Goal: Task Accomplishment & Management: Manage account settings

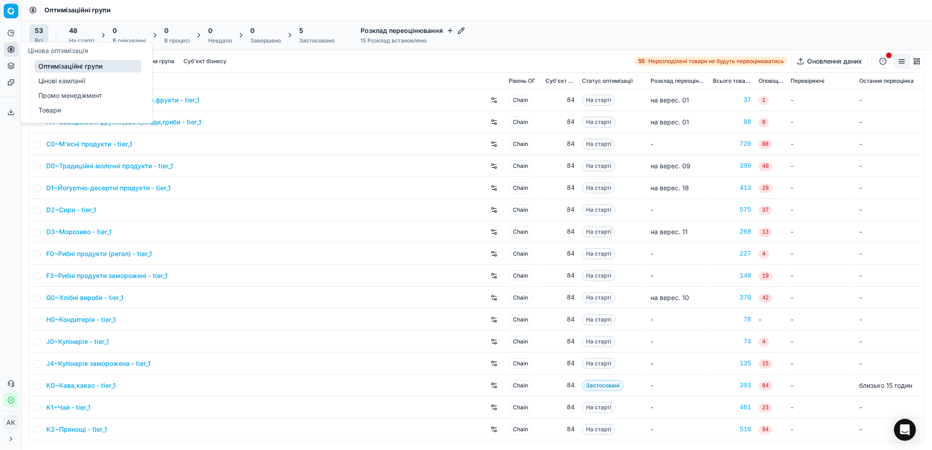
click at [70, 82] on link "Цінові кампанії" at bounding box center [88, 81] width 107 height 13
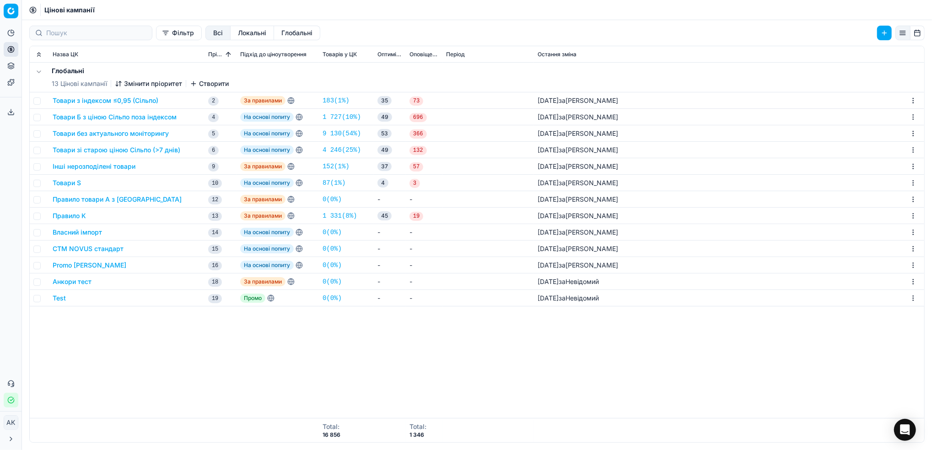
click at [91, 103] on button "Товари з індексом ≤0,95 (Сільпо)" at bounding box center [106, 100] width 106 height 9
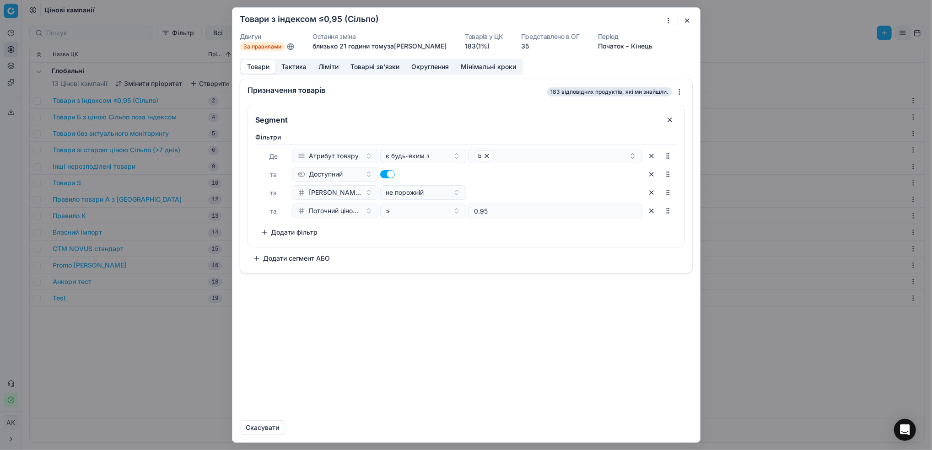
click at [333, 68] on button "Ліміти" at bounding box center [328, 66] width 32 height 13
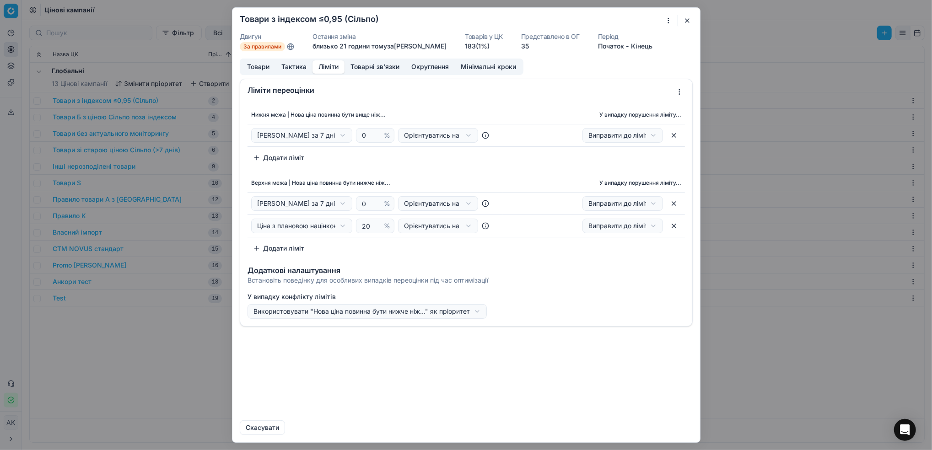
click at [672, 137] on button "button" at bounding box center [673, 135] width 15 height 15
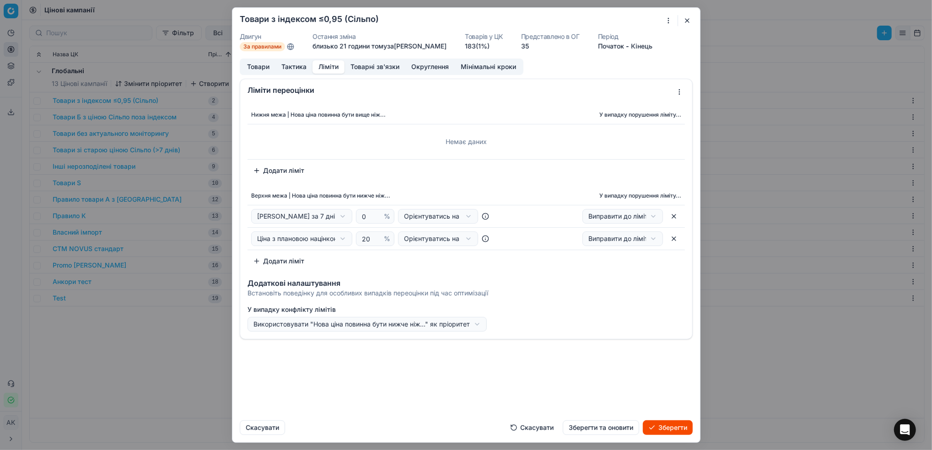
click at [612, 430] on button "Зберегти та оновити" at bounding box center [601, 427] width 76 height 15
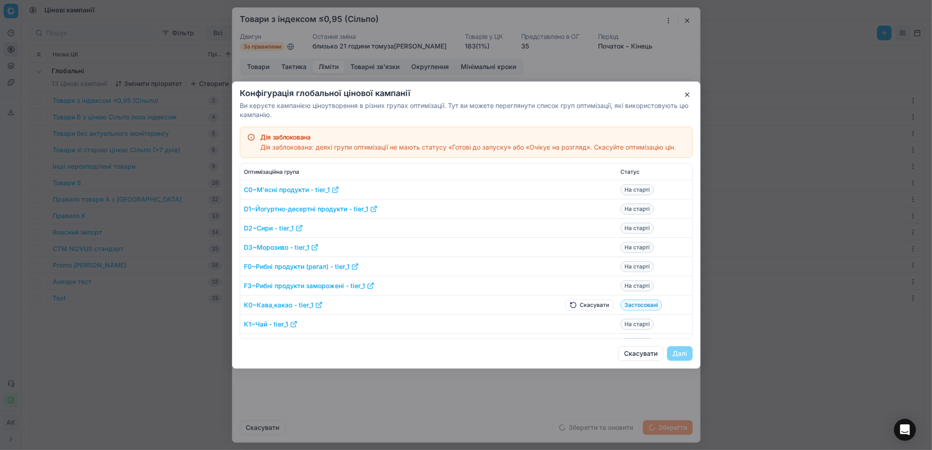
click at [574, 306] on button "Скасувати" at bounding box center [589, 305] width 48 height 11
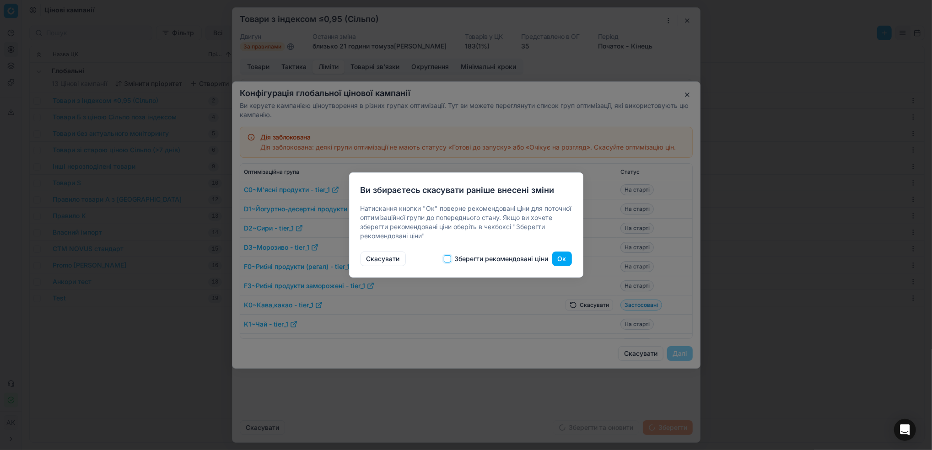
click at [446, 260] on input "Зберегти рекомендовані ціни" at bounding box center [447, 258] width 7 height 7
checkbox input "true"
click at [559, 259] on button "Ок" at bounding box center [562, 259] width 20 height 15
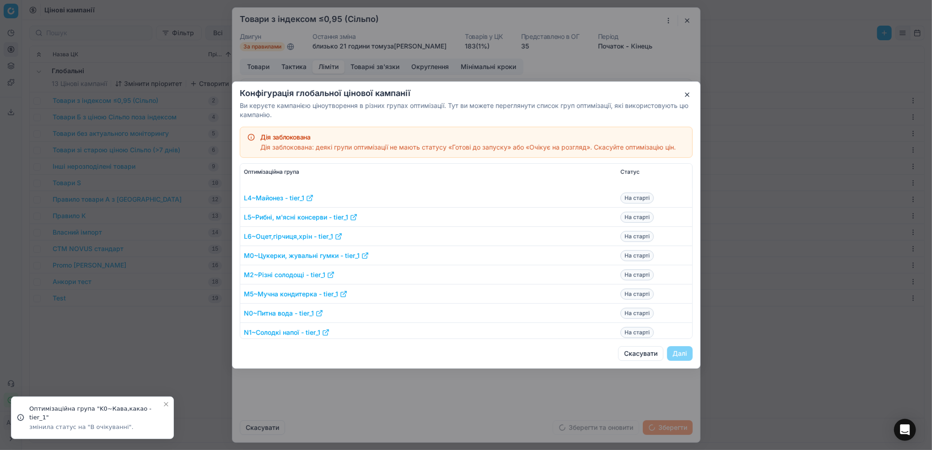
scroll to position [366, 0]
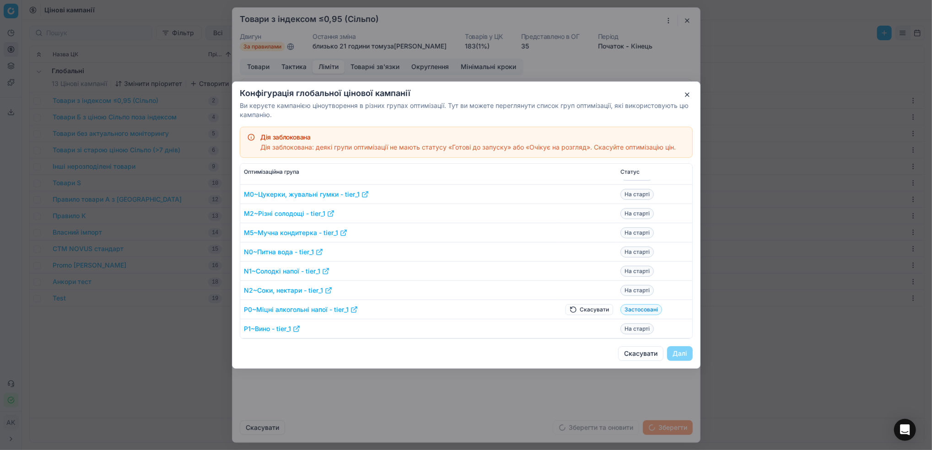
click at [572, 312] on button "Скасувати" at bounding box center [589, 309] width 48 height 11
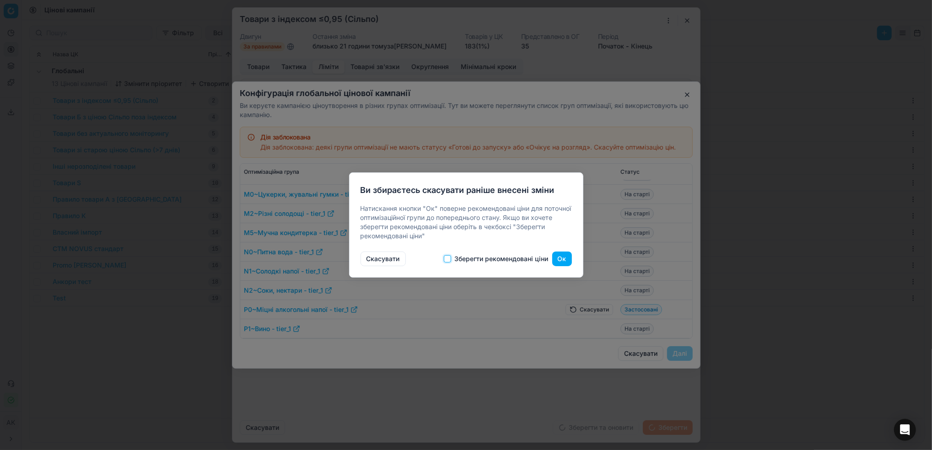
click at [445, 259] on input "Зберегти рекомендовані ціни" at bounding box center [447, 258] width 7 height 7
checkbox input "true"
click at [560, 256] on button "Ок" at bounding box center [562, 259] width 20 height 15
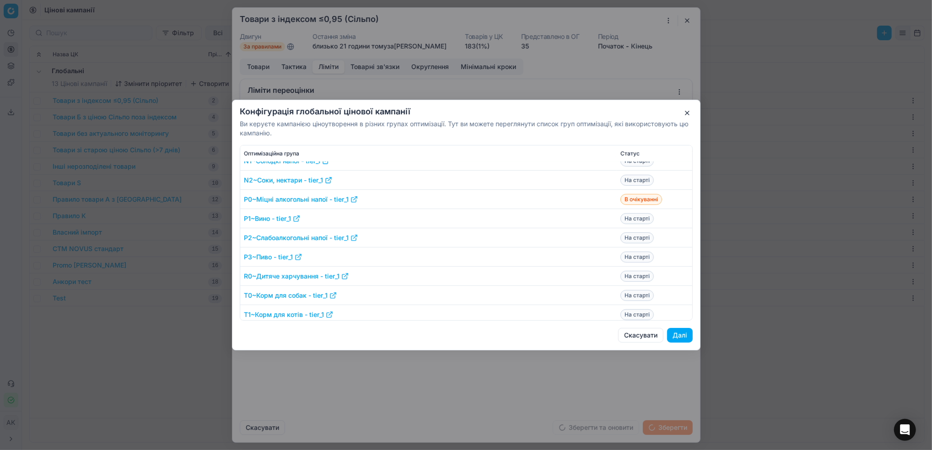
scroll to position [448, 0]
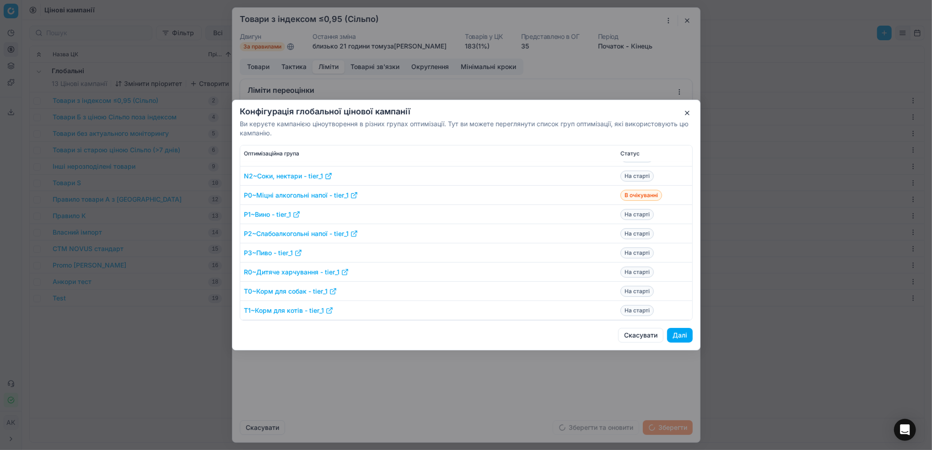
click at [688, 336] on button "Далі" at bounding box center [680, 335] width 26 height 15
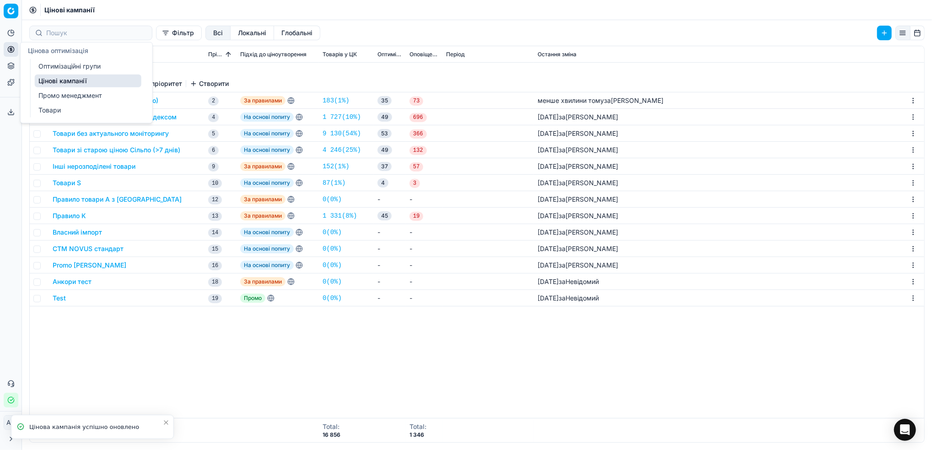
click at [57, 68] on link "Оптимізаційні групи" at bounding box center [88, 66] width 107 height 13
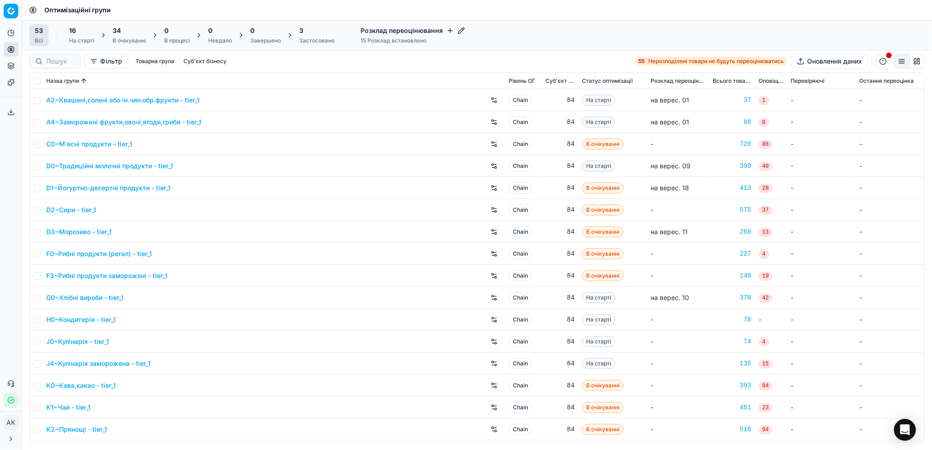
click at [313, 35] on div "3 Застосовано" at bounding box center [316, 35] width 35 height 18
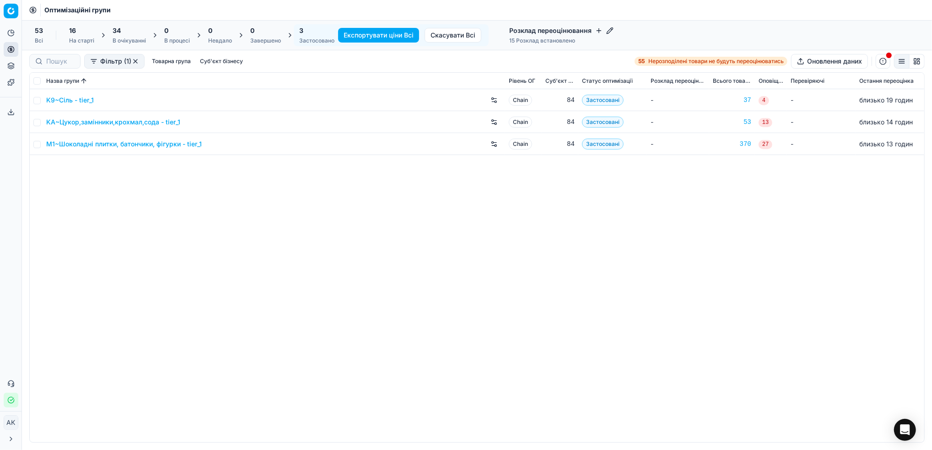
click at [127, 37] on div "В очікуванні" at bounding box center [129, 40] width 33 height 7
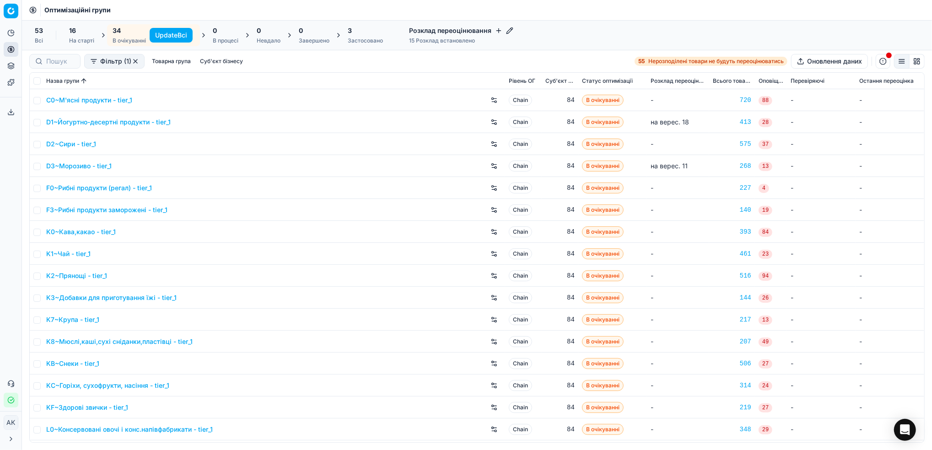
click at [169, 37] on button "Update Всі" at bounding box center [171, 35] width 43 height 15
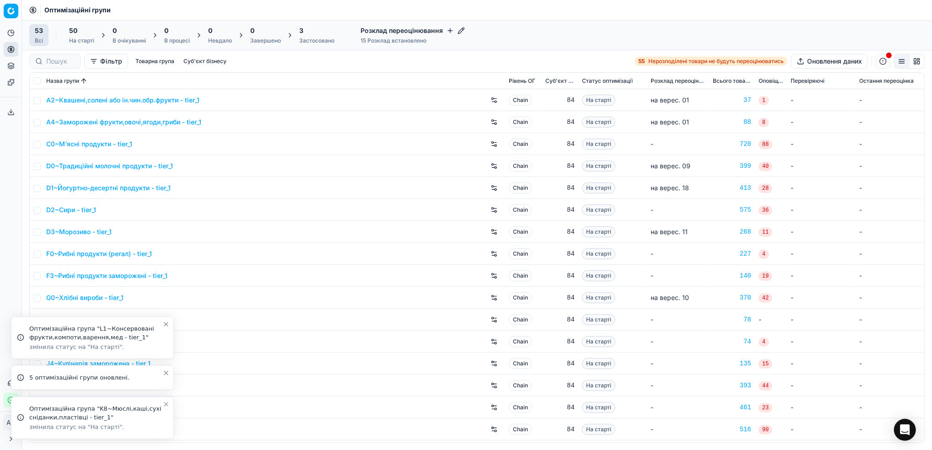
click at [167, 405] on icon "Close toast" at bounding box center [166, 405] width 4 height 4
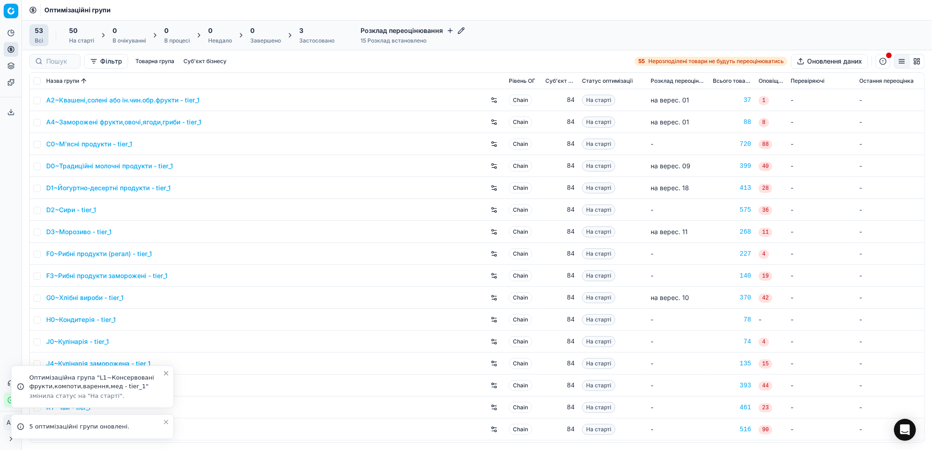
click at [167, 424] on icon "Close toast" at bounding box center [165, 422] width 7 height 7
click at [166, 406] on icon "Close toast" at bounding box center [165, 404] width 7 height 7
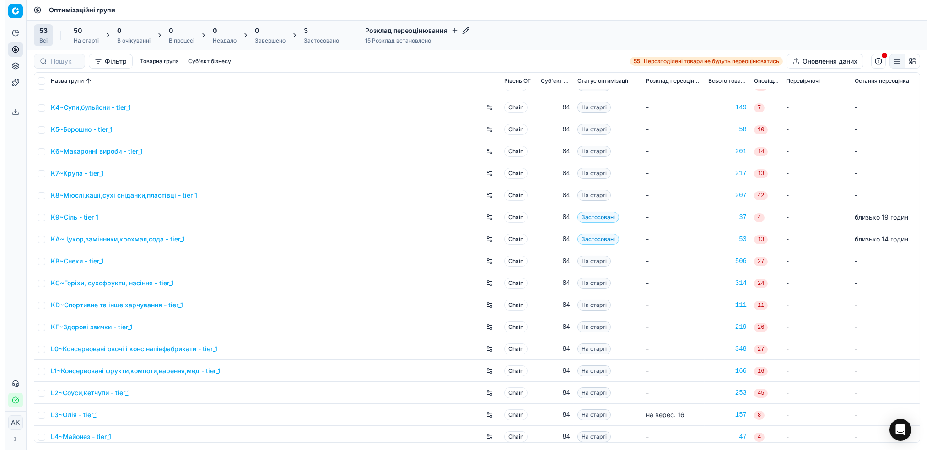
scroll to position [305, 0]
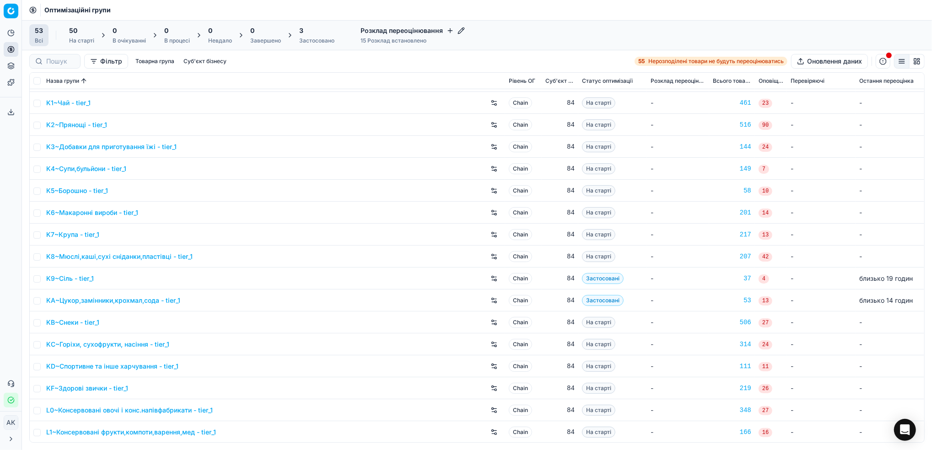
click at [33, 210] on td at bounding box center [36, 213] width 13 height 22
click at [37, 214] on input "checkbox" at bounding box center [36, 213] width 7 height 7
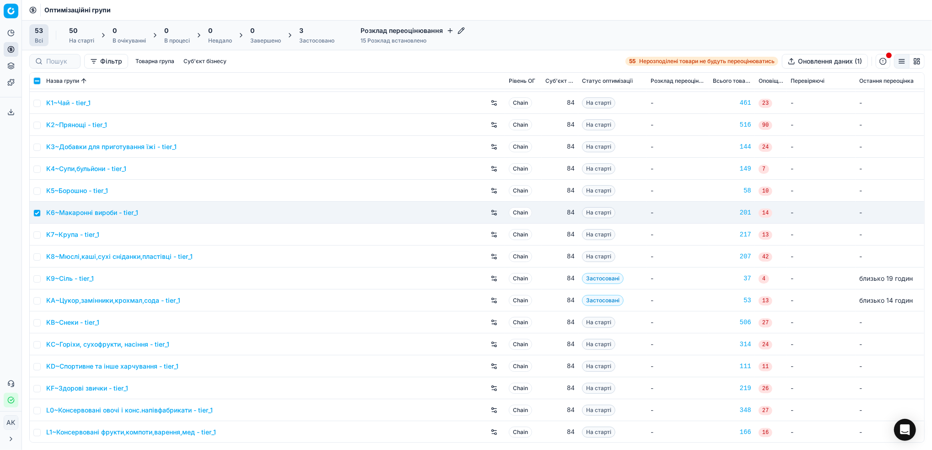
click at [89, 41] on div "На старті" at bounding box center [81, 40] width 25 height 7
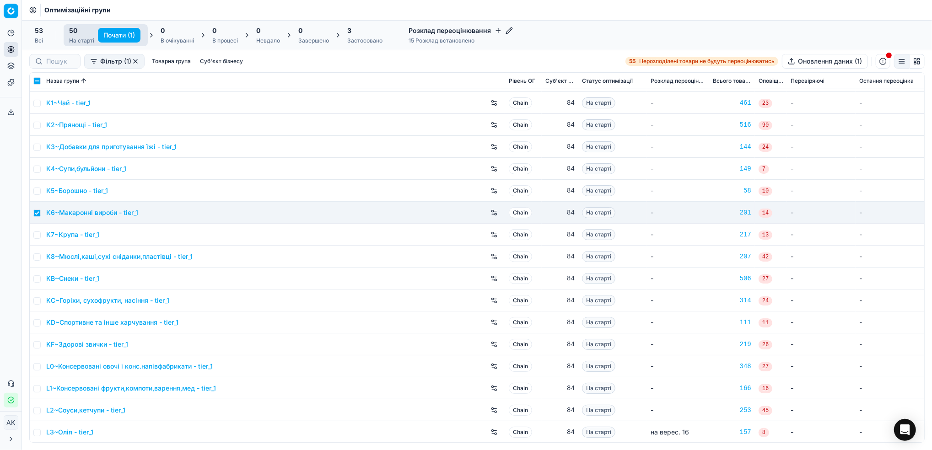
click at [118, 34] on button "Почати (1)" at bounding box center [119, 35] width 43 height 15
checkbox input "false"
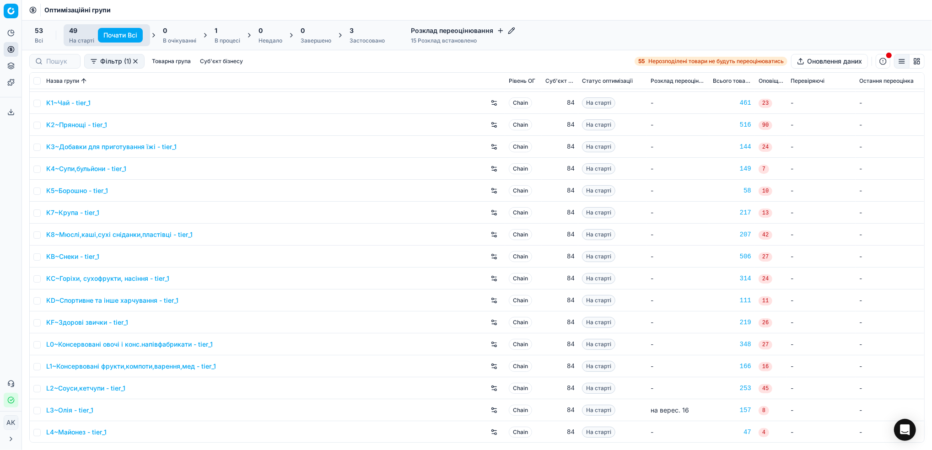
click at [227, 149] on div "K3~Добавки для приготування їжі - tier_1" at bounding box center [273, 147] width 455 height 15
click at [313, 37] on div "Завершено" at bounding box center [316, 40] width 31 height 7
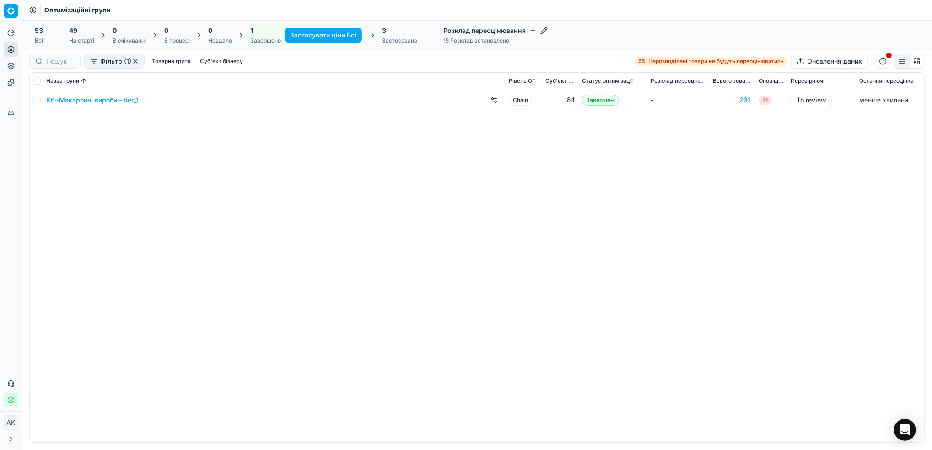
click at [88, 99] on link "K6~Макаронні вироби - tier_1" at bounding box center [92, 100] width 92 height 9
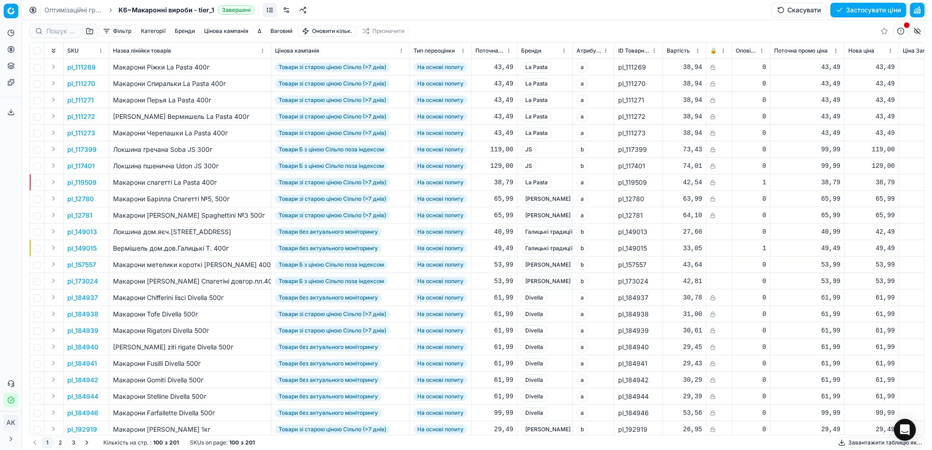
click at [229, 27] on button "Цінова кампанія" at bounding box center [226, 31] width 52 height 11
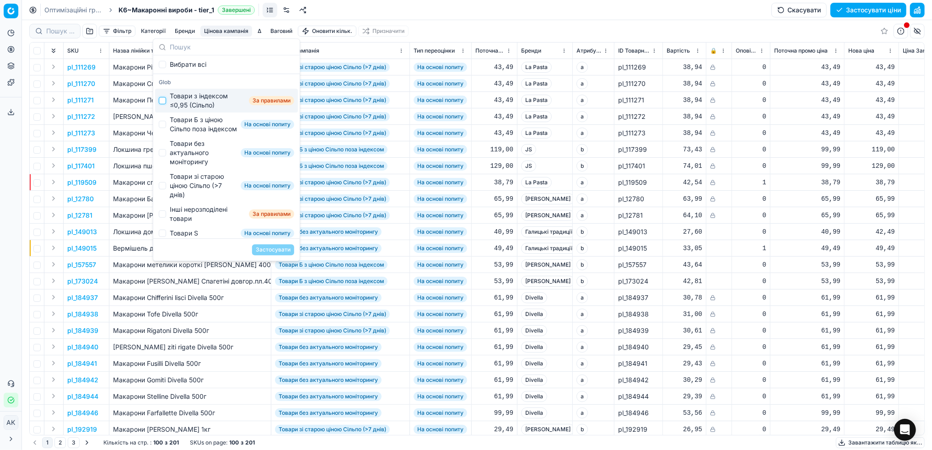
click at [164, 99] on input "Suggestions" at bounding box center [162, 100] width 7 height 7
checkbox input "true"
click at [280, 246] on button "Застосувати" at bounding box center [273, 249] width 42 height 11
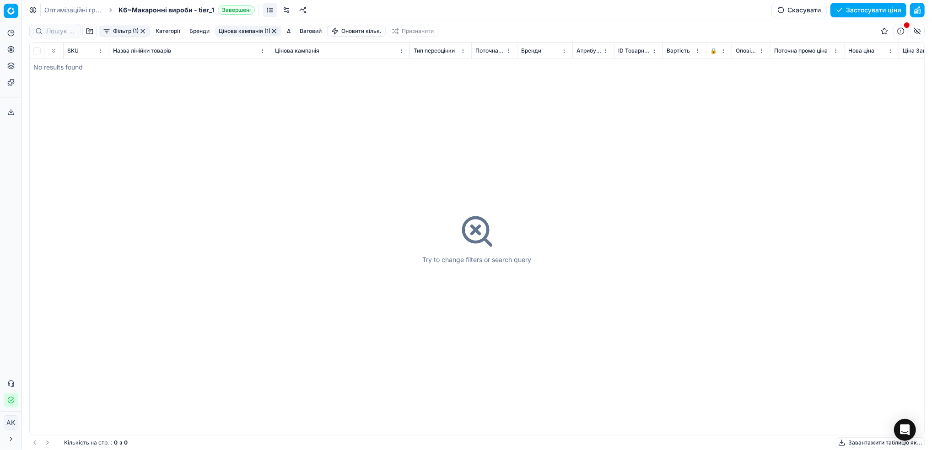
click at [274, 31] on button "button" at bounding box center [273, 30] width 7 height 7
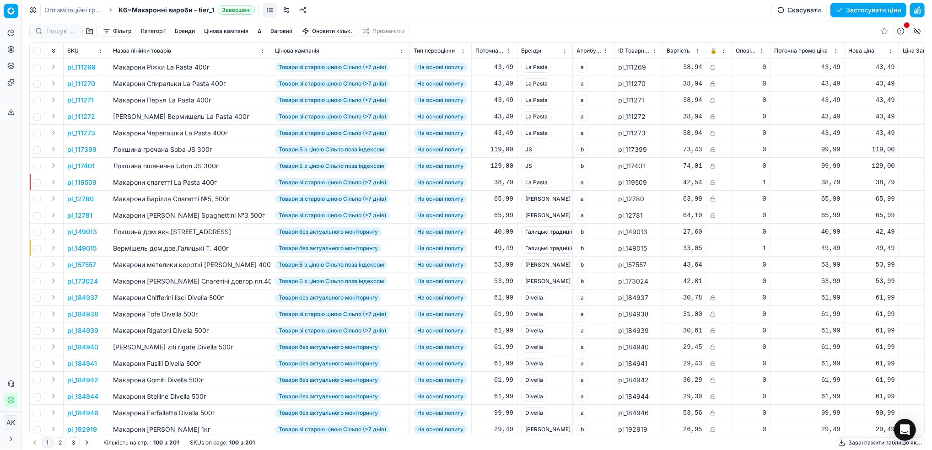
click at [60, 6] on link "Оптимізаційні групи" at bounding box center [73, 9] width 59 height 9
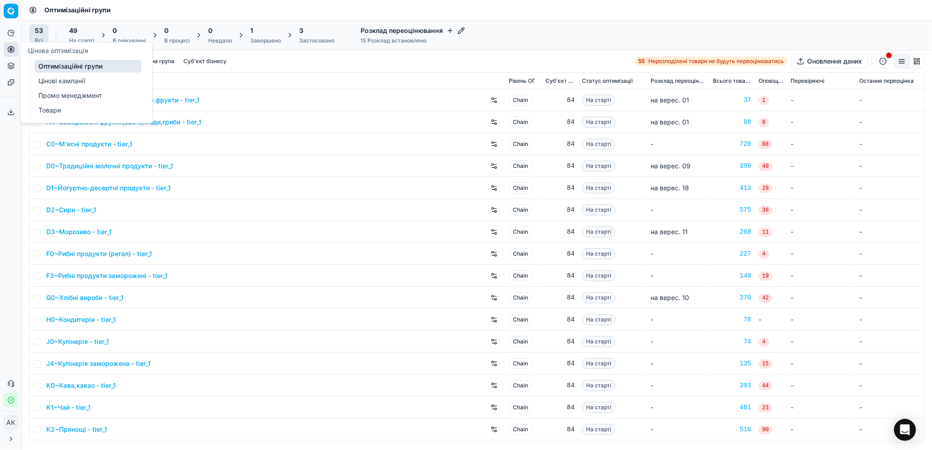
click at [54, 81] on link "Цінові кампанії" at bounding box center [88, 81] width 107 height 13
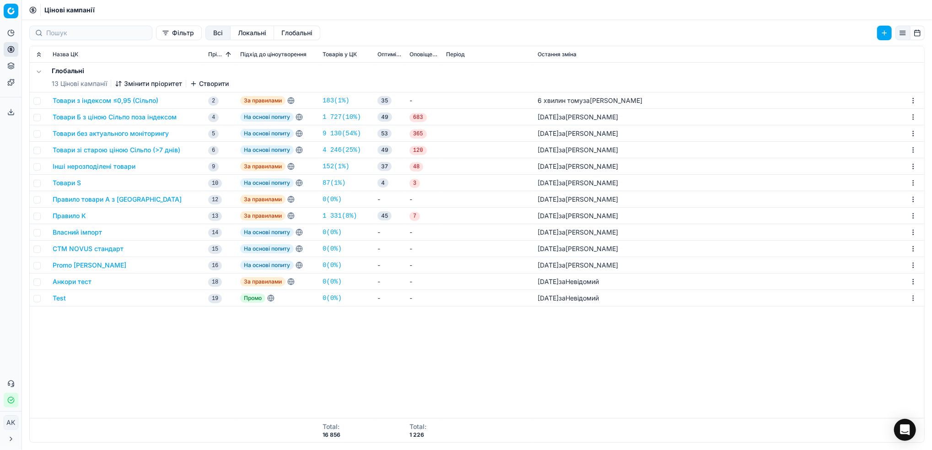
click at [91, 100] on button "Товари з індексом ≤0,95 (Сільпо)" at bounding box center [106, 100] width 106 height 9
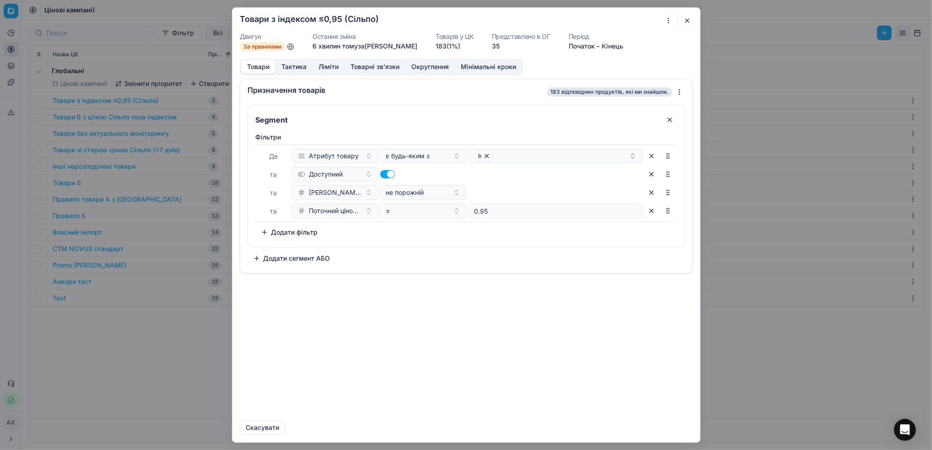
click at [375, 66] on button "Товарні зв'язки" at bounding box center [374, 66] width 61 height 13
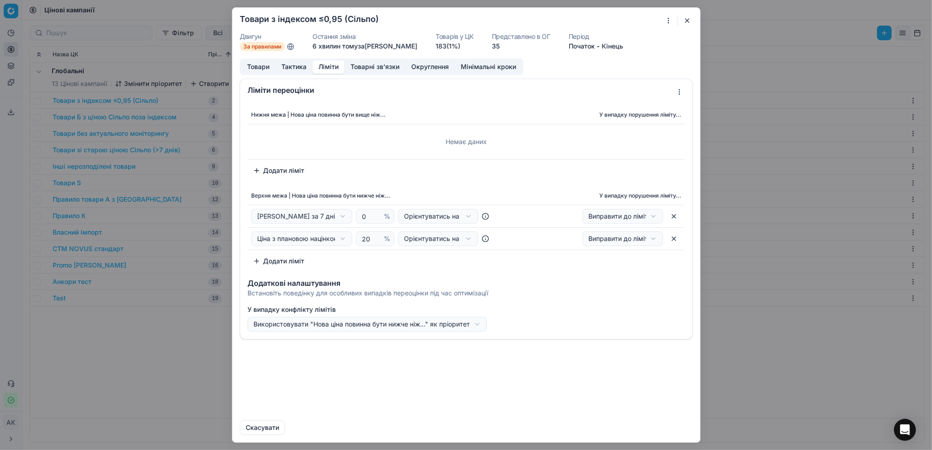
click at [331, 68] on button "Ліміти" at bounding box center [328, 66] width 32 height 13
click at [271, 167] on button "Додати ліміт" at bounding box center [278, 170] width 62 height 15
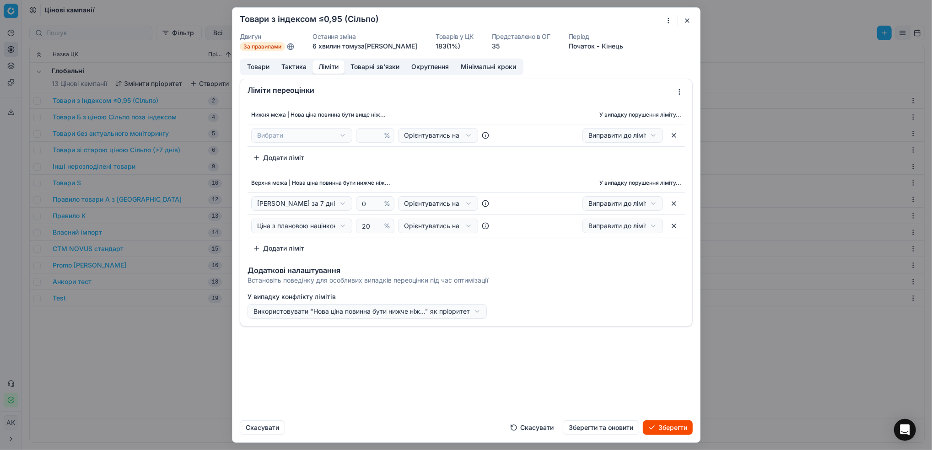
click at [345, 137] on div "Ми зберігаємо налаштування ЦК. Будь ласка, зачекайте, це може зайняти декілька …" at bounding box center [466, 225] width 932 height 450
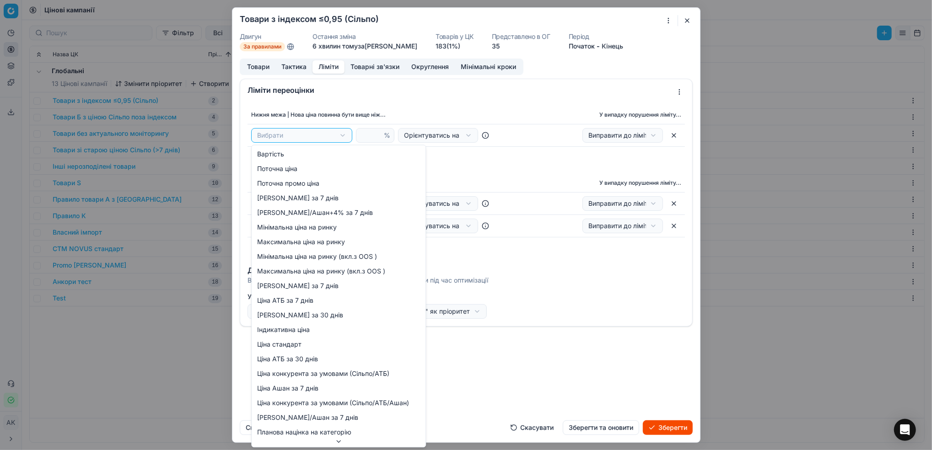
select select "cd_price_in_stock_silpo"
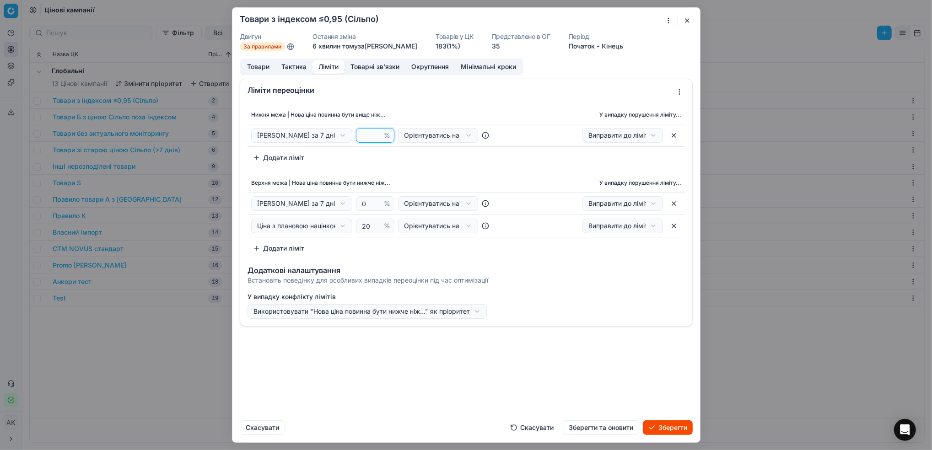
click at [372, 133] on input "number" at bounding box center [371, 136] width 22 height 14
type input "0"
click at [516, 174] on div "Нижня межа | Нова ціна повинна бути вище ніж... У випадку порушення ліміту... Ц…" at bounding box center [466, 180] width 452 height 157
click at [467, 136] on div "Ми зберігаємо налаштування ЦК. Будь ласка, зачекайте, це може зайняти декілька …" at bounding box center [466, 225] width 932 height 450
click at [466, 134] on div "Ми зберігаємо налаштування ЦК. Будь ласка, зачекайте, це може зайняти декілька …" at bounding box center [466, 225] width 932 height 450
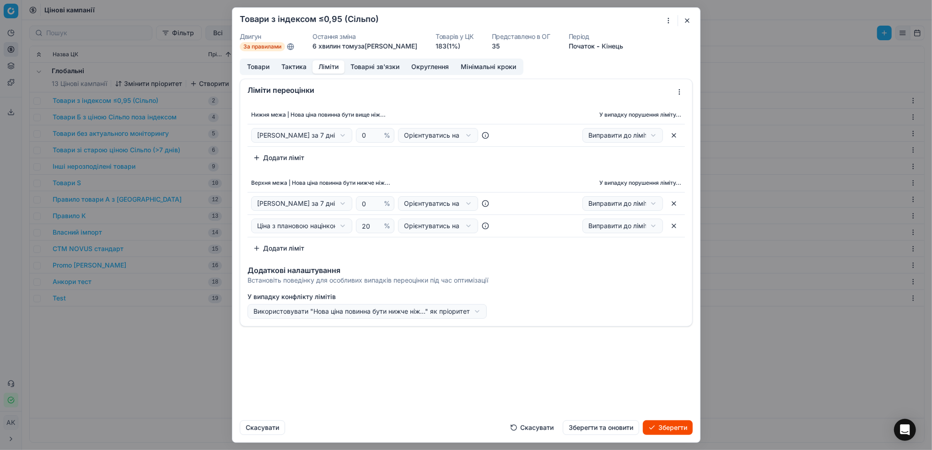
click at [608, 430] on button "Зберегти та оновити" at bounding box center [601, 427] width 76 height 15
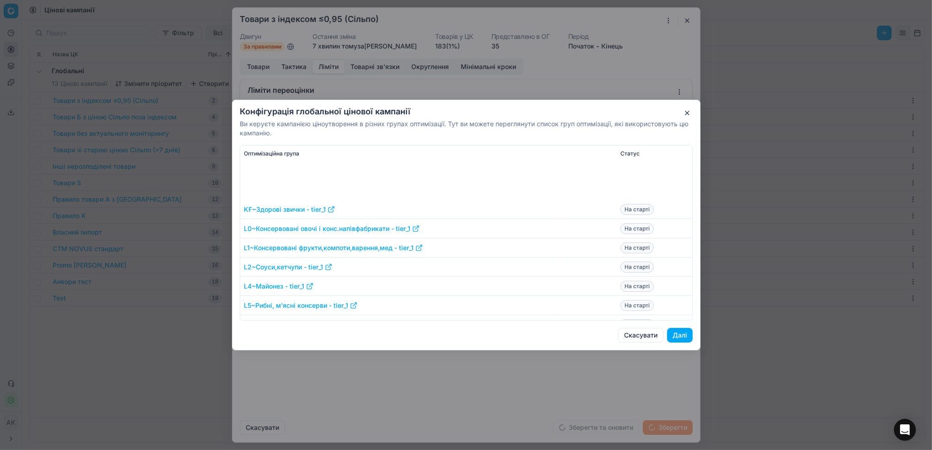
scroll to position [305, 0]
click at [675, 338] on button "Далі" at bounding box center [680, 335] width 26 height 15
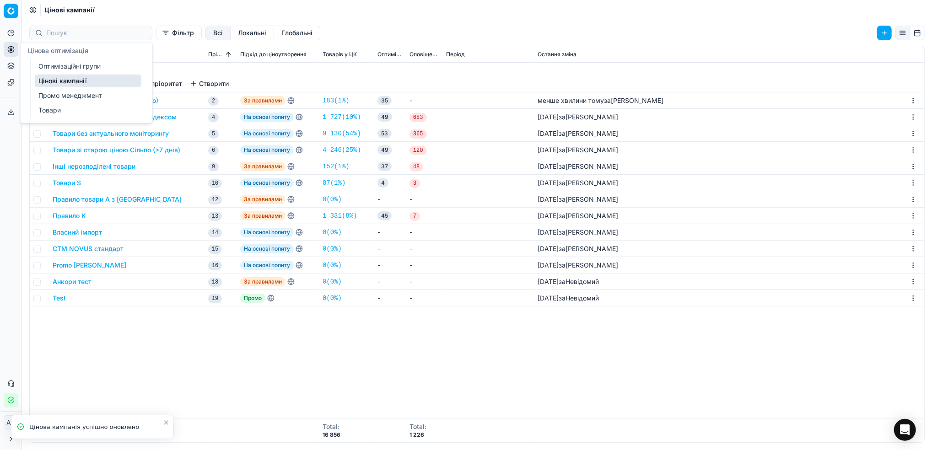
click at [70, 65] on link "Оптимізаційні групи" at bounding box center [88, 66] width 107 height 13
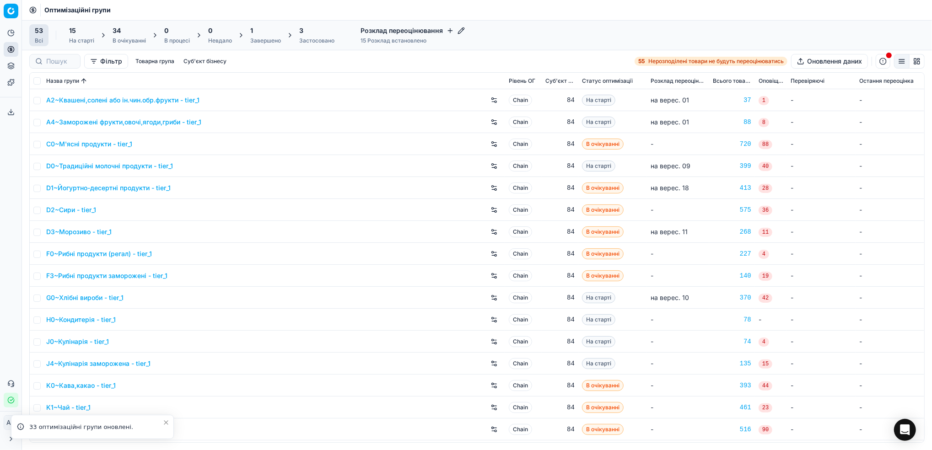
click at [269, 36] on div "1 Завершено" at bounding box center [265, 35] width 31 height 18
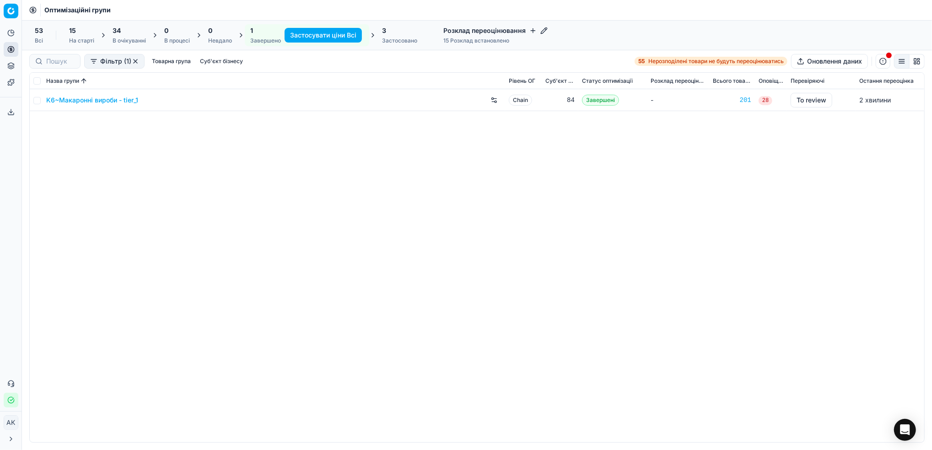
click at [97, 101] on link "K6~Макаронні вироби - tier_1" at bounding box center [92, 100] width 92 height 9
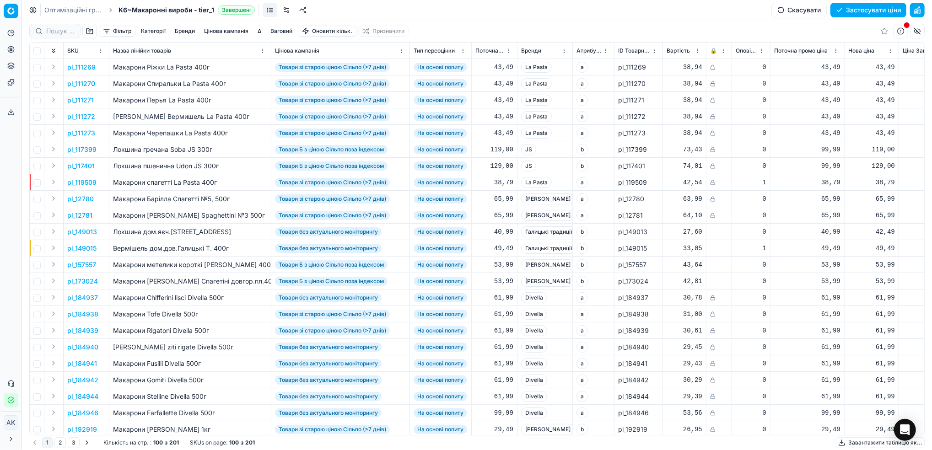
click at [800, 9] on button "Скасувати" at bounding box center [798, 10] width 55 height 15
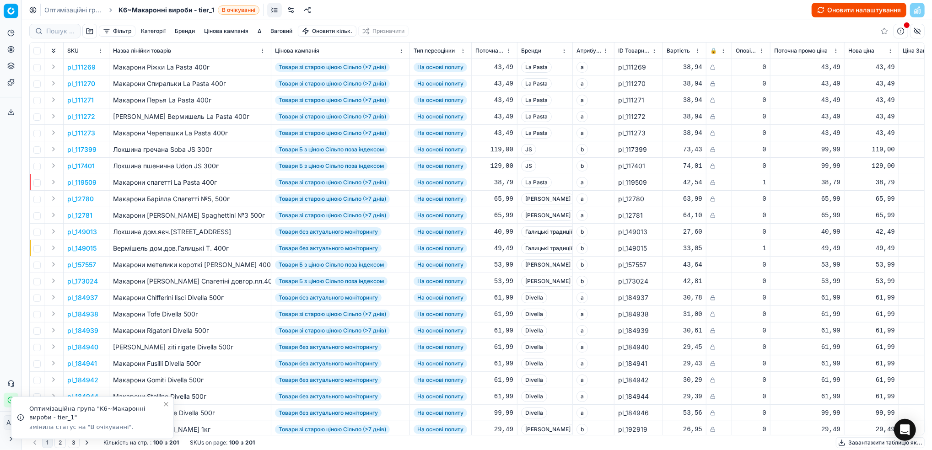
click at [843, 6] on button "Оновити налаштування" at bounding box center [859, 10] width 95 height 15
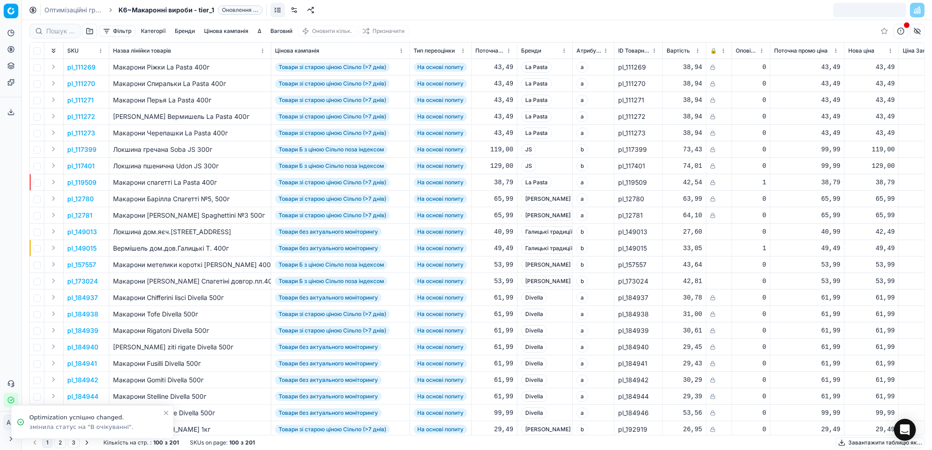
click at [64, 8] on link "Оптимізаційні групи" at bounding box center [73, 9] width 59 height 9
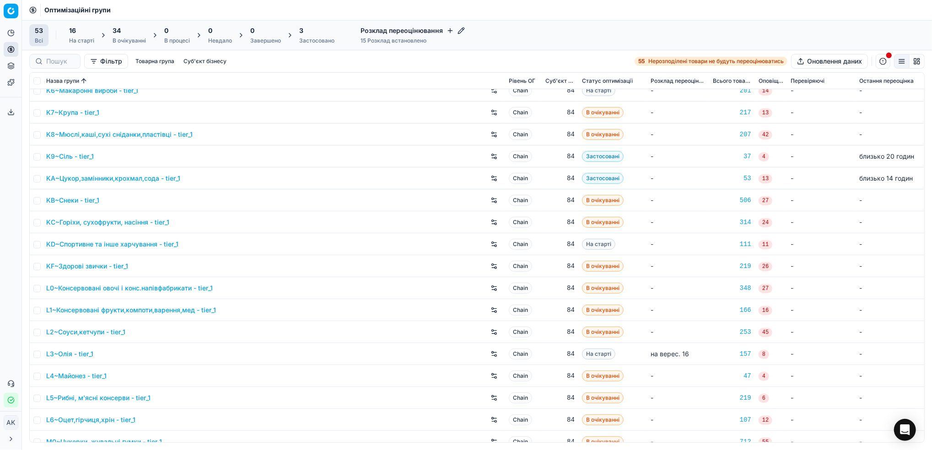
scroll to position [488, 0]
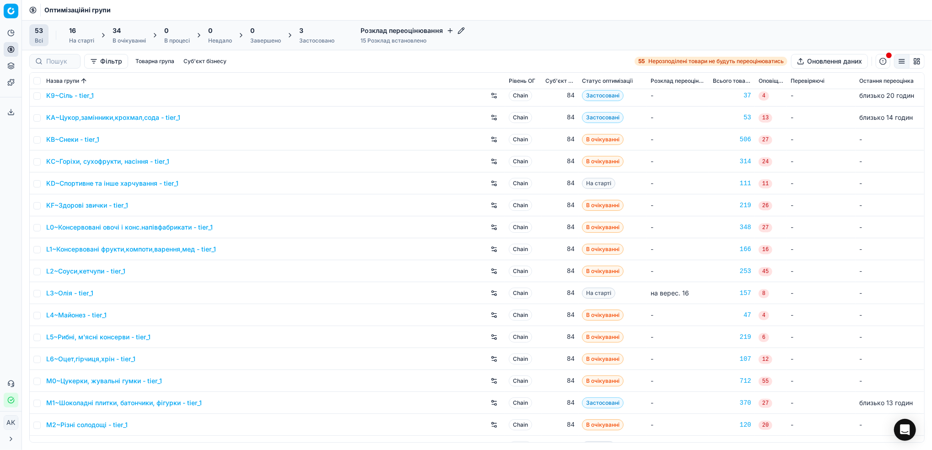
click at [84, 36] on div "16 На старті" at bounding box center [81, 35] width 25 height 18
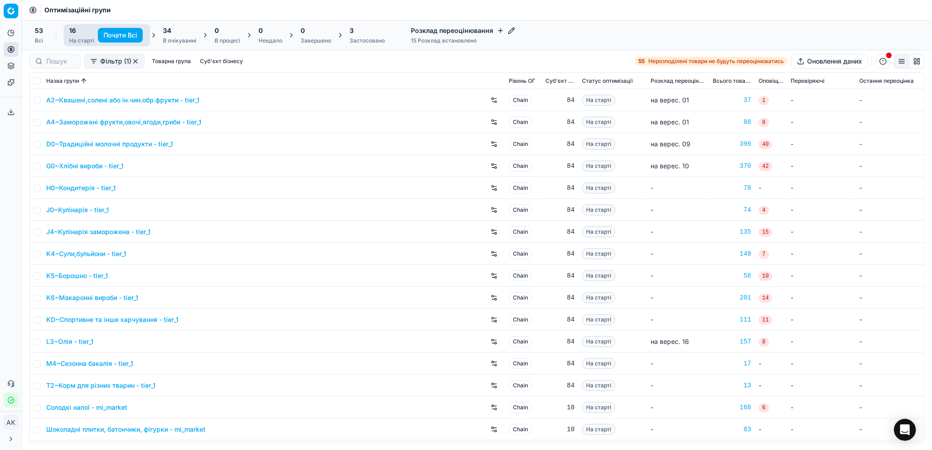
click at [126, 35] on button "Почати Всі" at bounding box center [120, 35] width 45 height 15
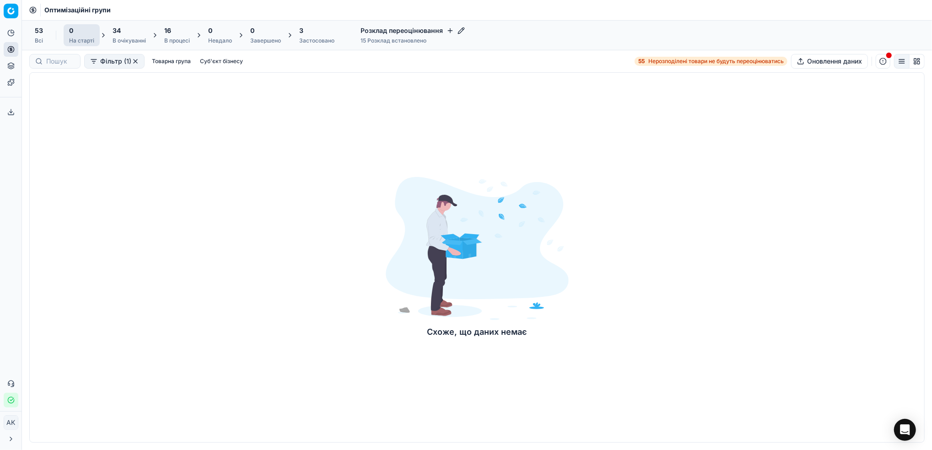
click at [157, 171] on div "Схоже, що даних немає" at bounding box center [476, 257] width 895 height 371
click at [135, 64] on button "button" at bounding box center [135, 61] width 7 height 7
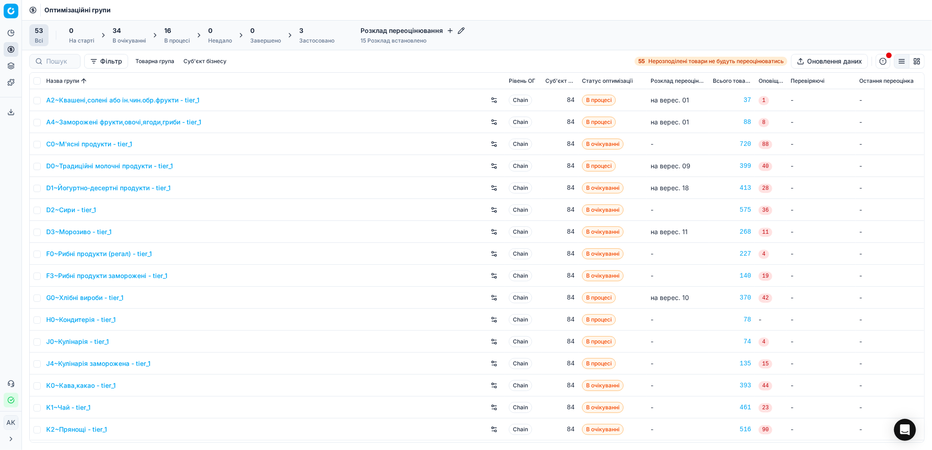
click at [125, 36] on div "34 В очікуванні" at bounding box center [129, 35] width 33 height 18
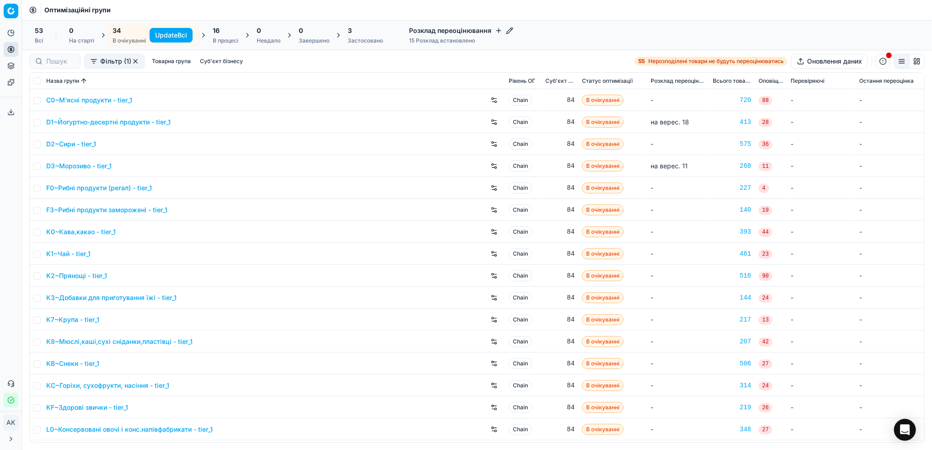
click at [178, 37] on button "Update Всі" at bounding box center [171, 35] width 43 height 15
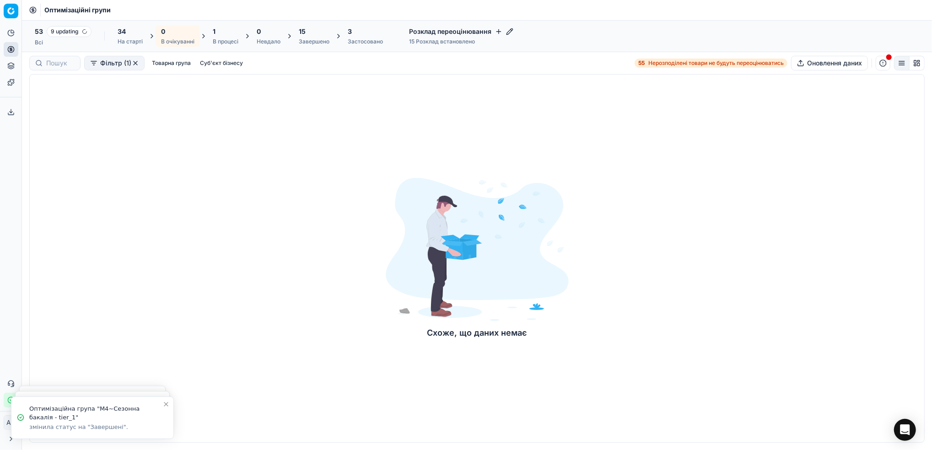
click at [308, 43] on div "Завершено" at bounding box center [314, 41] width 31 height 7
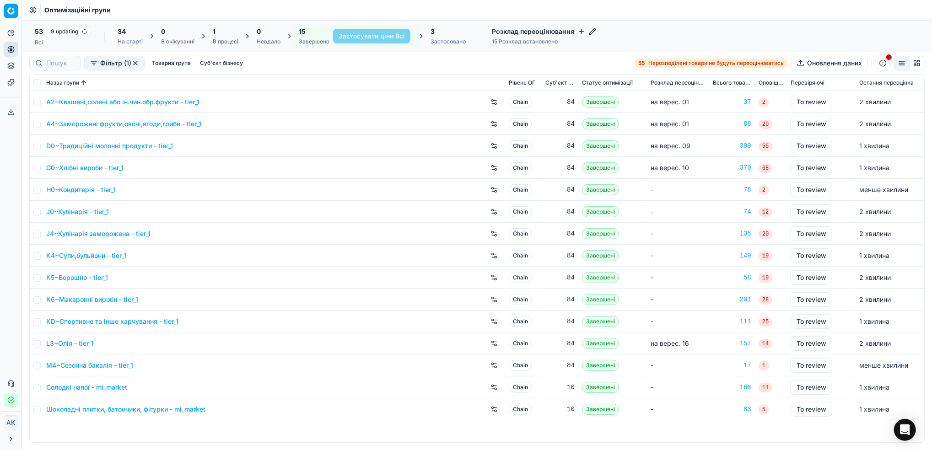
click at [87, 151] on div "D0~Традиційні молочні продукти - tier_1" at bounding box center [273, 146] width 455 height 15
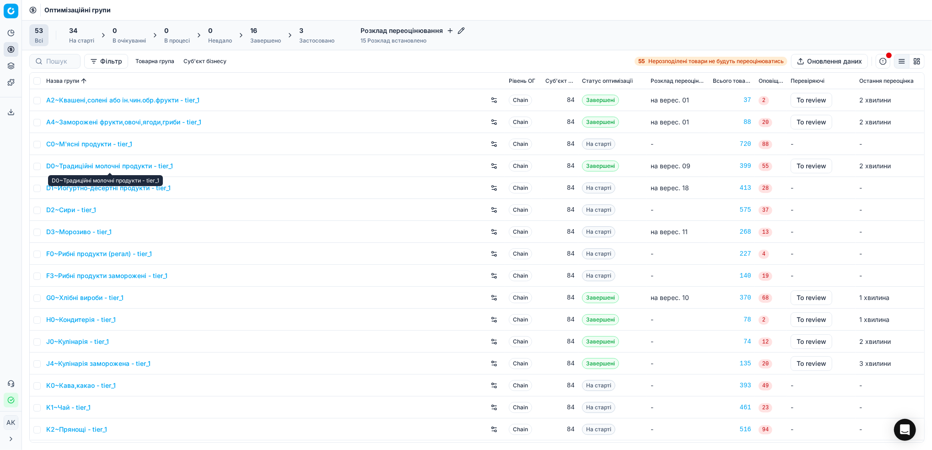
click at [77, 163] on link "D0~Традиційні молочні продукти - tier_1" at bounding box center [109, 165] width 127 height 9
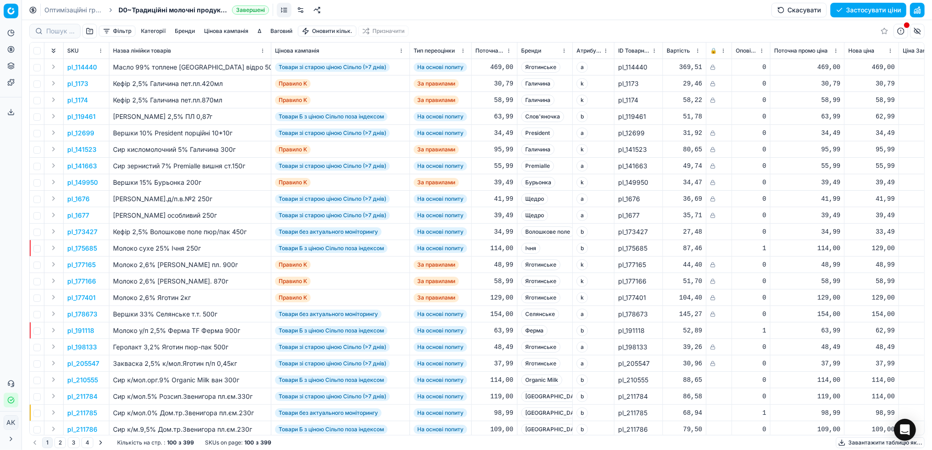
click at [232, 29] on button "Цінова кампанія" at bounding box center [226, 31] width 52 height 11
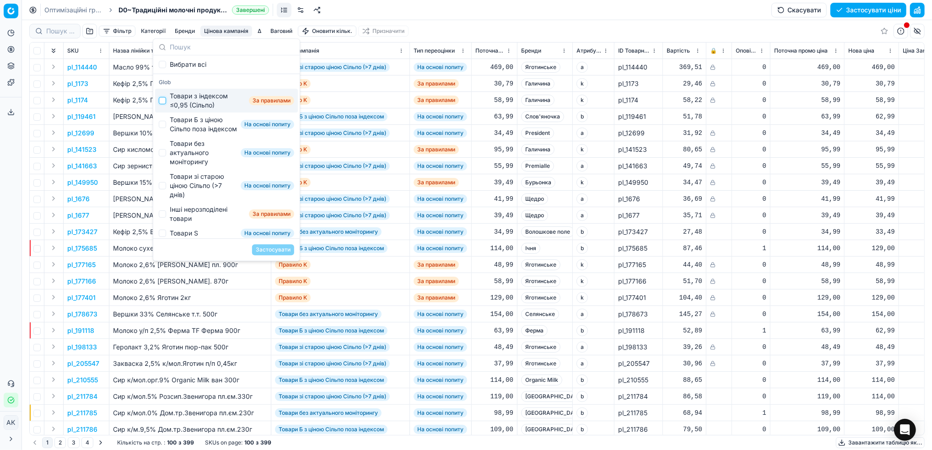
click at [160, 100] on input "Suggestions" at bounding box center [162, 100] width 7 height 7
checkbox input "true"
click at [265, 250] on button "Застосувати" at bounding box center [273, 249] width 42 height 11
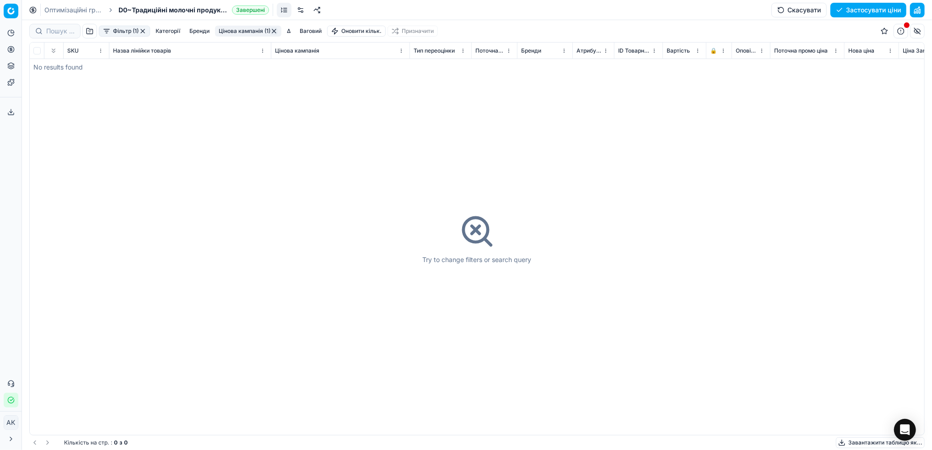
click at [275, 33] on button "button" at bounding box center [273, 30] width 7 height 7
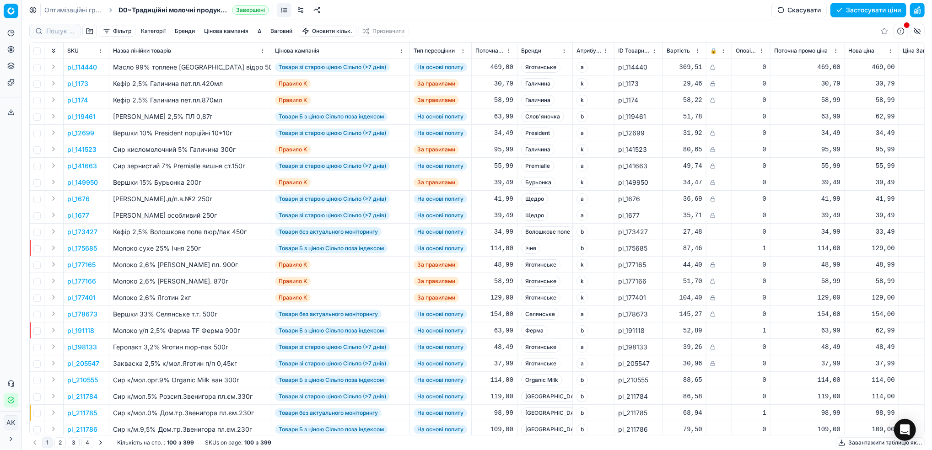
click at [62, 12] on link "Оптимізаційні групи" at bounding box center [73, 9] width 59 height 9
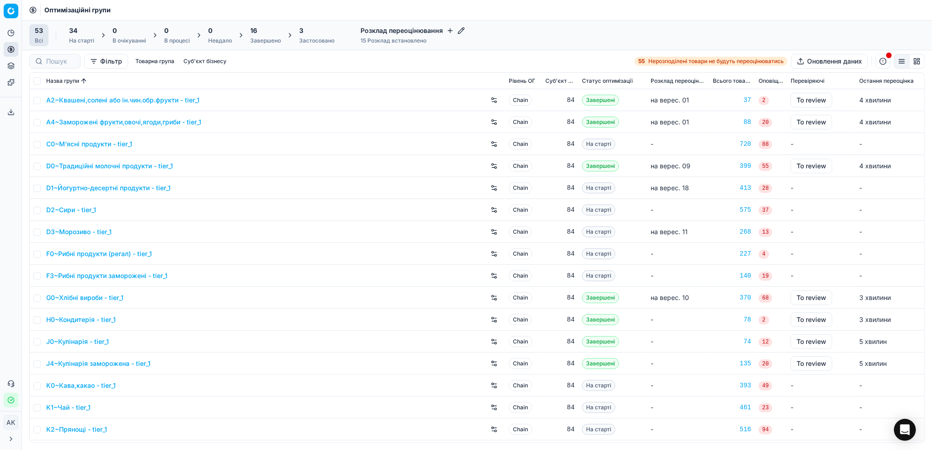
click at [261, 41] on div "Завершено" at bounding box center [265, 40] width 31 height 7
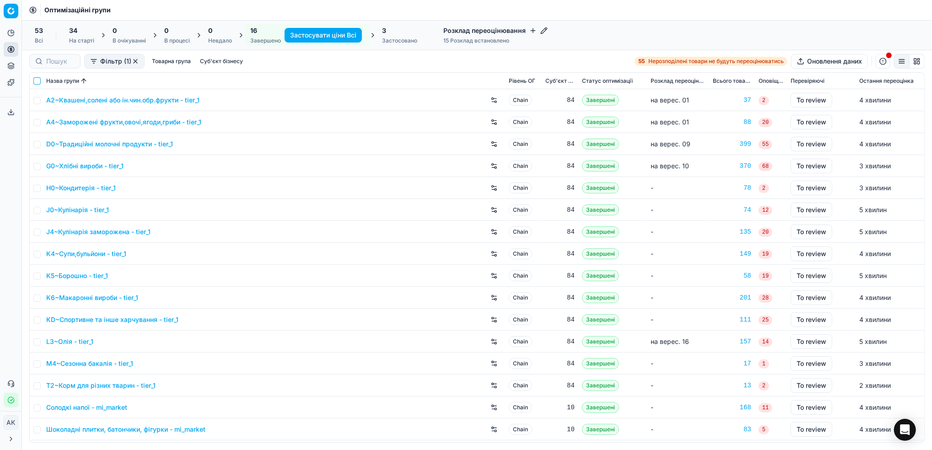
click at [38, 81] on input "checkbox" at bounding box center [36, 80] width 7 height 7
checkbox input "true"
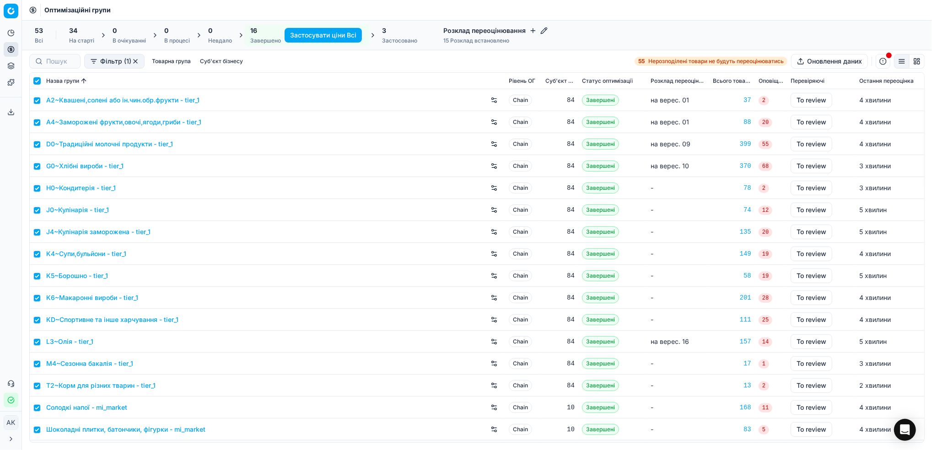
checkbox input "true"
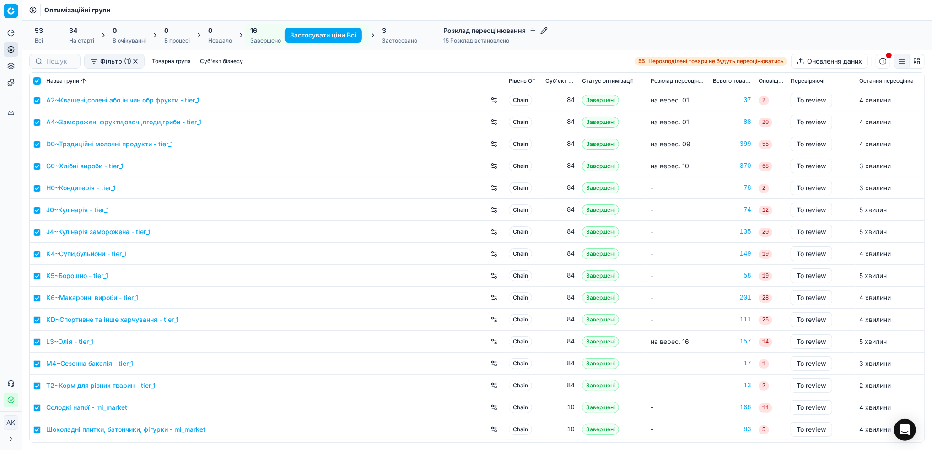
checkbox input "true"
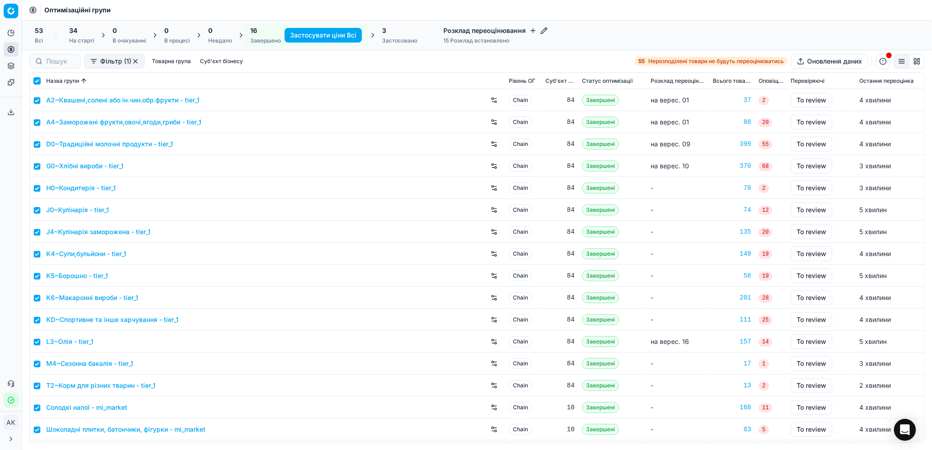
checkbox input "true"
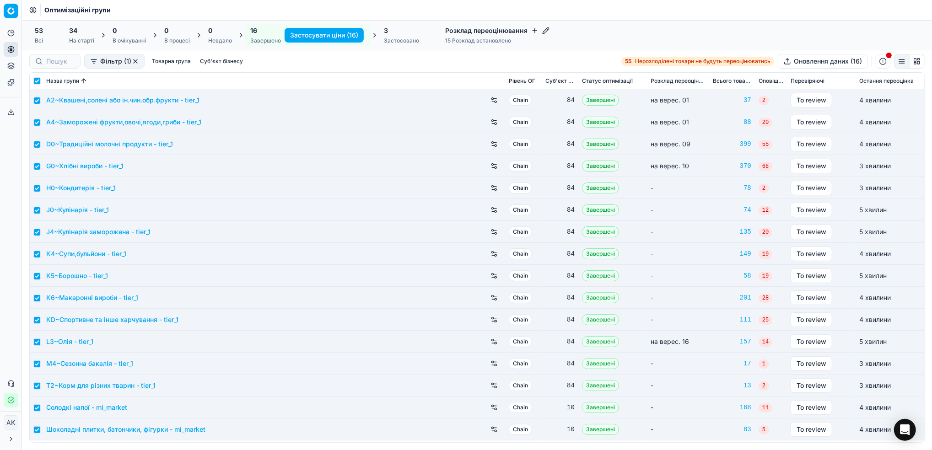
drag, startPoint x: 129, startPoint y: 102, endPoint x: 263, endPoint y: 81, distance: 135.5
click at [263, 81] on div "Назва групи" at bounding box center [273, 80] width 455 height 9
click at [104, 98] on link "A2~Квашені,солені або ін.чин.обр.фрукти - tier_1" at bounding box center [122, 100] width 153 height 9
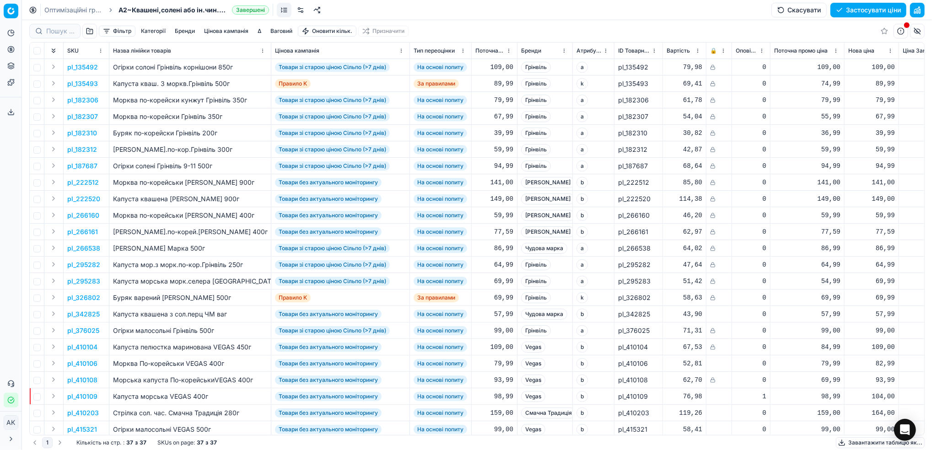
click at [782, 13] on button "Скасувати" at bounding box center [798, 10] width 55 height 15
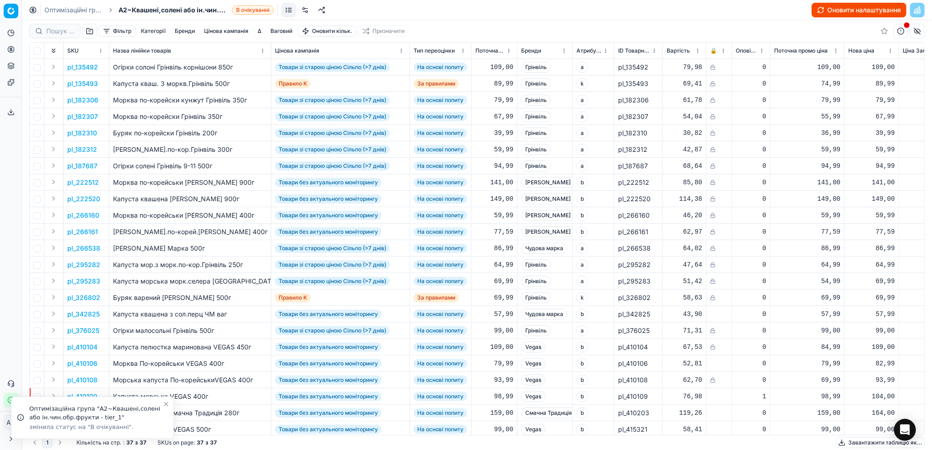
click at [832, 11] on button "Оновити налаштування" at bounding box center [859, 10] width 95 height 15
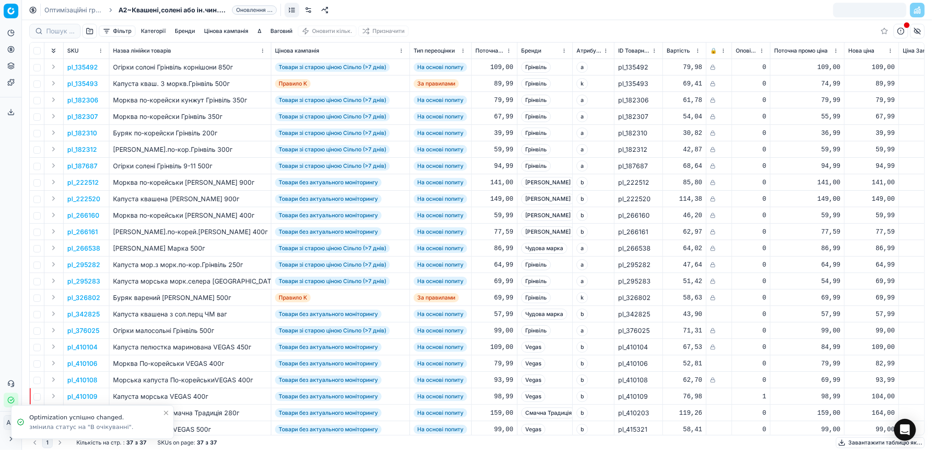
click at [63, 9] on link "Оптимізаційні групи" at bounding box center [73, 9] width 59 height 9
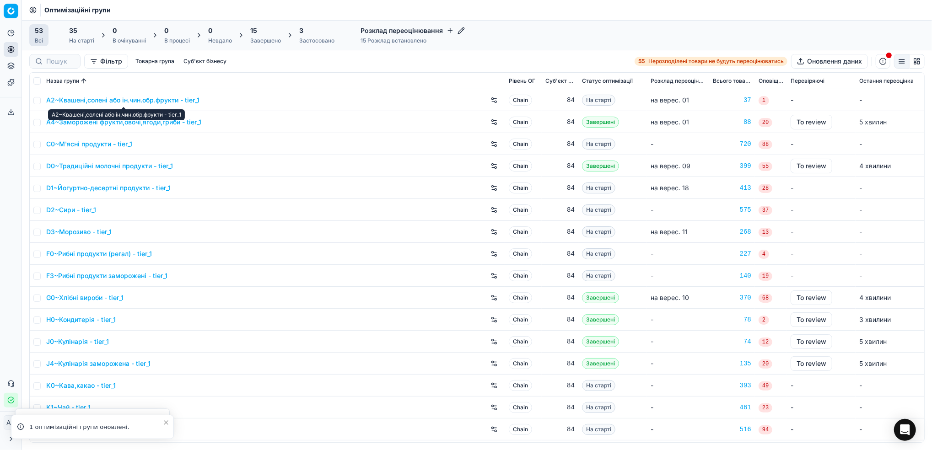
click at [107, 101] on link "A2~Квашені,солені або ін.чин.обр.фрукти - tier_1" at bounding box center [122, 100] width 153 height 9
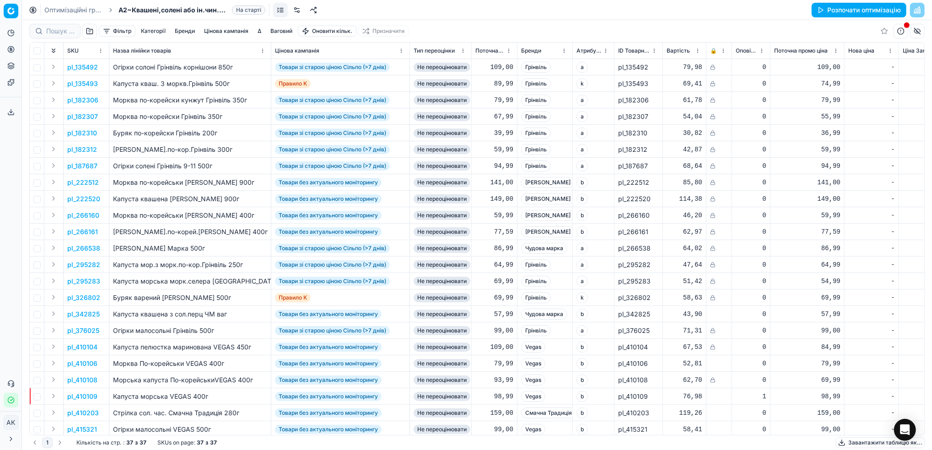
drag, startPoint x: 48, startPoint y: 8, endPoint x: 56, endPoint y: 12, distance: 8.4
click at [49, 8] on link "Оптимізаційні групи" at bounding box center [73, 9] width 59 height 9
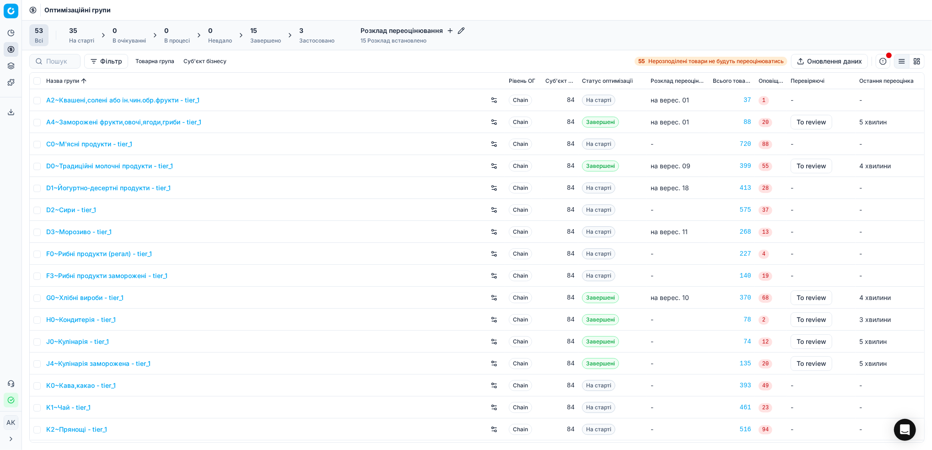
click at [272, 36] on div "15 Завершено" at bounding box center [265, 35] width 31 height 18
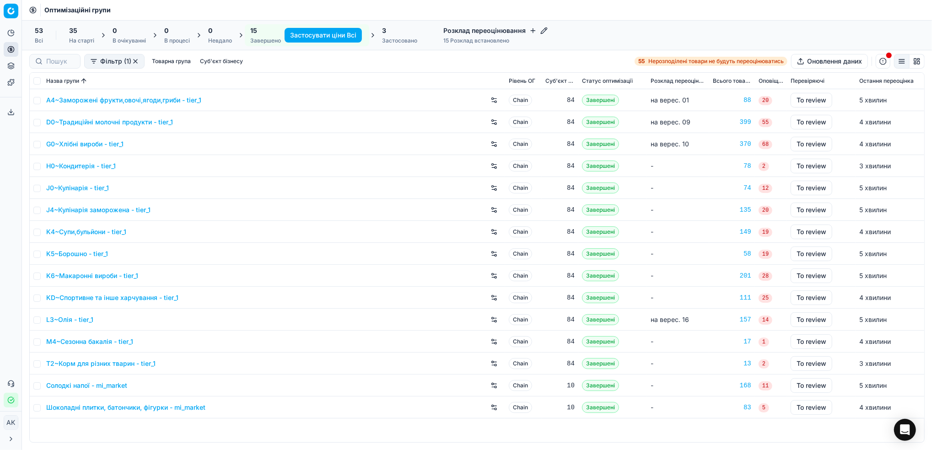
click at [116, 99] on link "A4~Заморожені фрукти,овочі,ягоди,гриби - tier_1" at bounding box center [123, 100] width 155 height 9
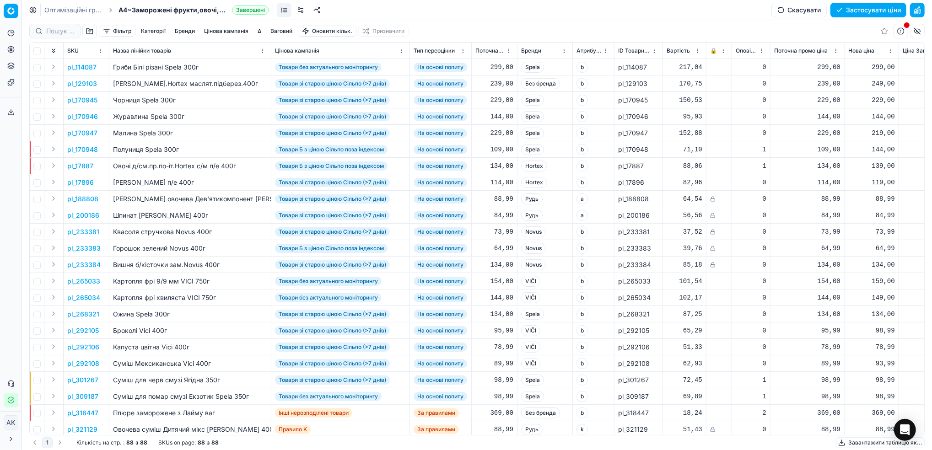
click at [785, 16] on button "Скасувати" at bounding box center [798, 10] width 55 height 15
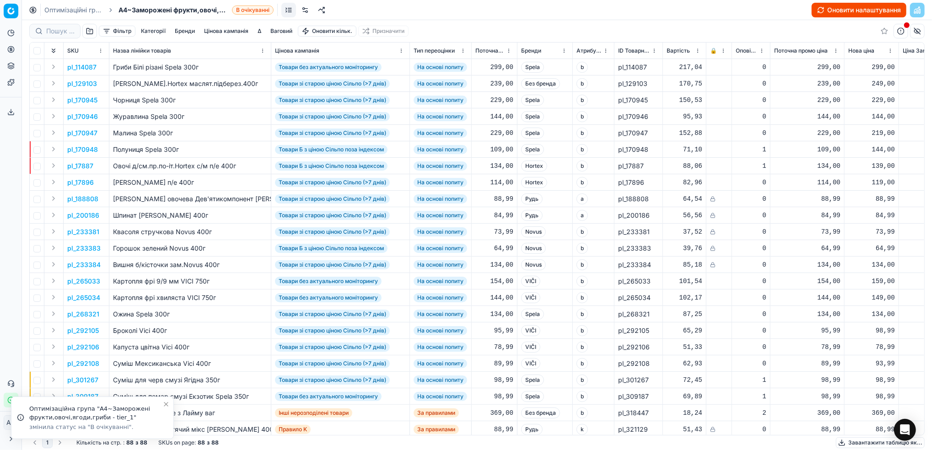
click at [855, 8] on button "Оновити налаштування" at bounding box center [859, 10] width 95 height 15
click at [55, 10] on link "Оптимізаційні групи" at bounding box center [73, 9] width 59 height 9
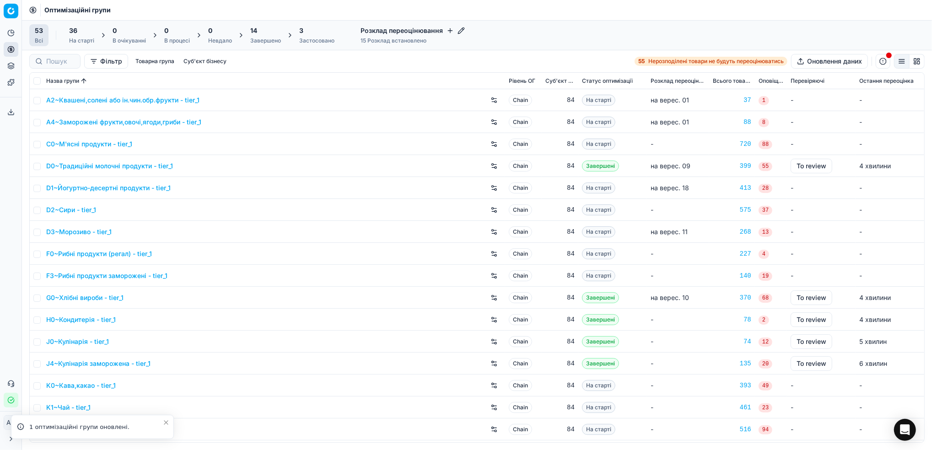
click at [264, 39] on div "Завершено" at bounding box center [265, 40] width 31 height 7
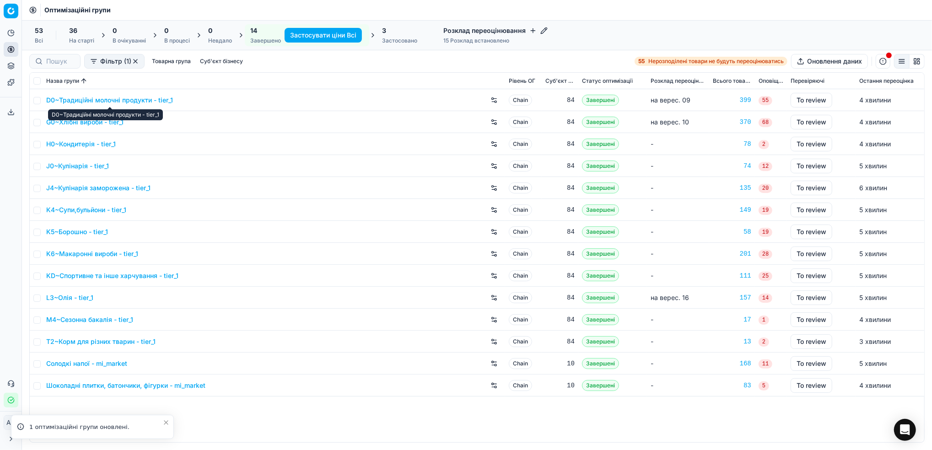
click at [110, 100] on link "D0~Традиційні молочні продукти - tier_1" at bounding box center [109, 100] width 127 height 9
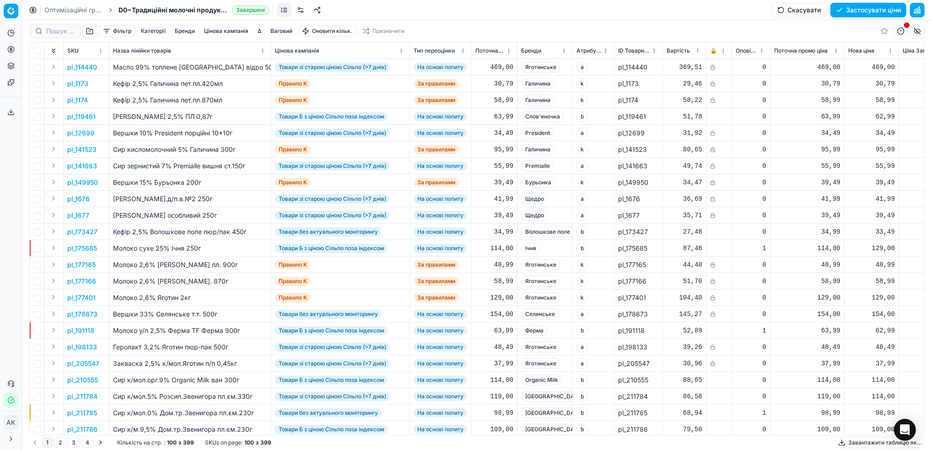
click at [788, 7] on button "Скасувати" at bounding box center [798, 10] width 55 height 15
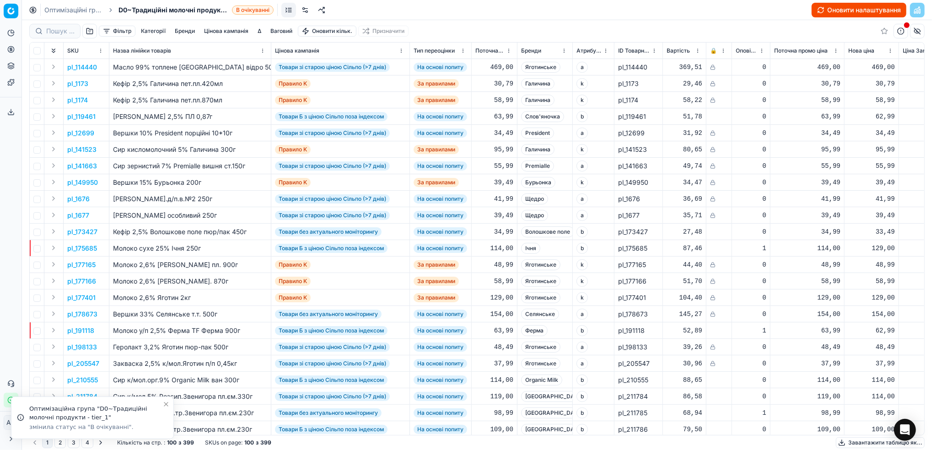
click at [854, 9] on button "Оновити налаштування" at bounding box center [859, 10] width 95 height 15
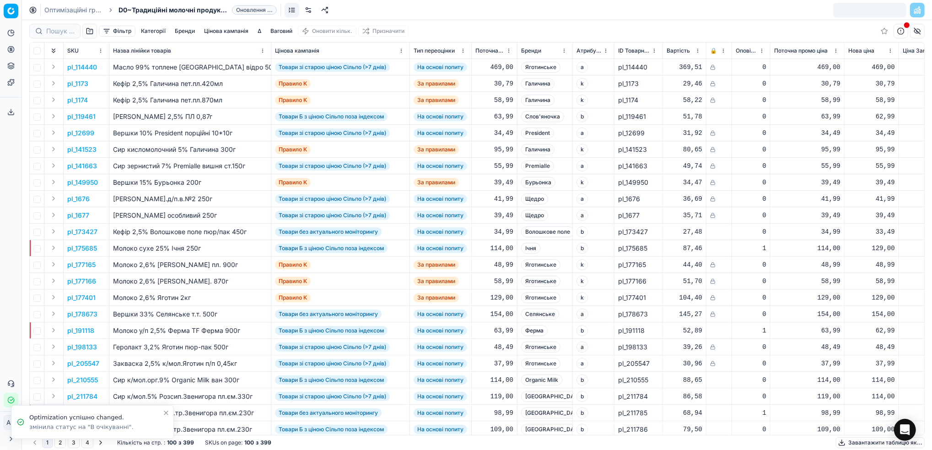
click at [69, 10] on link "Оптимізаційні групи" at bounding box center [73, 9] width 59 height 9
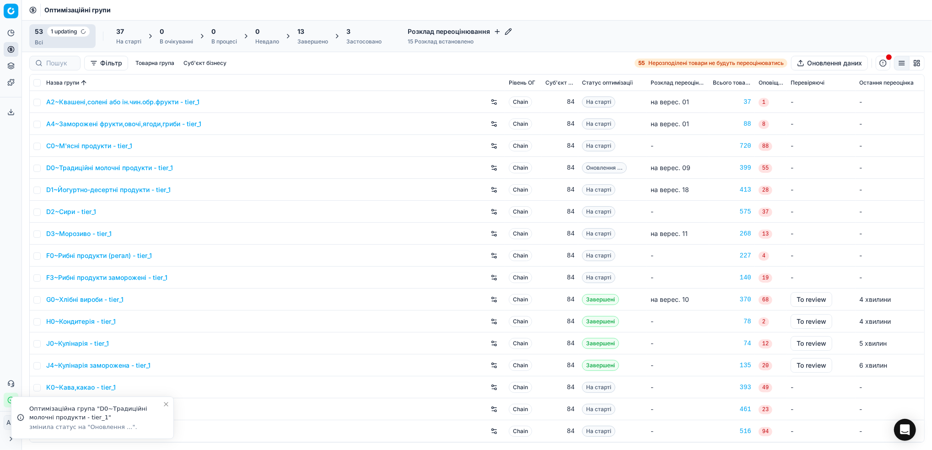
click at [315, 39] on div "Завершено" at bounding box center [312, 41] width 31 height 7
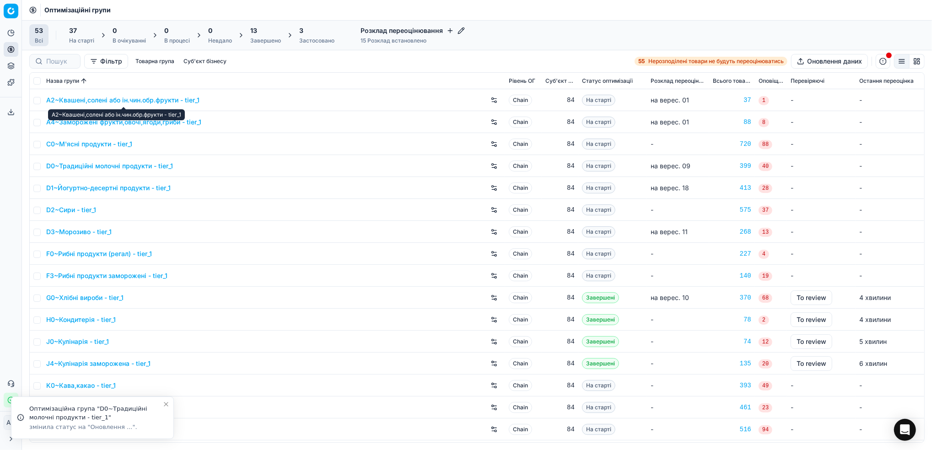
click at [274, 33] on div "13" at bounding box center [265, 30] width 31 height 9
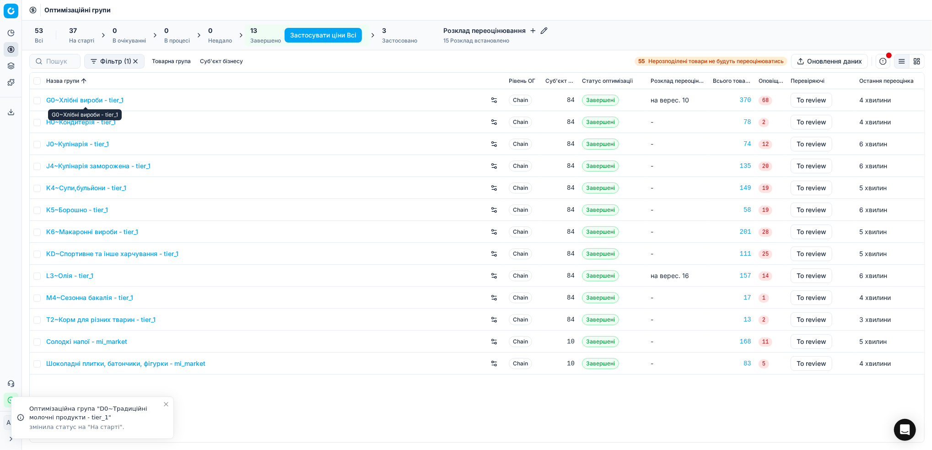
click at [78, 97] on link "G0~Хлібні вироби - tier_1" at bounding box center [84, 100] width 77 height 9
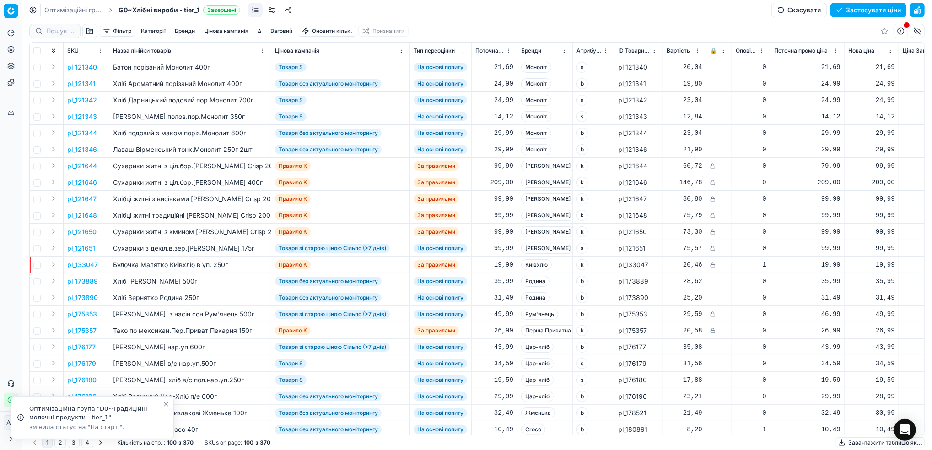
click at [784, 9] on button "Скасувати" at bounding box center [798, 10] width 55 height 15
click at [858, 5] on button "Оновити налаштування" at bounding box center [859, 10] width 95 height 15
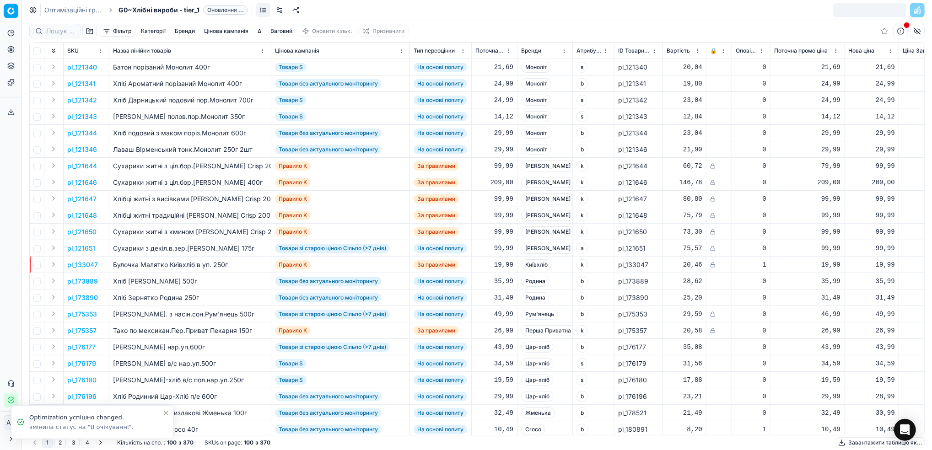
click at [74, 9] on link "Оптимізаційні групи" at bounding box center [73, 9] width 59 height 9
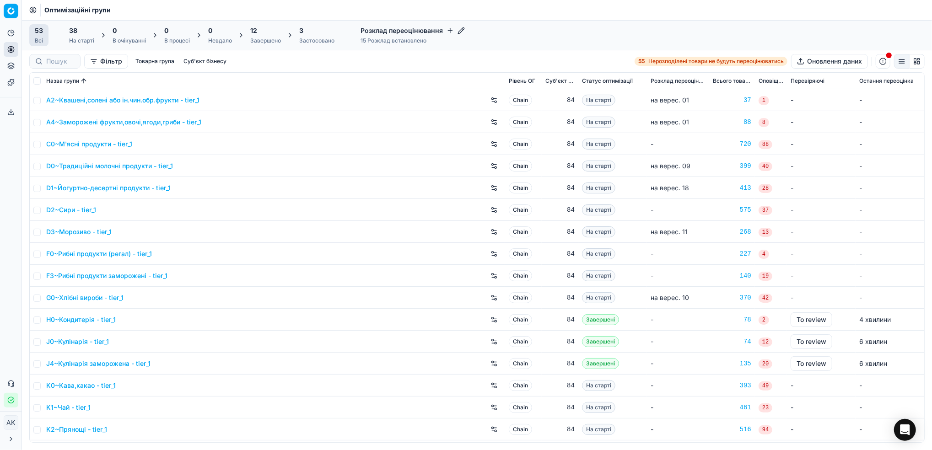
click at [77, 43] on div "На старті" at bounding box center [81, 40] width 25 height 7
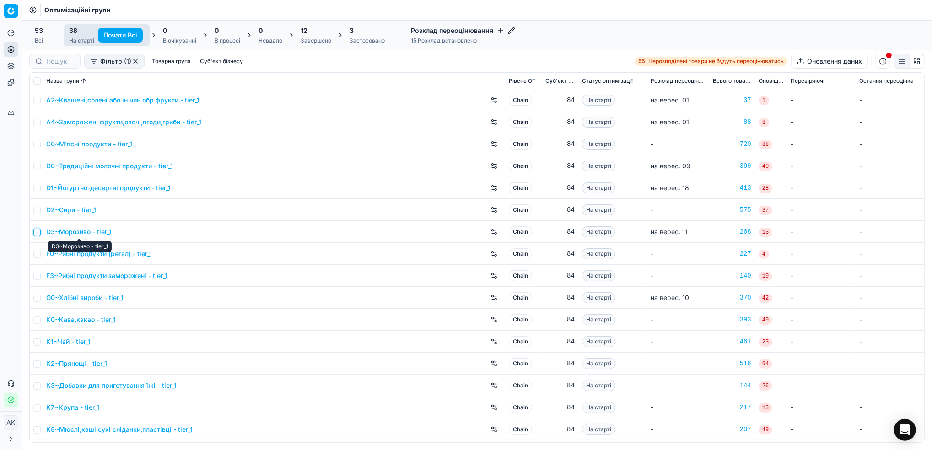
click at [40, 235] on input "checkbox" at bounding box center [36, 232] width 7 height 7
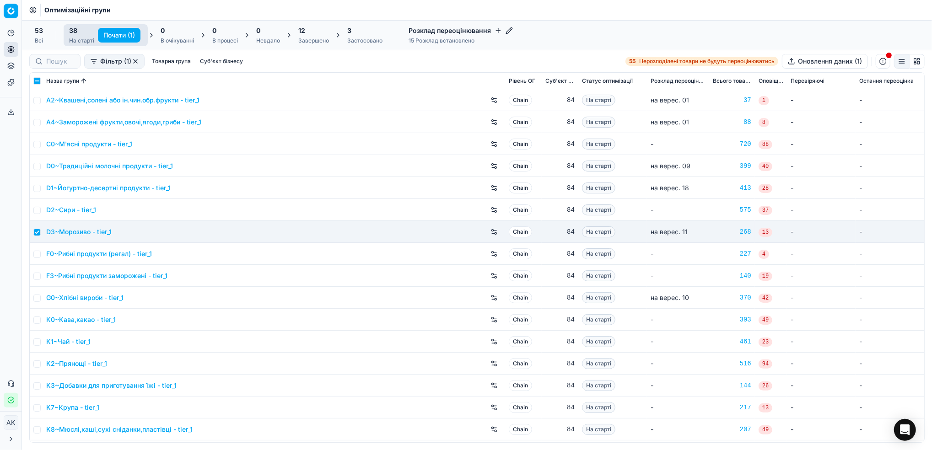
click at [113, 32] on button "Почати (1)" at bounding box center [119, 35] width 43 height 15
checkbox input "false"
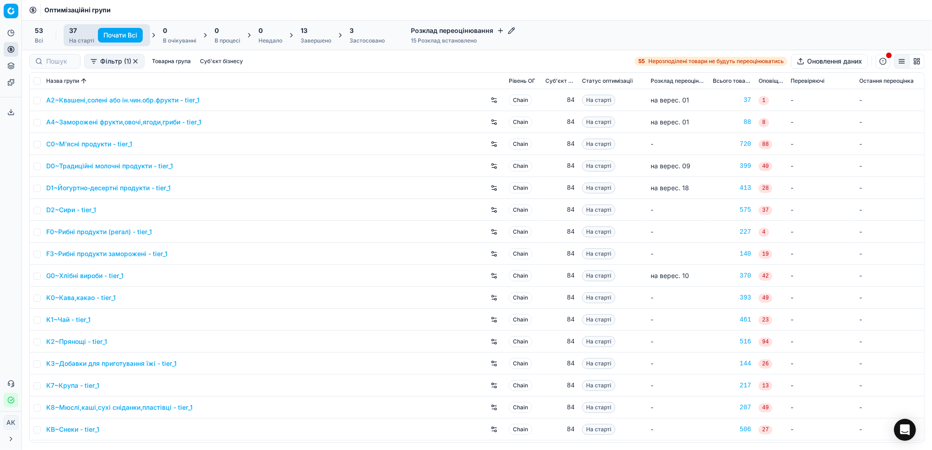
click at [317, 39] on div "Завершено" at bounding box center [316, 40] width 31 height 7
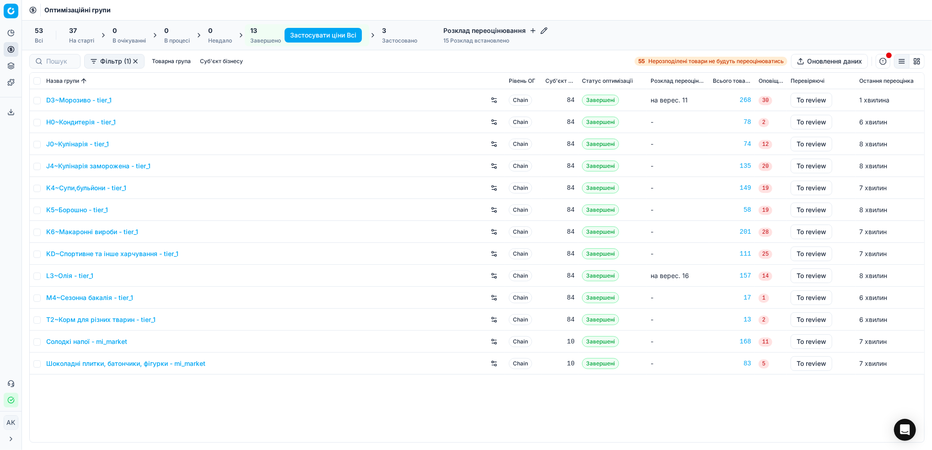
click at [77, 99] on link "D3~Морозиво - tier_1" at bounding box center [78, 100] width 65 height 9
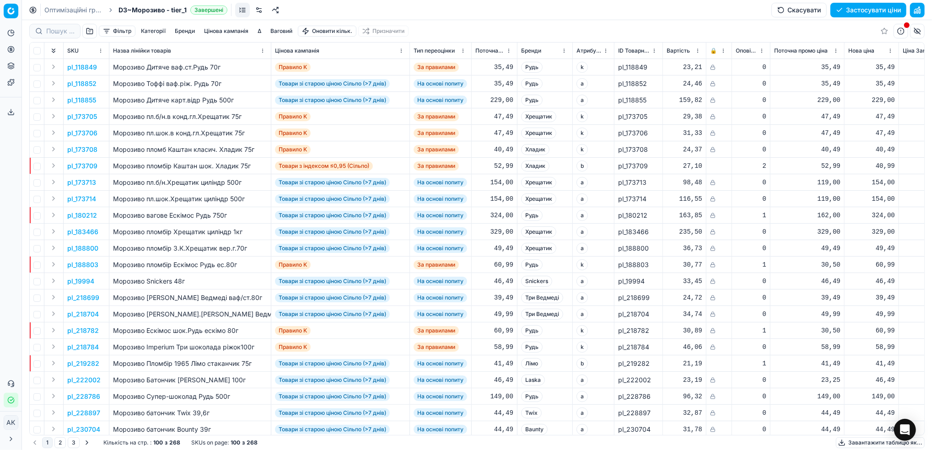
click at [227, 28] on button "Цінова кампанія" at bounding box center [226, 31] width 52 height 11
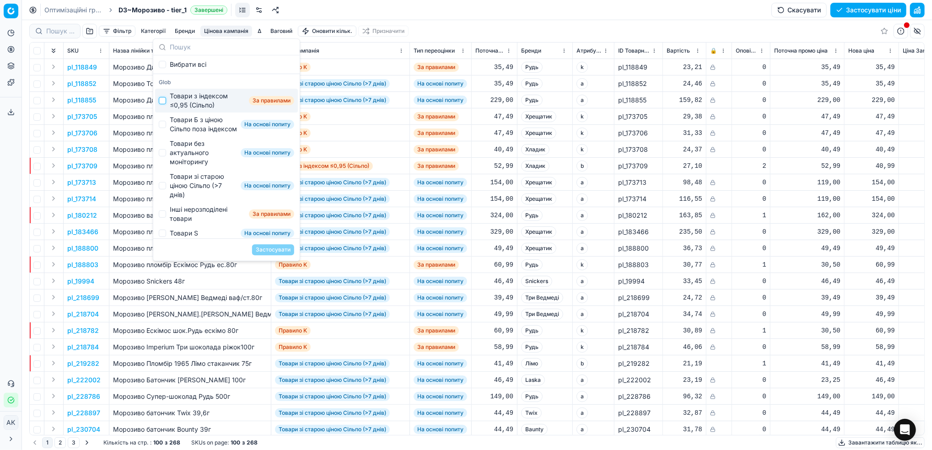
click at [165, 99] on input "Suggestions" at bounding box center [162, 100] width 7 height 7
checkbox input "true"
click at [271, 251] on button "Застосувати" at bounding box center [273, 249] width 42 height 11
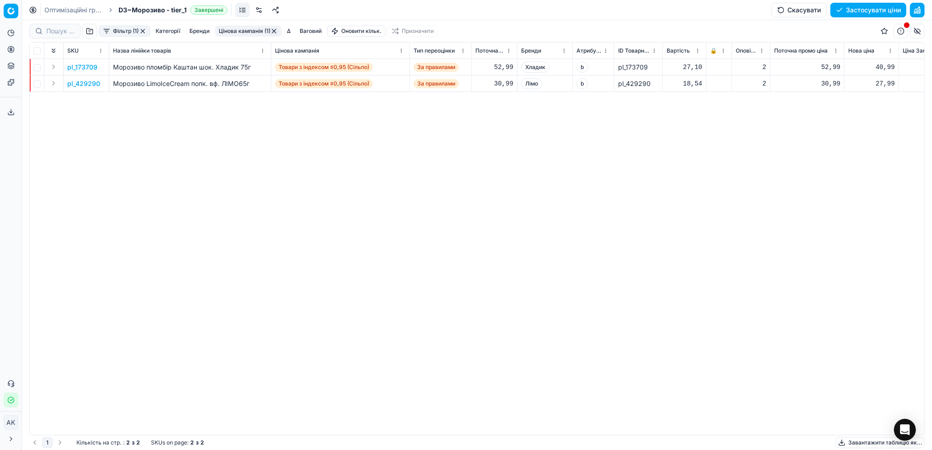
scroll to position [0, 168]
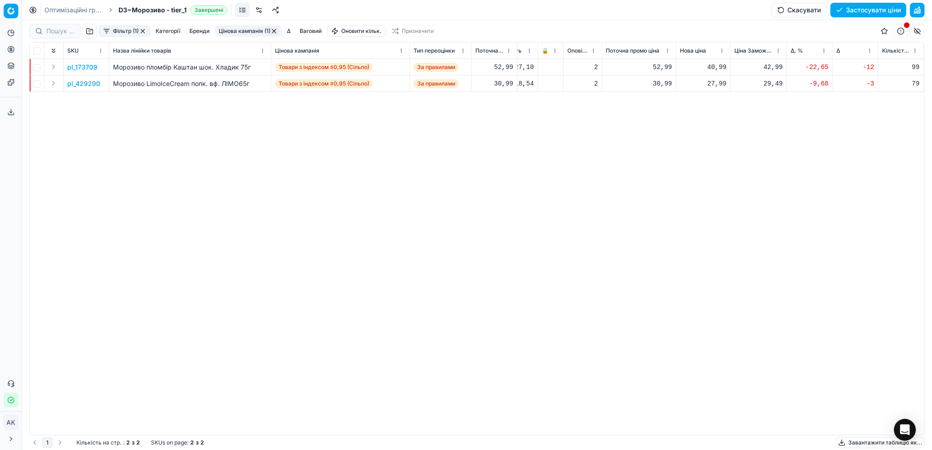
click at [88, 67] on p "pl_173709" at bounding box center [82, 67] width 30 height 9
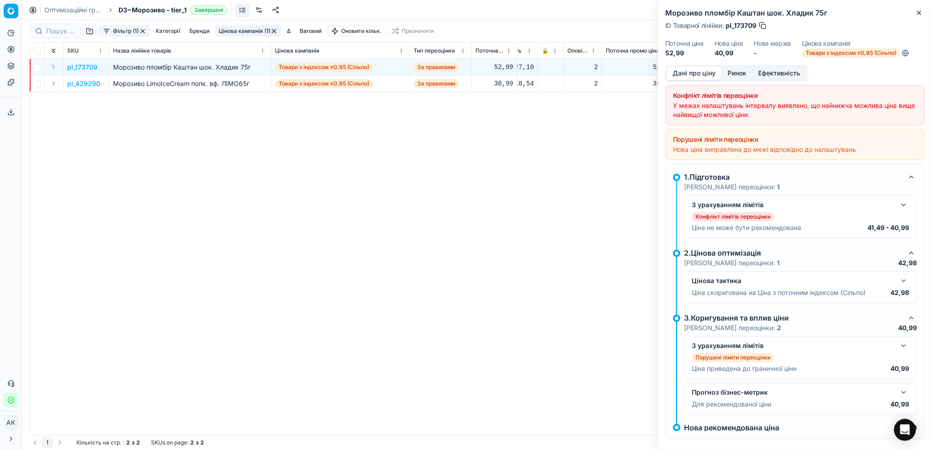
click at [898, 204] on button "button" at bounding box center [903, 204] width 11 height 11
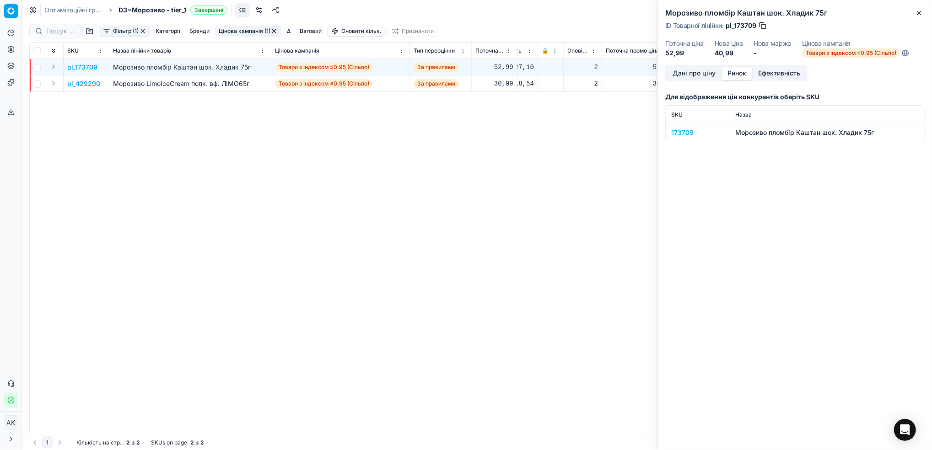
click at [742, 73] on button "Ринок" at bounding box center [736, 73] width 31 height 13
click at [690, 134] on div "173709" at bounding box center [697, 132] width 53 height 9
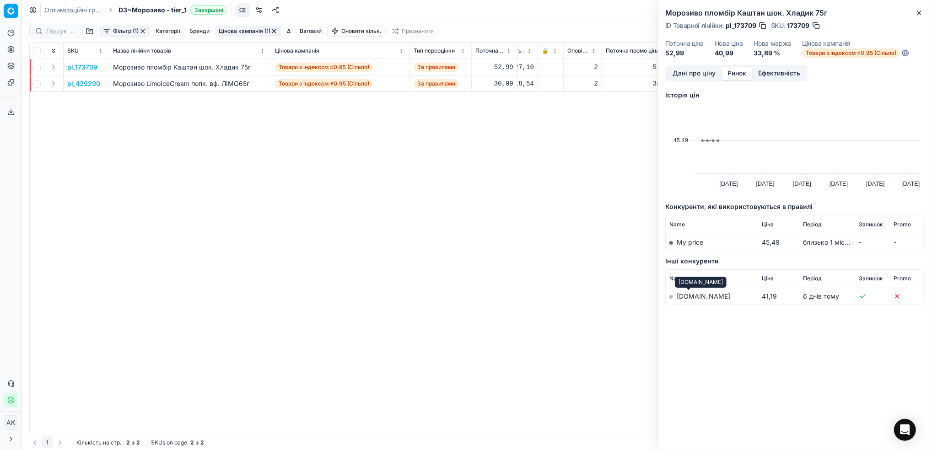
click at [686, 293] on link "[DOMAIN_NAME]" at bounding box center [704, 296] width 54 height 8
click at [683, 79] on button "Дані про ціну" at bounding box center [693, 73] width 55 height 13
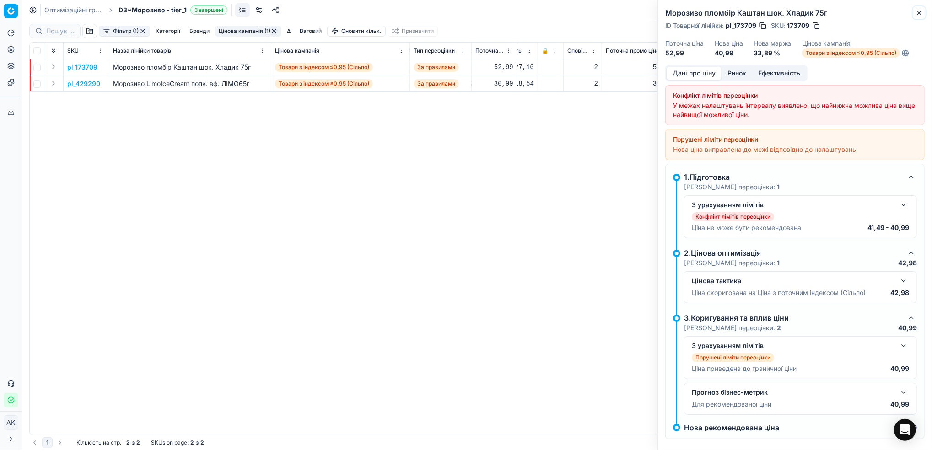
click at [921, 12] on icon "button" at bounding box center [918, 12] width 7 height 7
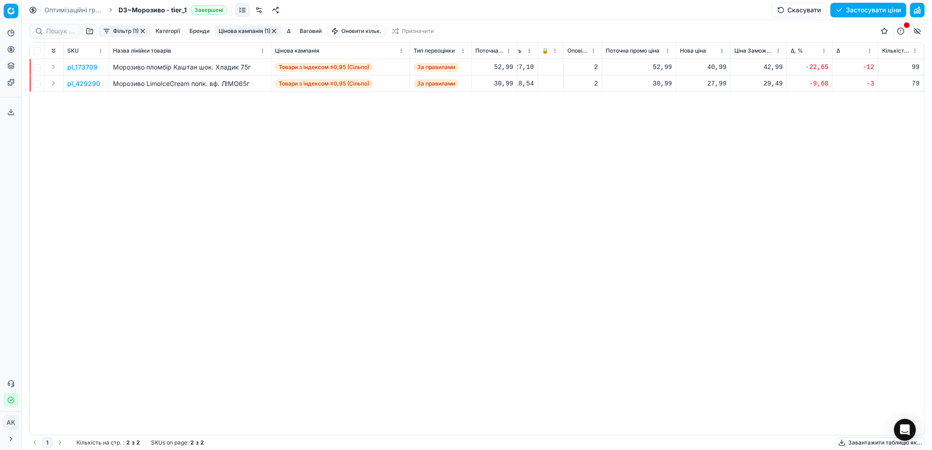
click at [66, 8] on link "Оптимізаційні групи" at bounding box center [73, 9] width 59 height 9
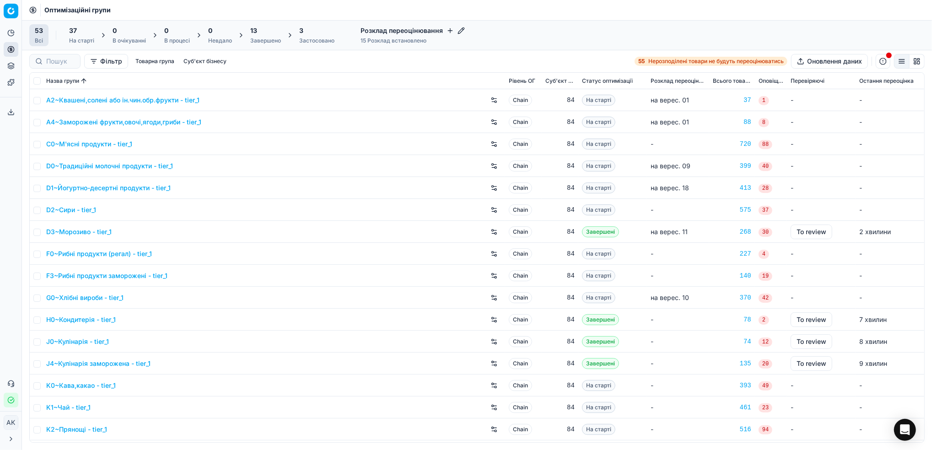
click at [264, 36] on div "13 Завершено" at bounding box center [265, 35] width 31 height 18
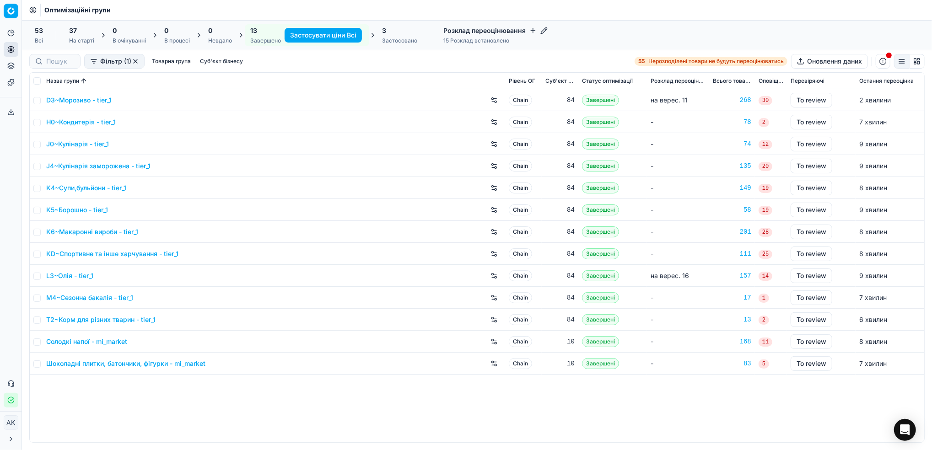
click at [78, 102] on link "D3~Морозиво - tier_1" at bounding box center [78, 100] width 65 height 9
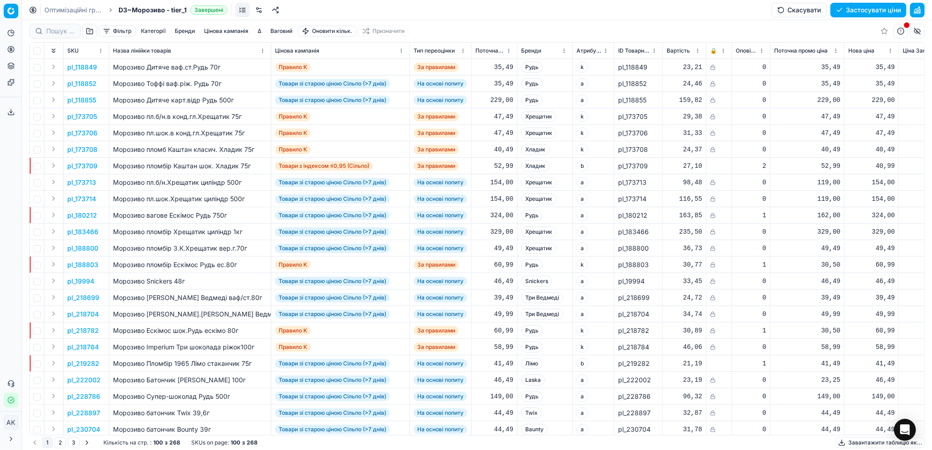
click at [787, 10] on button "Скасувати" at bounding box center [798, 10] width 55 height 15
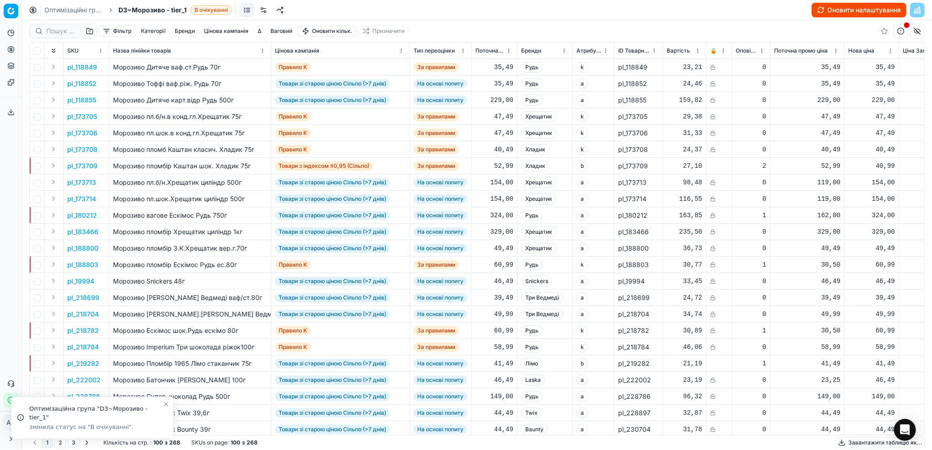
click at [861, 5] on button "Оновити налаштування" at bounding box center [859, 10] width 95 height 15
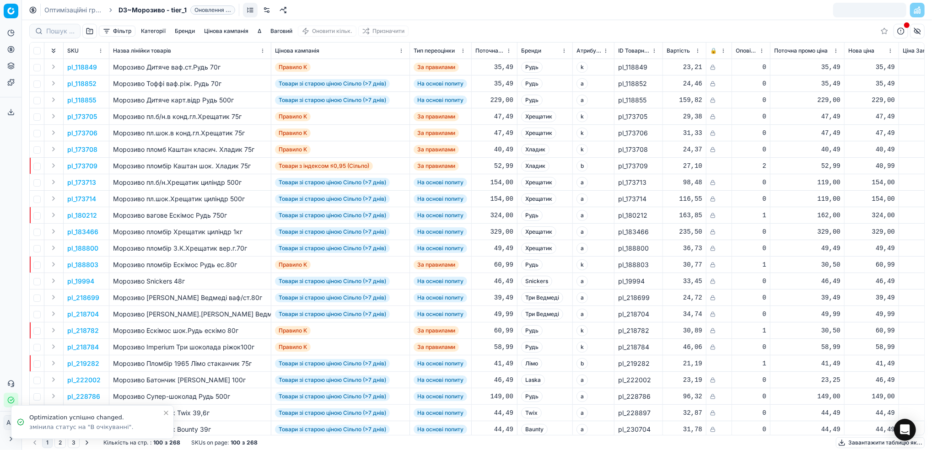
click at [55, 9] on link "Оптимізаційні групи" at bounding box center [73, 9] width 59 height 9
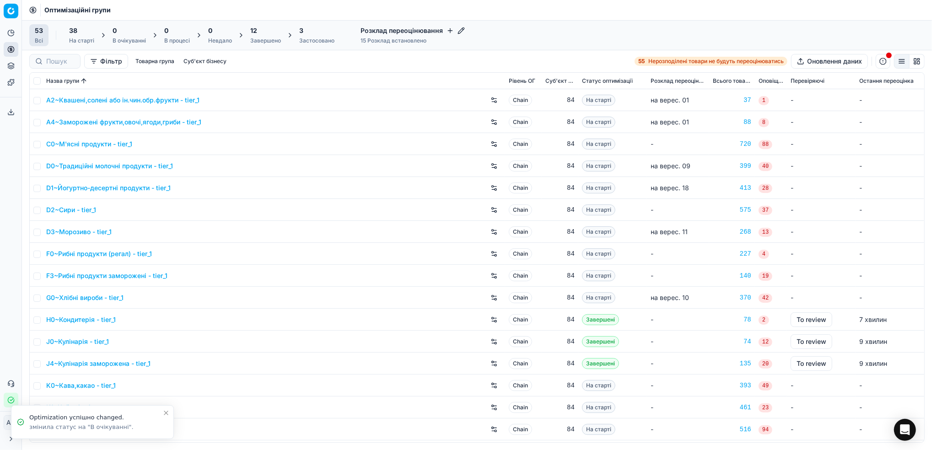
click at [311, 39] on div "Застосовано" at bounding box center [316, 40] width 35 height 7
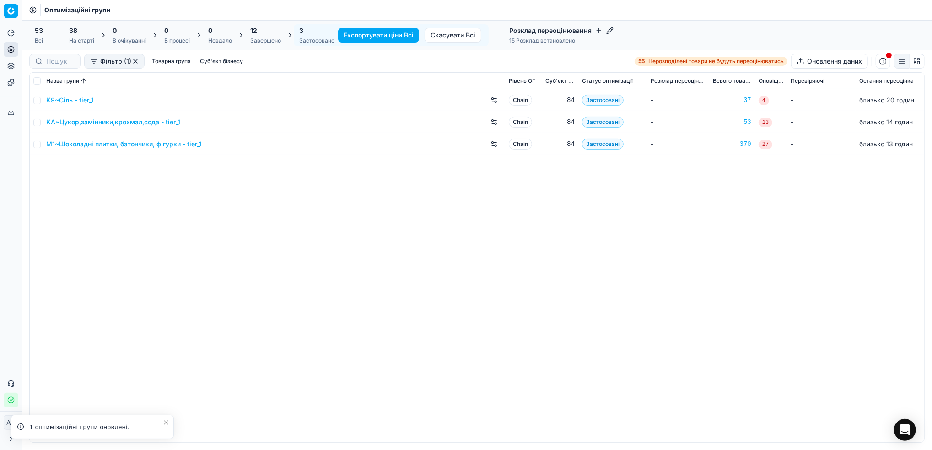
click at [258, 36] on div "12 Завершено" at bounding box center [265, 35] width 31 height 18
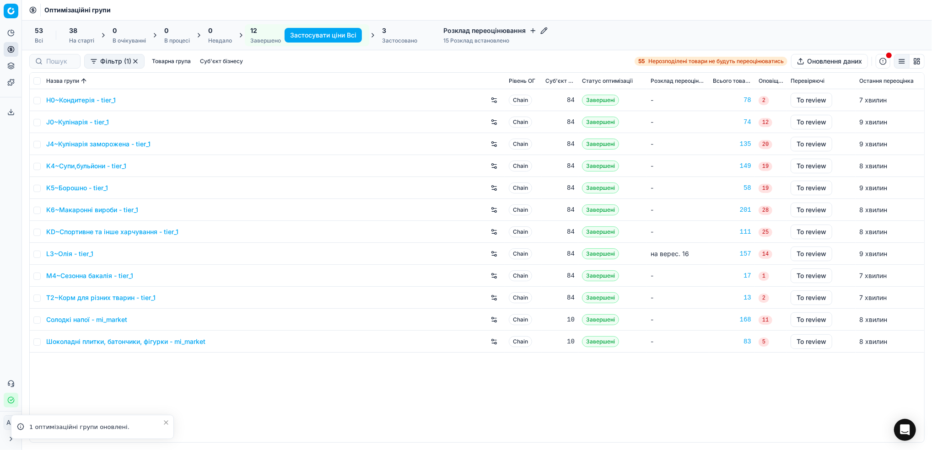
click at [70, 100] on link "H0~Кондитерія - tier_1" at bounding box center [81, 100] width 70 height 9
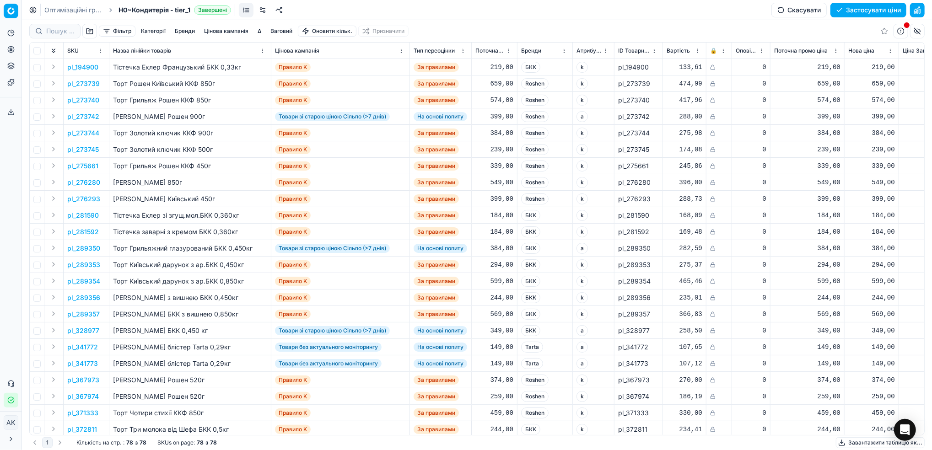
click at [794, 9] on button "Скасувати" at bounding box center [798, 10] width 55 height 15
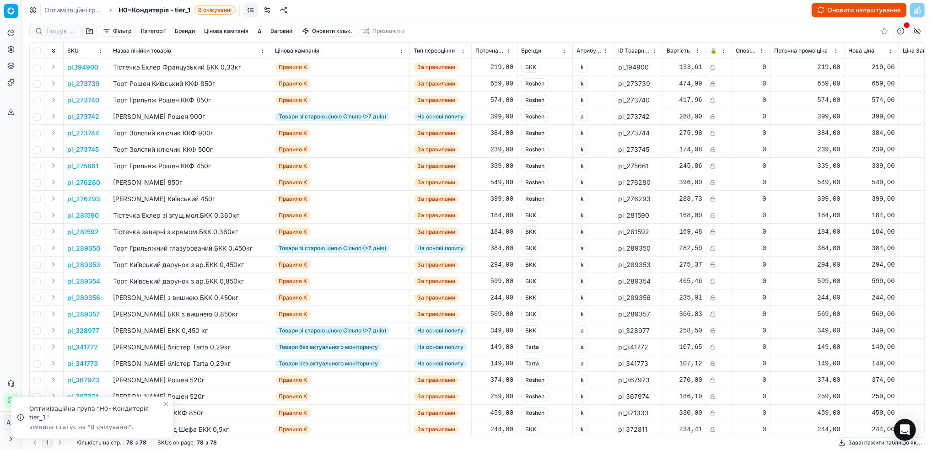
click at [835, 7] on button "Оновити налаштування" at bounding box center [859, 10] width 95 height 15
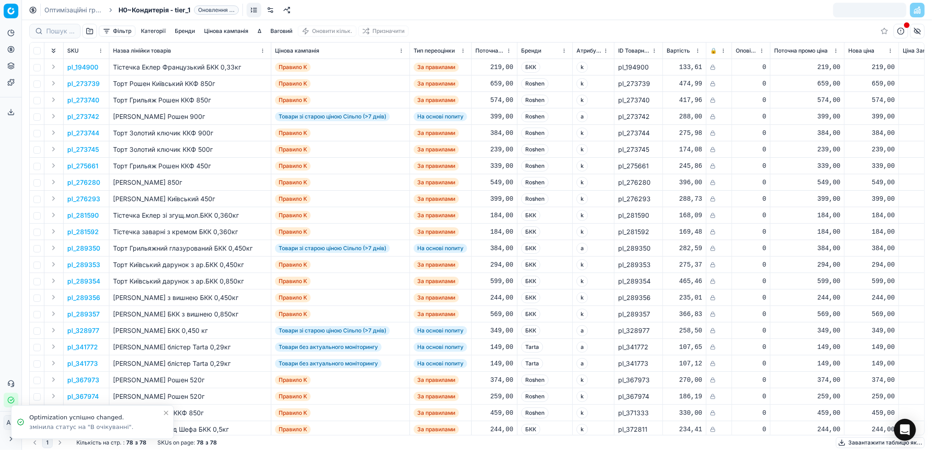
click at [63, 11] on link "Оптимізаційні групи" at bounding box center [73, 9] width 59 height 9
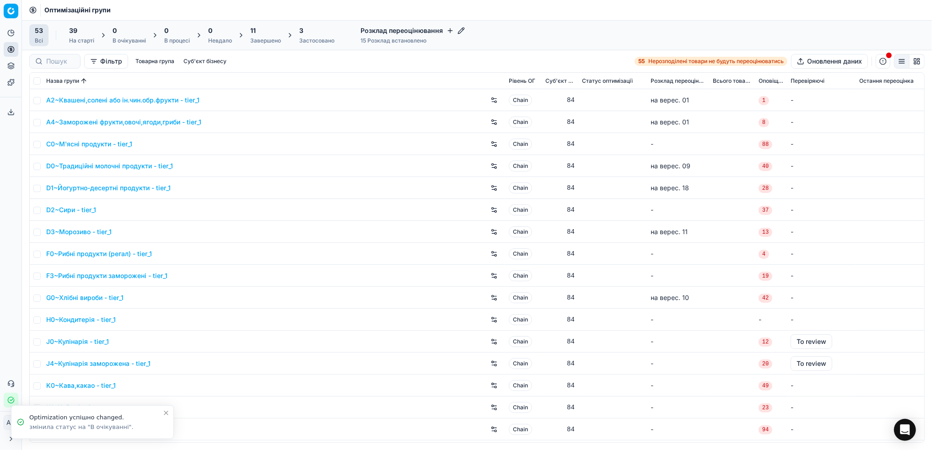
click at [264, 37] on div "Завершено" at bounding box center [265, 40] width 31 height 7
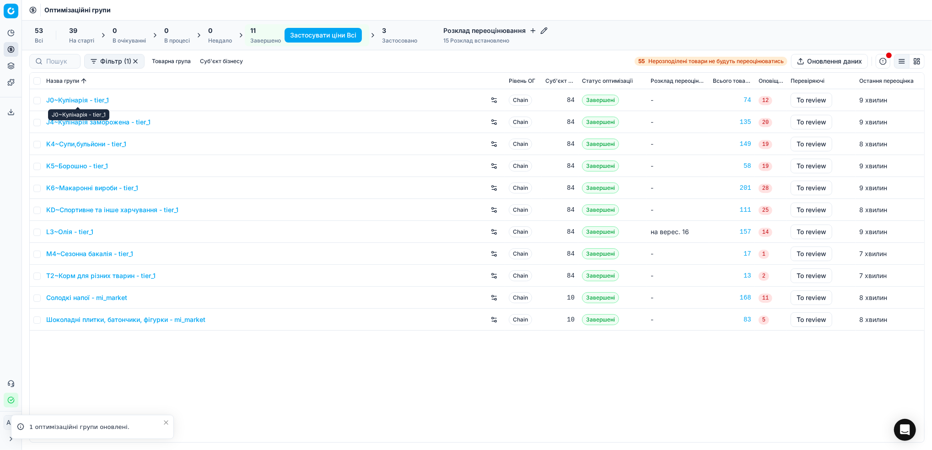
click at [73, 97] on link "J0~Кулінарія - tier_1" at bounding box center [77, 100] width 63 height 9
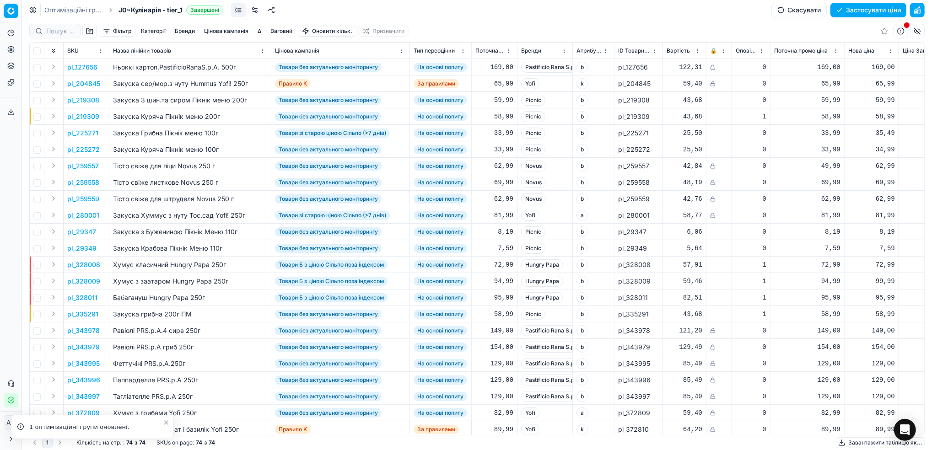
click at [802, 9] on button "Скасувати" at bounding box center [798, 10] width 55 height 15
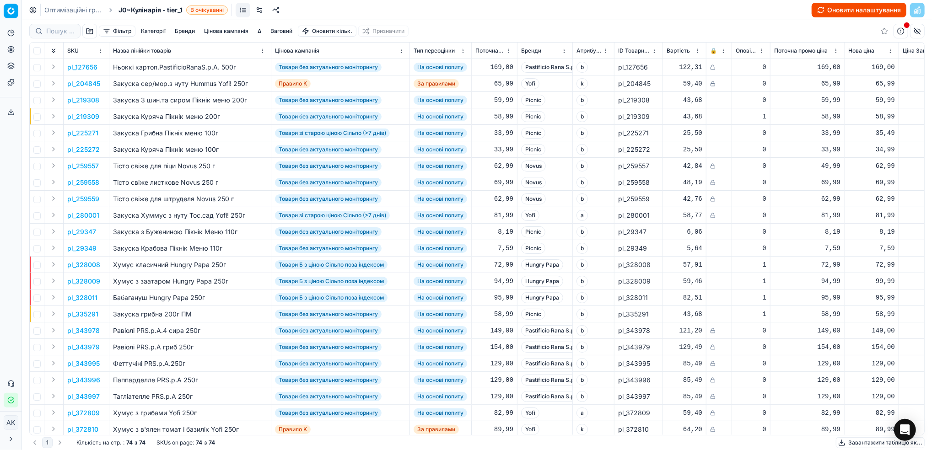
click at [836, 14] on button "Оновити налаштування" at bounding box center [859, 10] width 95 height 15
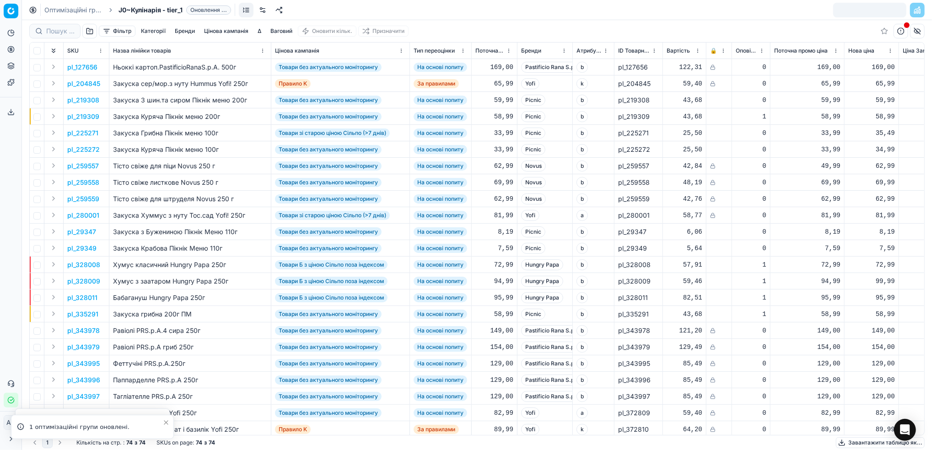
click at [66, 11] on link "Оптимізаційні групи" at bounding box center [73, 9] width 59 height 9
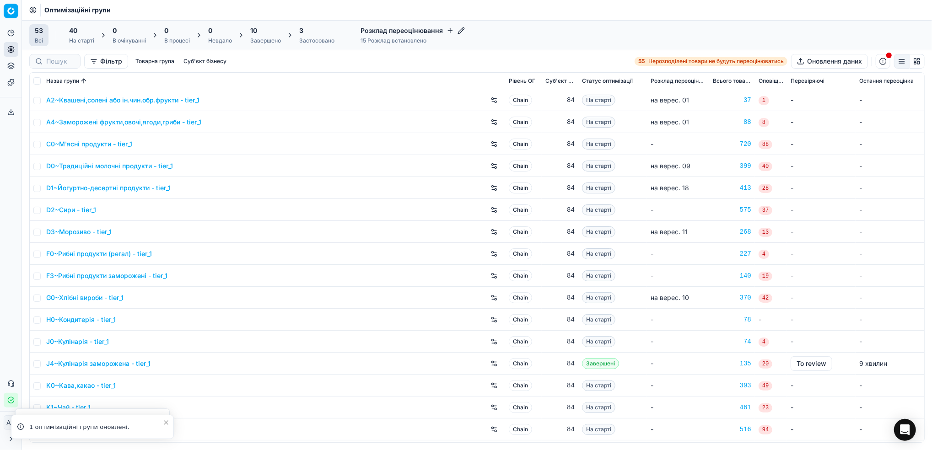
click at [251, 37] on div "Завершено" at bounding box center [265, 40] width 31 height 7
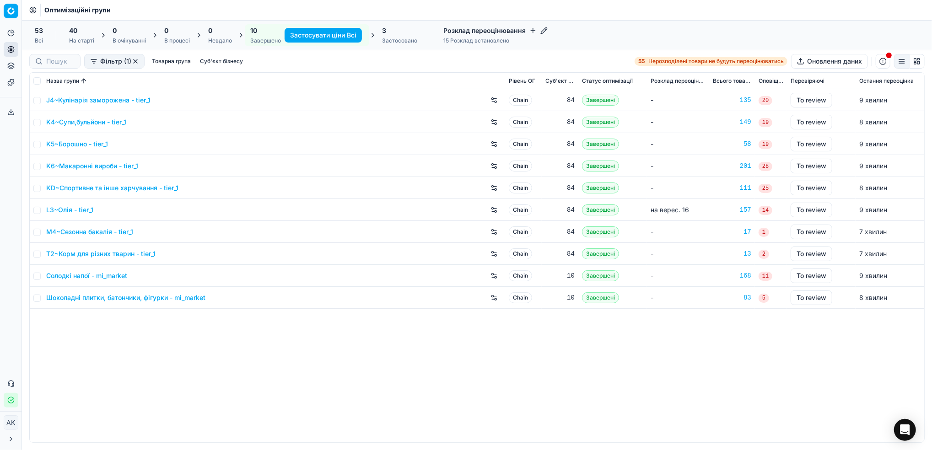
click at [77, 100] on link "J4~Кулінарія заморожена - tier_1" at bounding box center [98, 100] width 104 height 9
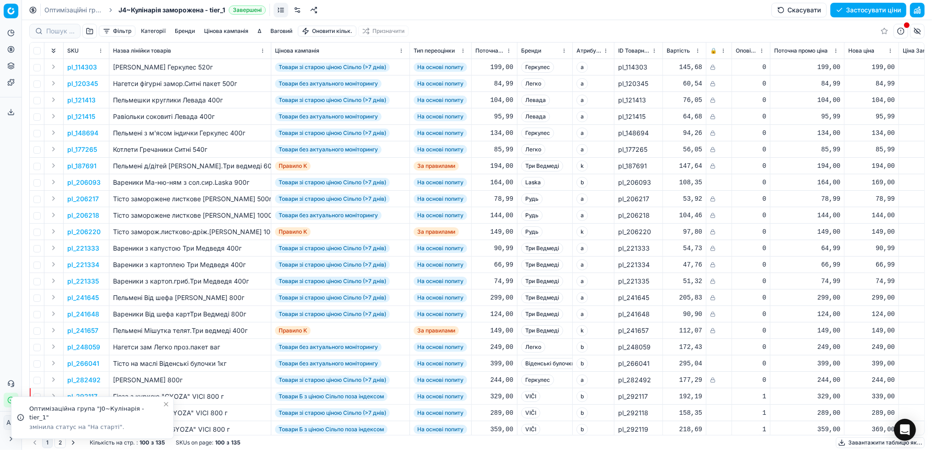
click at [795, 11] on button "Скасувати" at bounding box center [798, 10] width 55 height 15
click at [829, 14] on button "Оновити налаштування" at bounding box center [859, 10] width 95 height 15
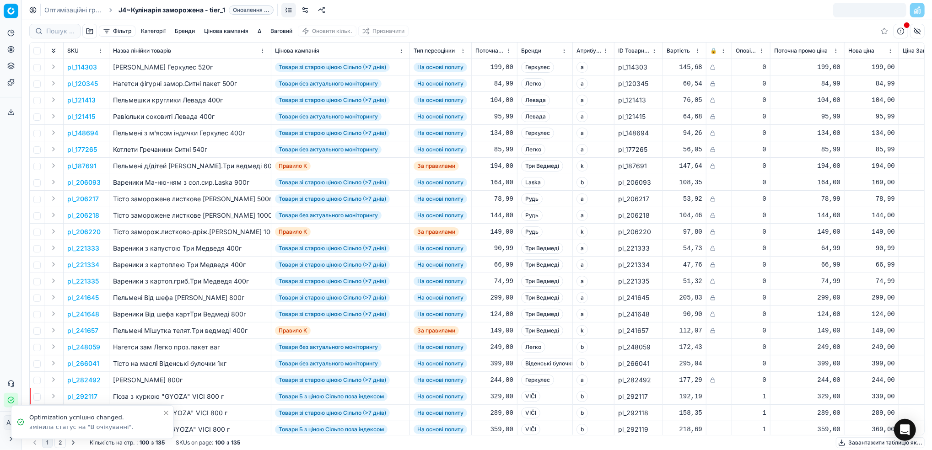
click at [61, 9] on link "Оптимізаційні групи" at bounding box center [73, 9] width 59 height 9
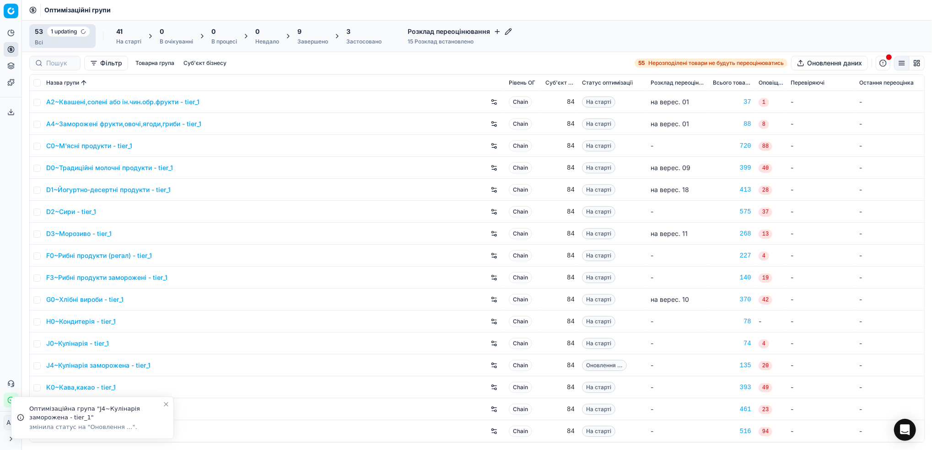
click at [305, 39] on div "Завершено" at bounding box center [312, 41] width 31 height 7
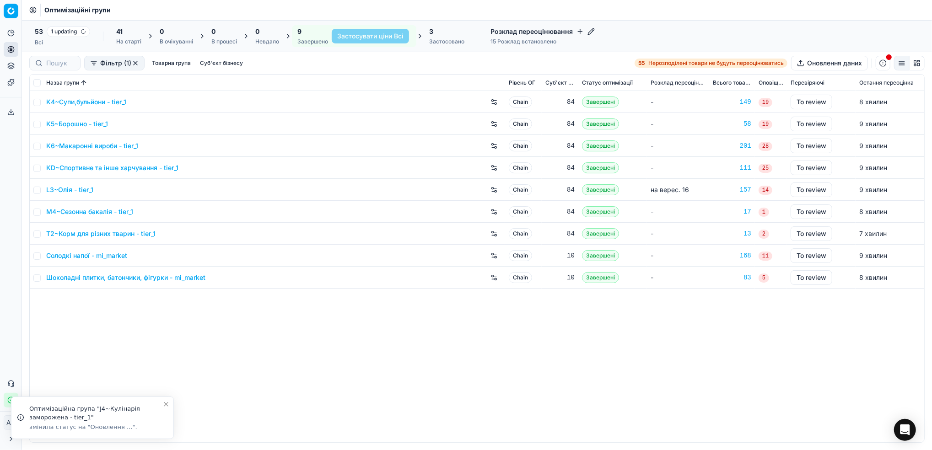
click at [80, 99] on link "K4~Супи,бульйони - tier_1" at bounding box center [86, 101] width 80 height 9
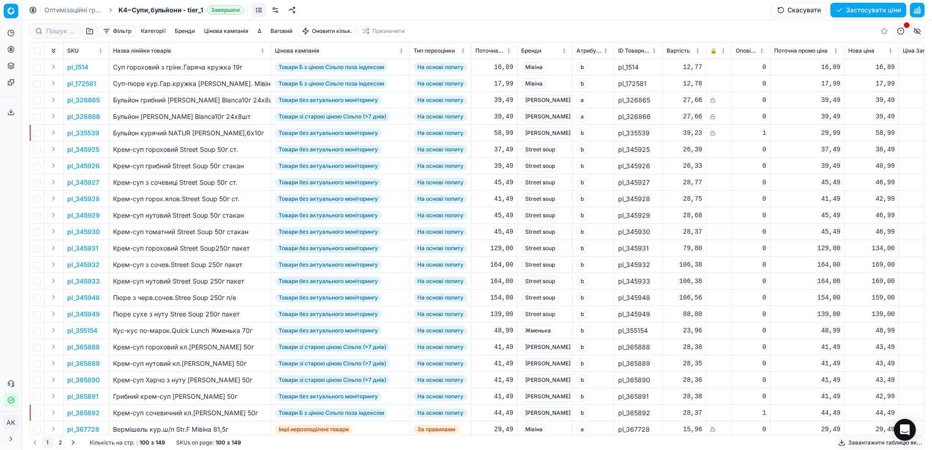
click at [793, 13] on button "Скасувати" at bounding box center [798, 10] width 55 height 15
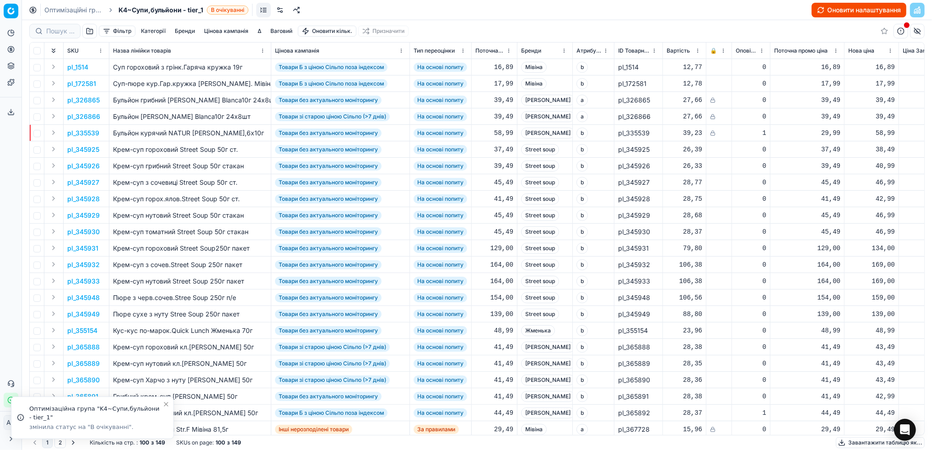
click at [835, 7] on button "Оновити налаштування" at bounding box center [859, 10] width 95 height 15
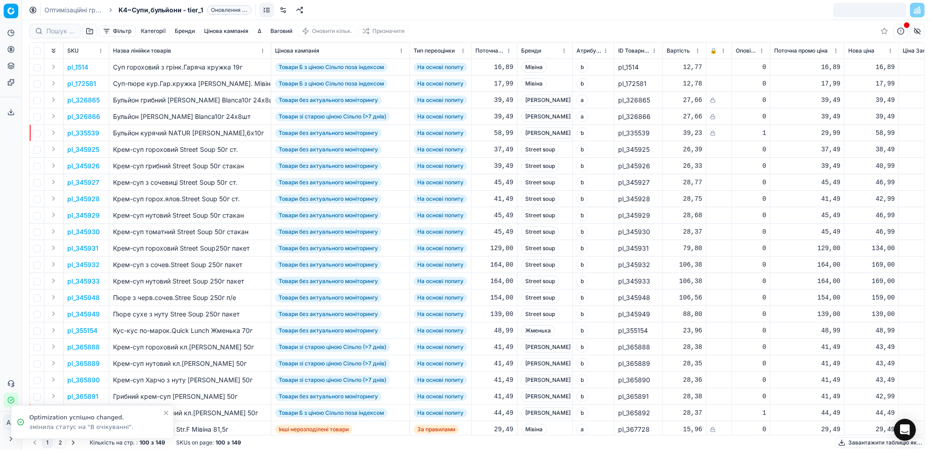
click at [62, 11] on link "Оптимізаційні групи" at bounding box center [73, 9] width 59 height 9
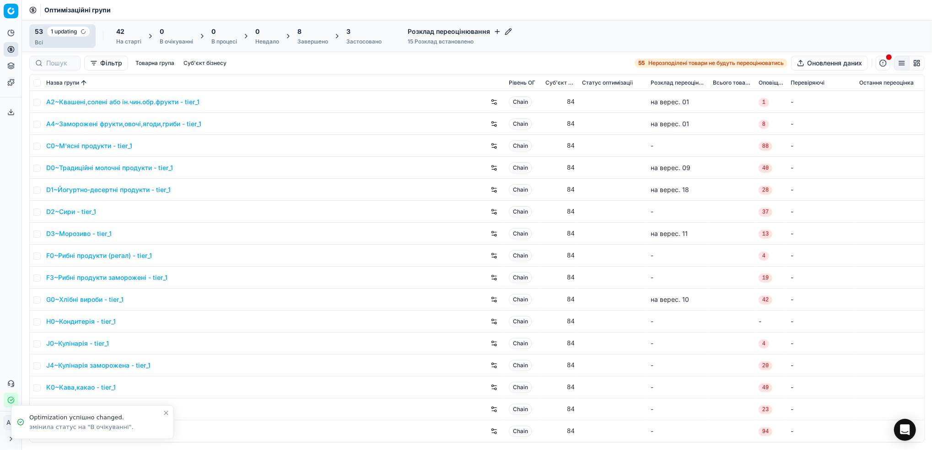
click at [306, 39] on div "Завершено" at bounding box center [312, 41] width 31 height 7
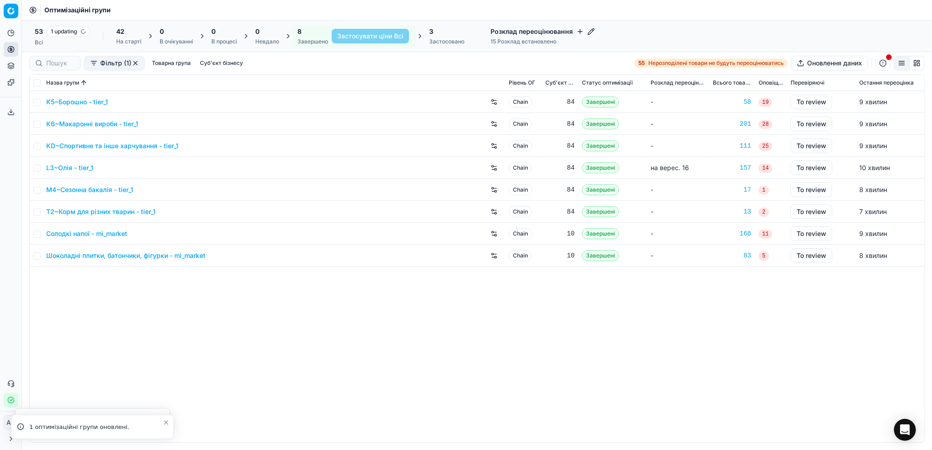
click at [66, 101] on link "K5~Борошно - tier_1" at bounding box center [77, 101] width 62 height 9
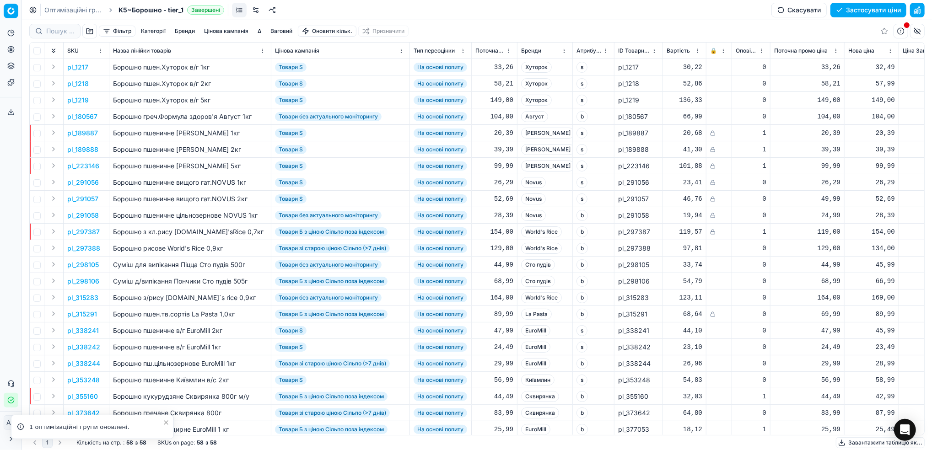
click at [791, 10] on button "Скасувати" at bounding box center [798, 10] width 55 height 15
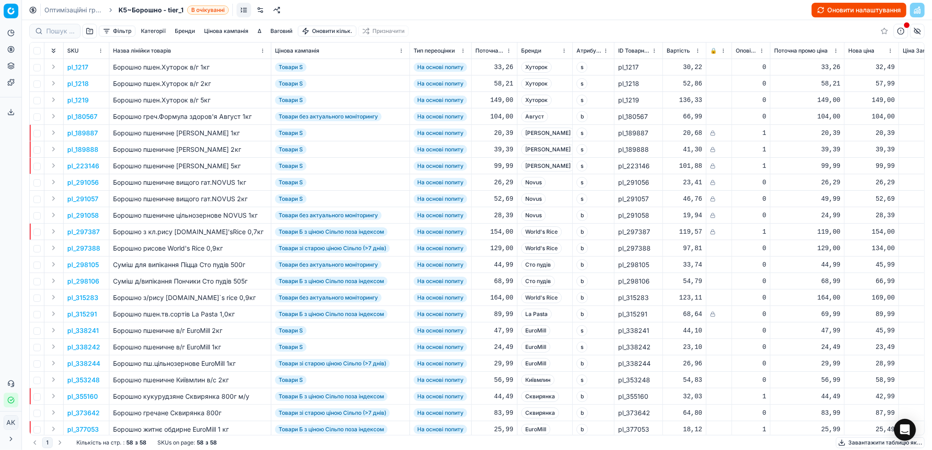
click at [842, 13] on button "Оновити налаштування" at bounding box center [859, 10] width 95 height 15
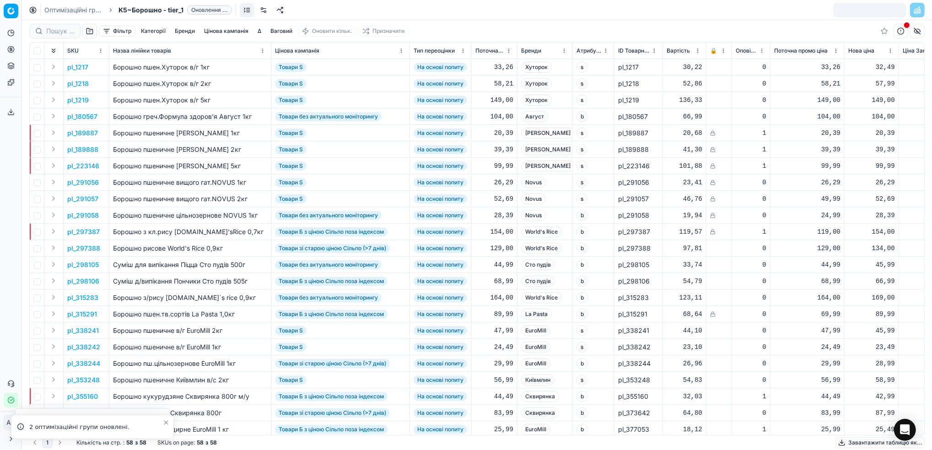
click at [72, 11] on link "Оптимізаційні групи" at bounding box center [73, 9] width 59 height 9
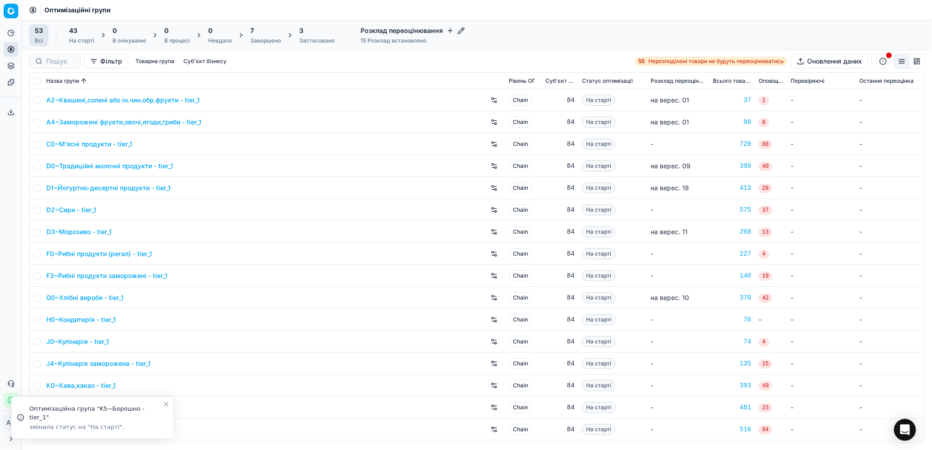
click at [258, 41] on div "Завершено" at bounding box center [265, 40] width 31 height 7
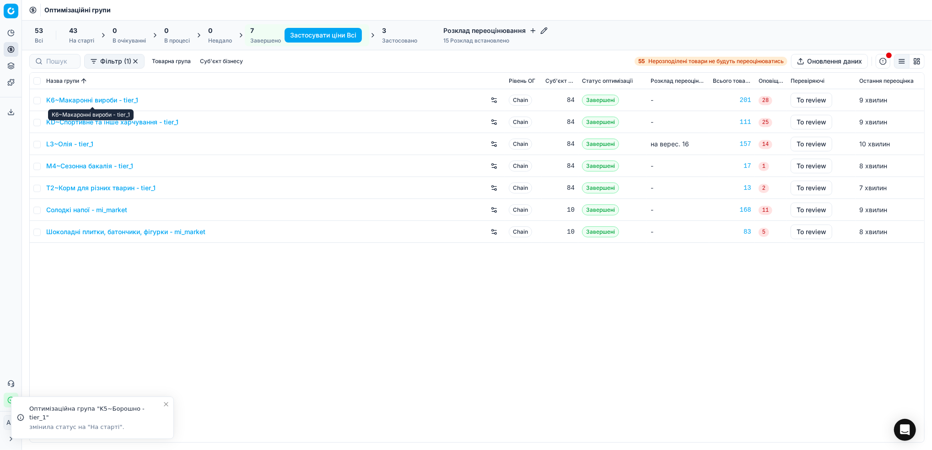
click at [85, 97] on link "K6~Макаронні вироби - tier_1" at bounding box center [92, 100] width 92 height 9
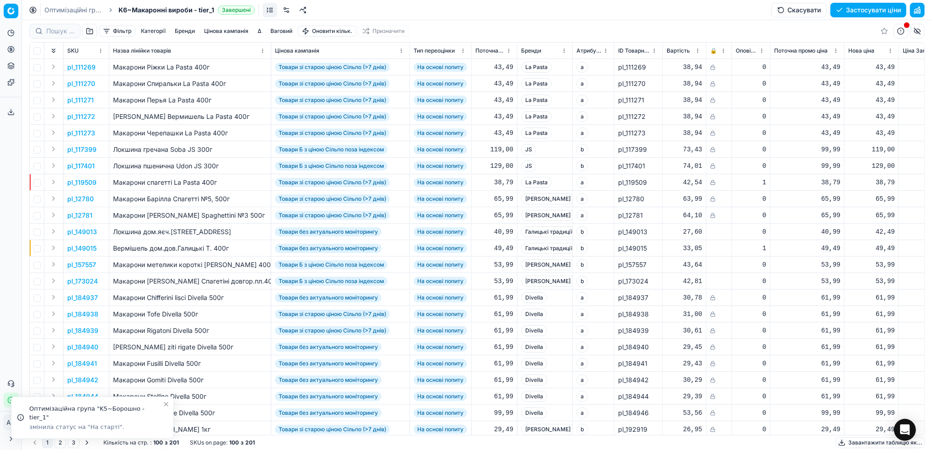
click at [793, 12] on button "Скасувати" at bounding box center [798, 10] width 55 height 15
click at [847, 9] on button "Оновити налаштування" at bounding box center [859, 10] width 95 height 15
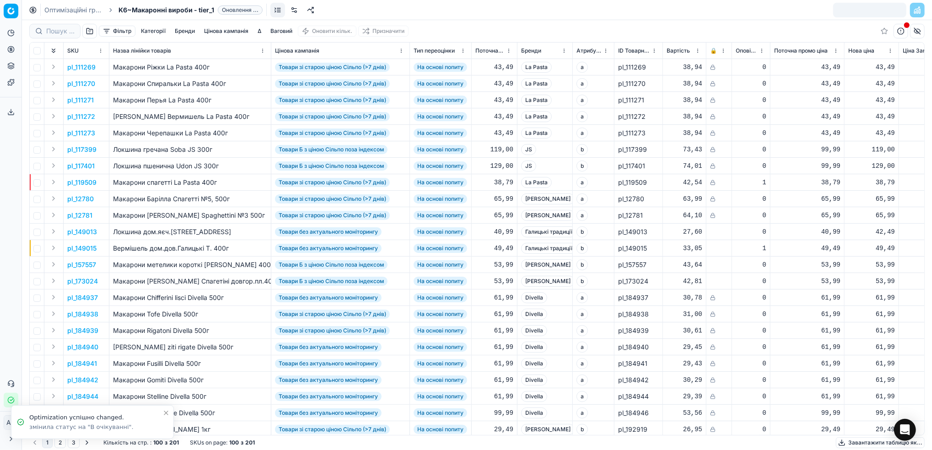
click at [60, 8] on link "Оптимізаційні групи" at bounding box center [73, 9] width 59 height 9
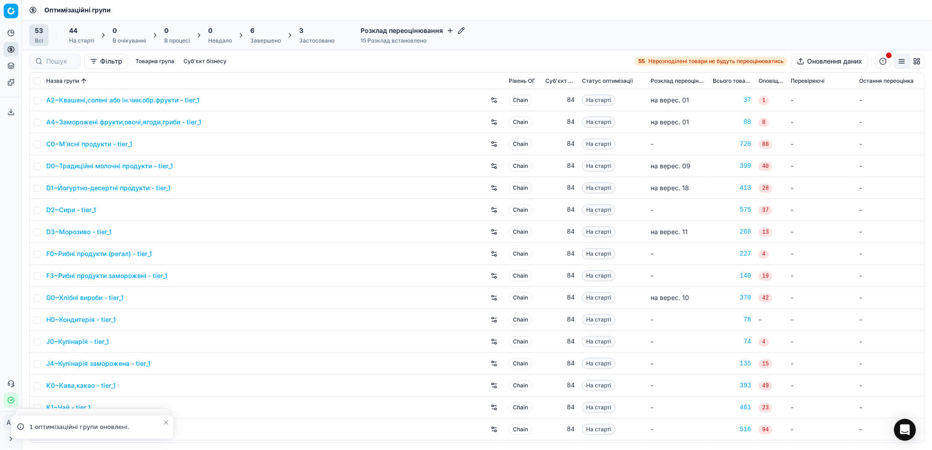
click at [259, 33] on div "6" at bounding box center [265, 30] width 31 height 9
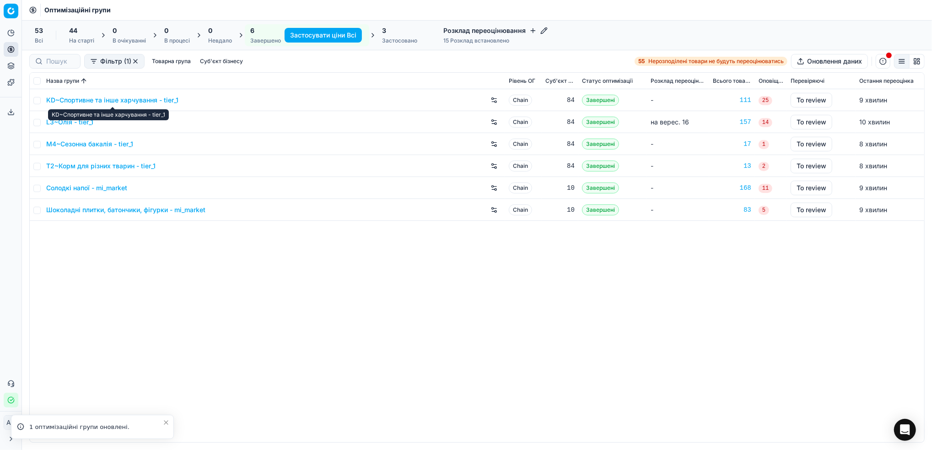
click at [88, 97] on link "KD~Спортивне та інше харчування - tier_1" at bounding box center [112, 100] width 132 height 9
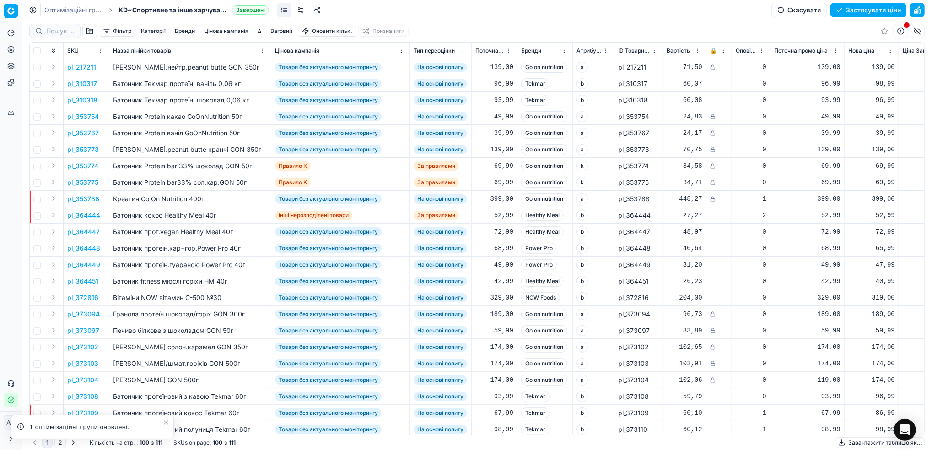
click at [799, 11] on button "Скасувати" at bounding box center [798, 10] width 55 height 15
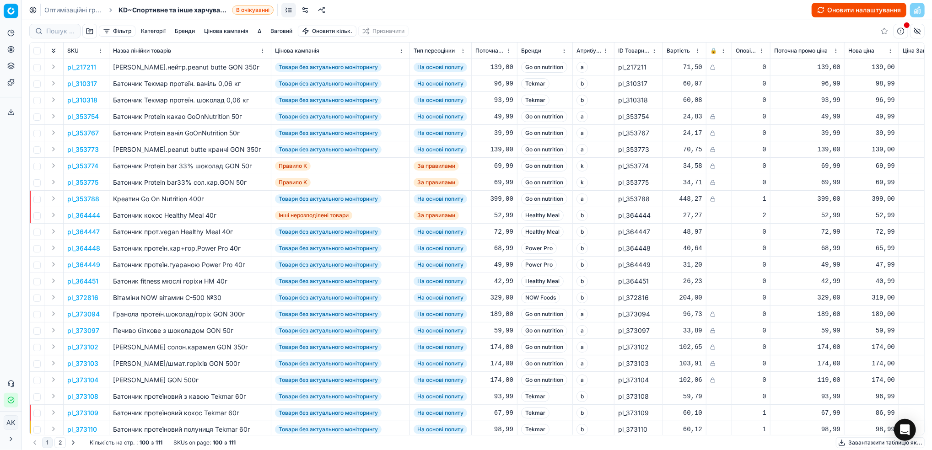
click at [838, 10] on button "Оновити налаштування" at bounding box center [859, 10] width 95 height 15
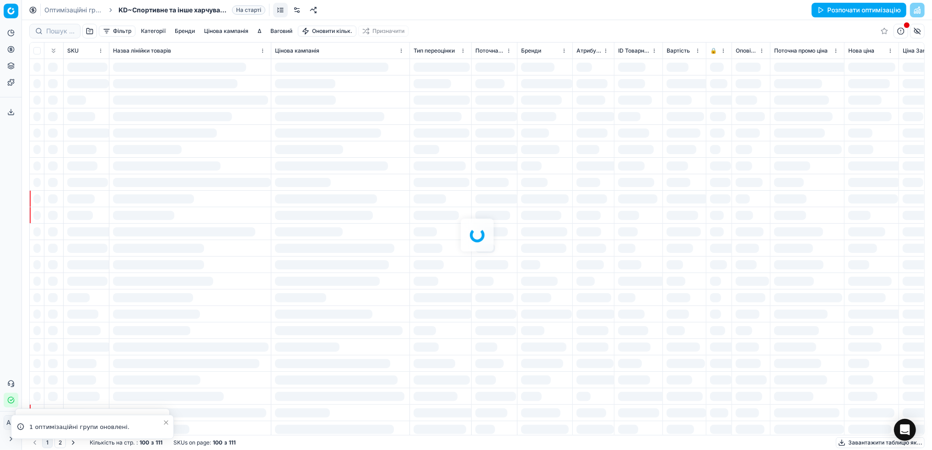
click at [68, 10] on link "Оптимізаційні групи" at bounding box center [73, 9] width 59 height 9
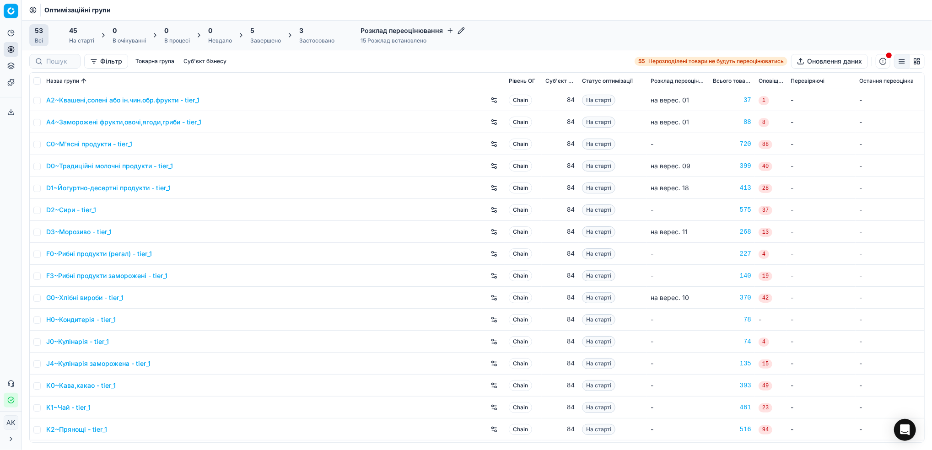
click at [253, 36] on div "5 Завершено" at bounding box center [265, 35] width 31 height 18
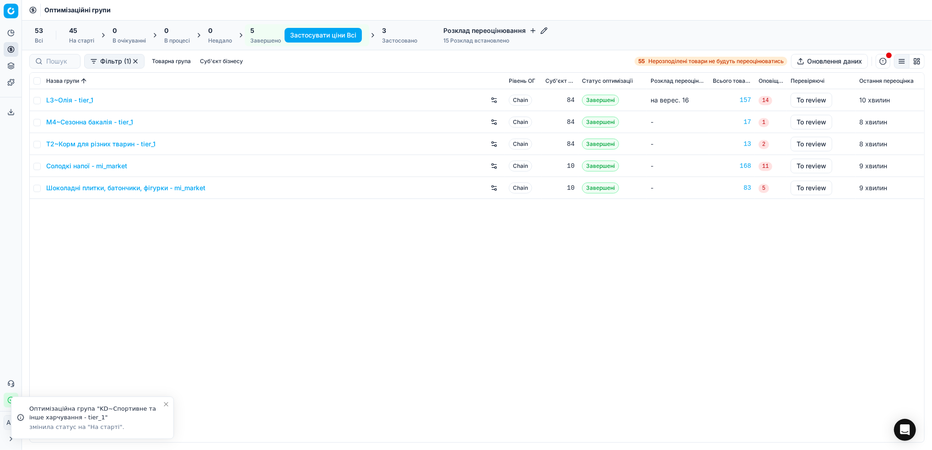
click at [64, 101] on link "L3~Олія - tier_1" at bounding box center [69, 100] width 47 height 9
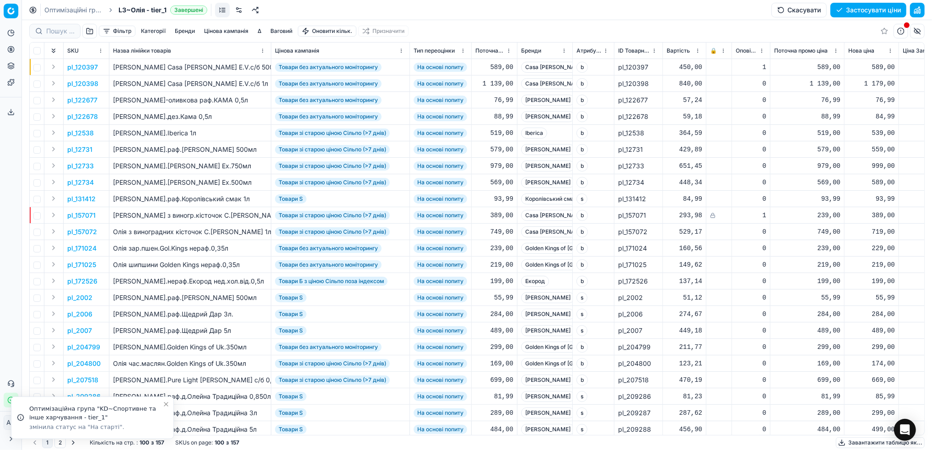
click at [801, 14] on button "Скасувати" at bounding box center [798, 10] width 55 height 15
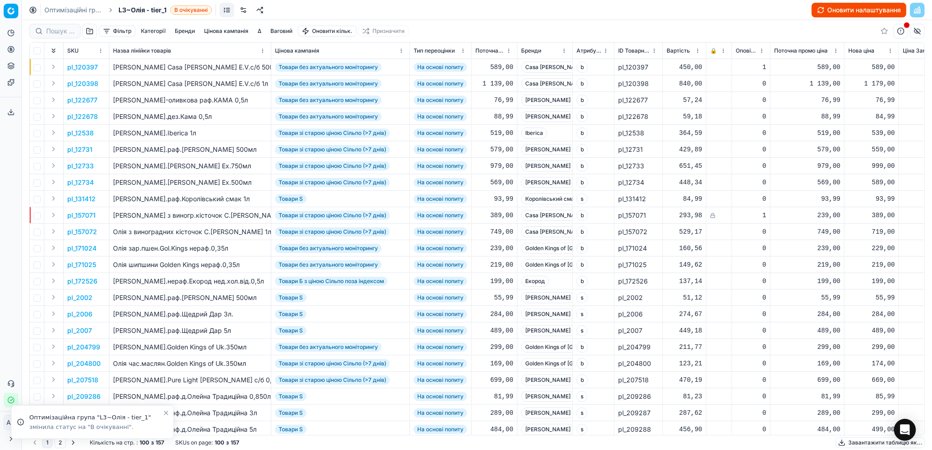
click at [858, 7] on button "Оновити налаштування" at bounding box center [859, 10] width 95 height 15
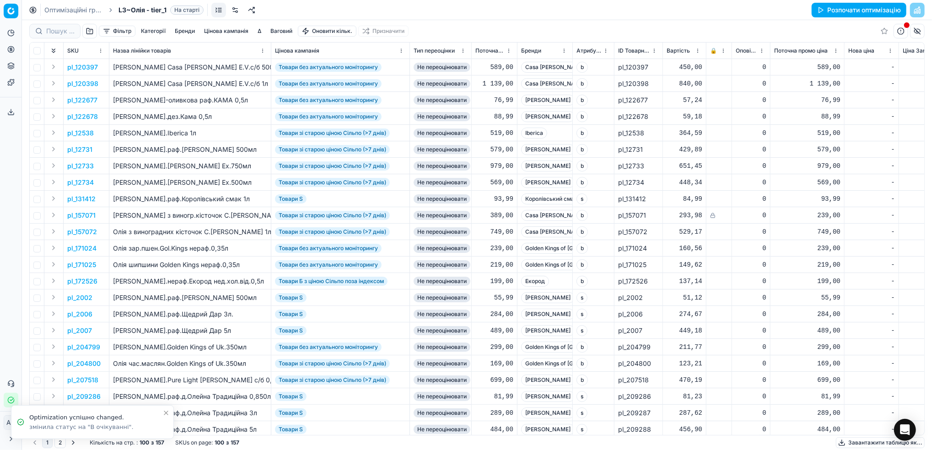
click at [64, 10] on link "Оптимізаційні групи" at bounding box center [73, 9] width 59 height 9
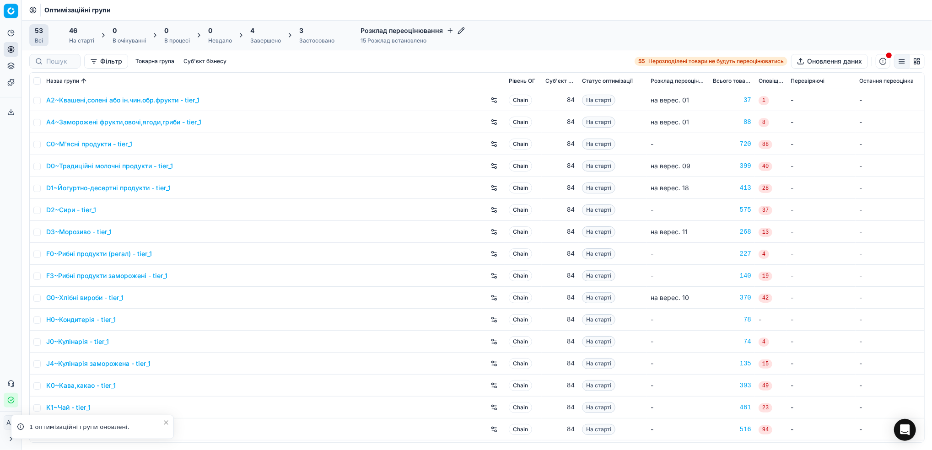
click at [261, 38] on div "Завершено" at bounding box center [265, 40] width 31 height 7
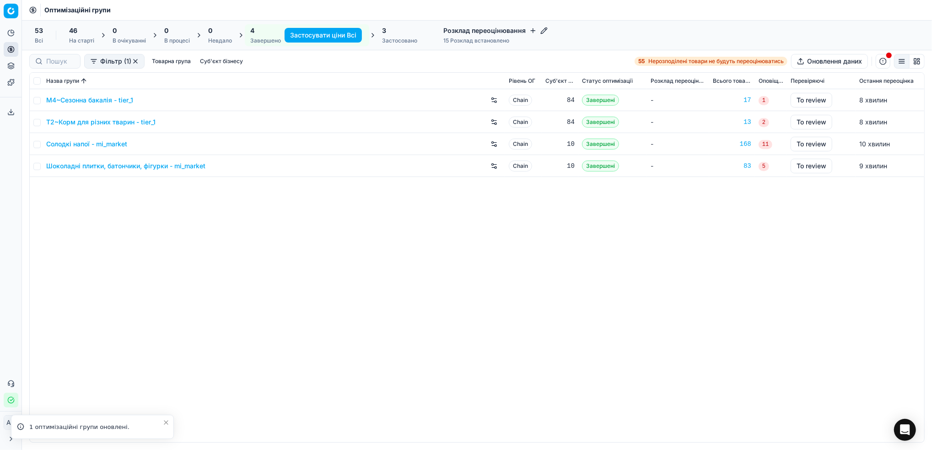
click at [98, 101] on link "M4~Сезонна бакалія - tier_1" at bounding box center [89, 100] width 87 height 9
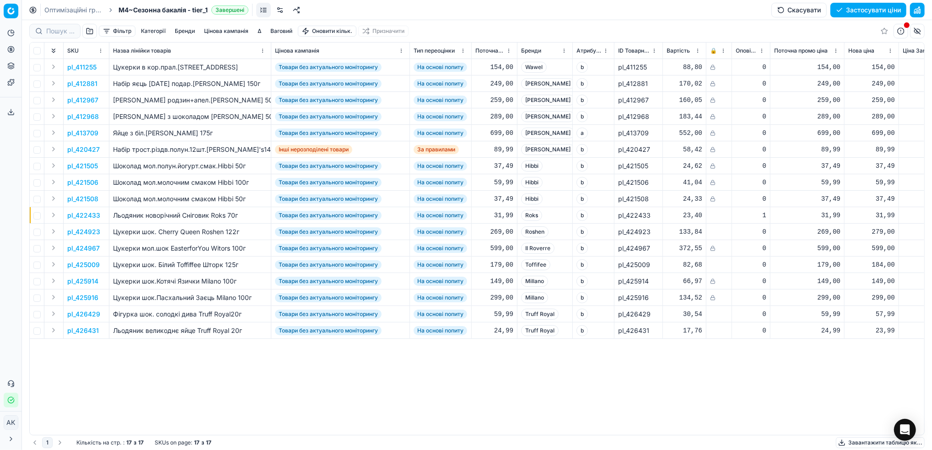
click at [801, 13] on button "Скасувати" at bounding box center [798, 10] width 55 height 15
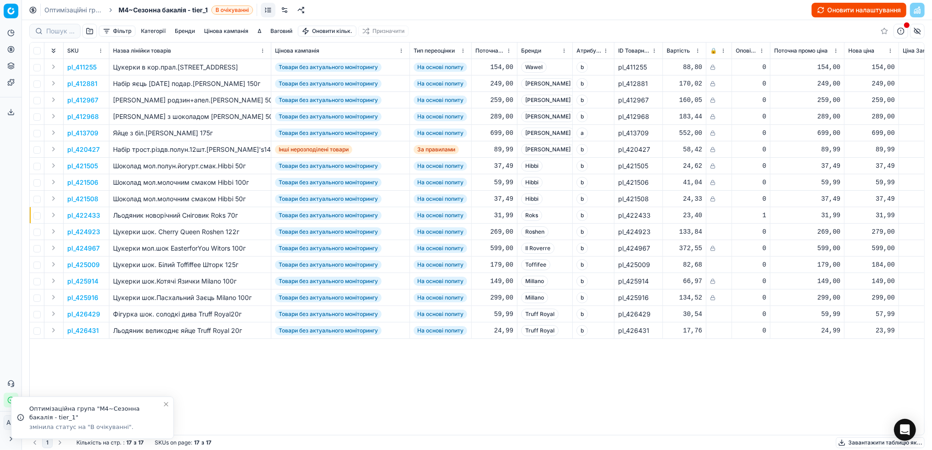
click at [839, 12] on button "Оновити налаштування" at bounding box center [859, 10] width 95 height 15
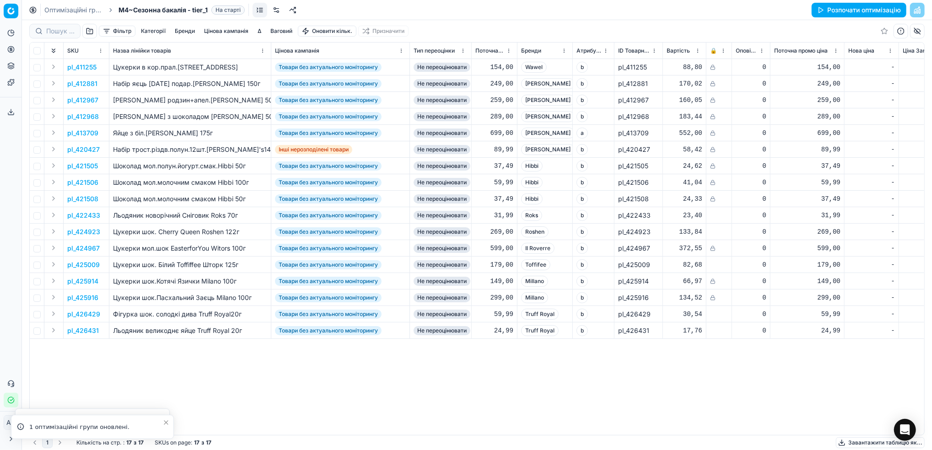
click at [71, 7] on link "Оптимізаційні групи" at bounding box center [73, 9] width 59 height 9
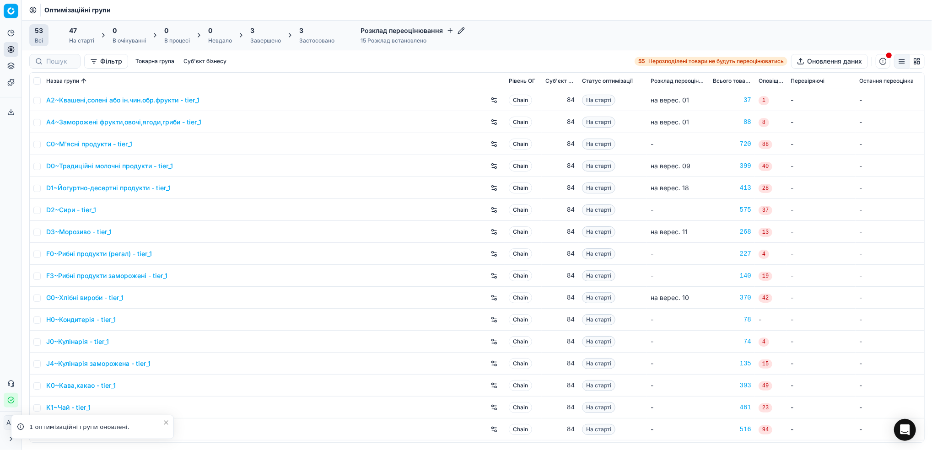
click at [257, 33] on div "3" at bounding box center [265, 30] width 31 height 9
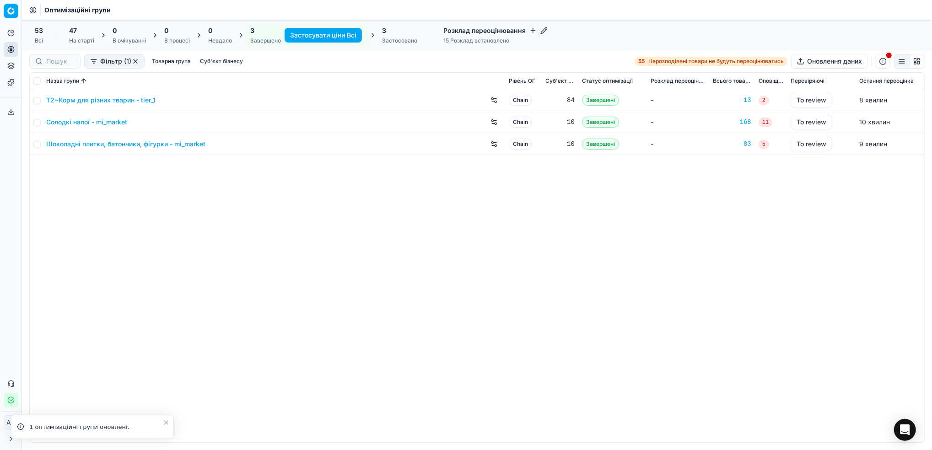
click at [83, 102] on link "T2~Корм для різних тварин - tier_1" at bounding box center [100, 100] width 109 height 9
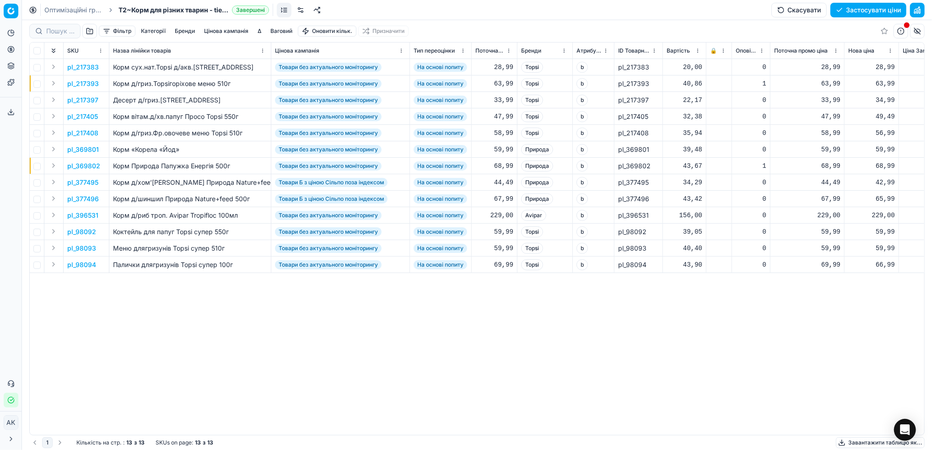
click at [794, 14] on button "Скасувати" at bounding box center [798, 10] width 55 height 15
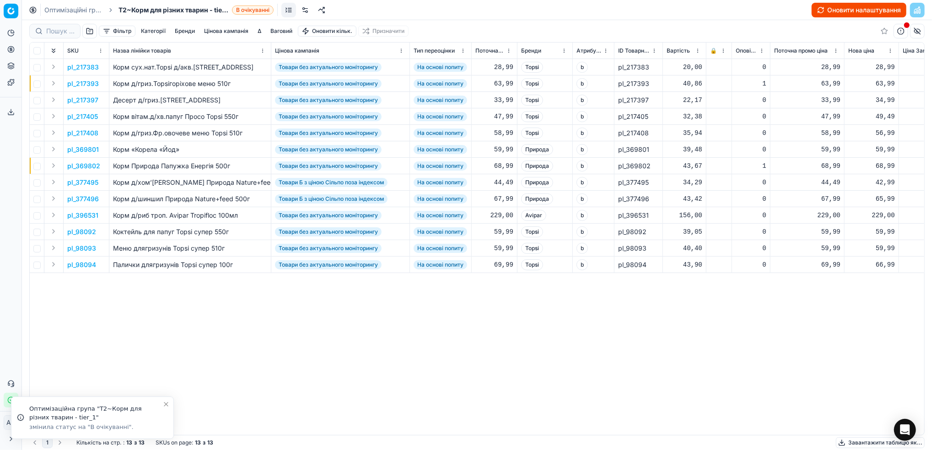
click at [834, 5] on button "Оновити налаштування" at bounding box center [859, 10] width 95 height 15
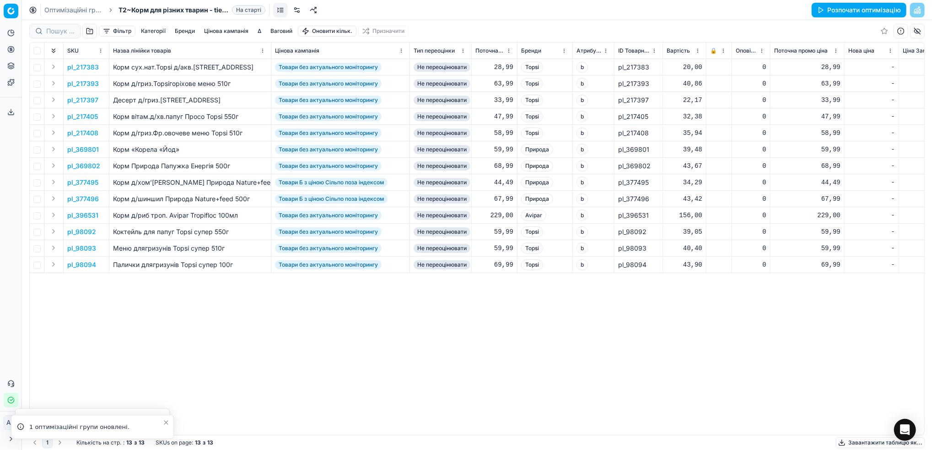
click at [66, 13] on link "Оптимізаційні групи" at bounding box center [73, 9] width 59 height 9
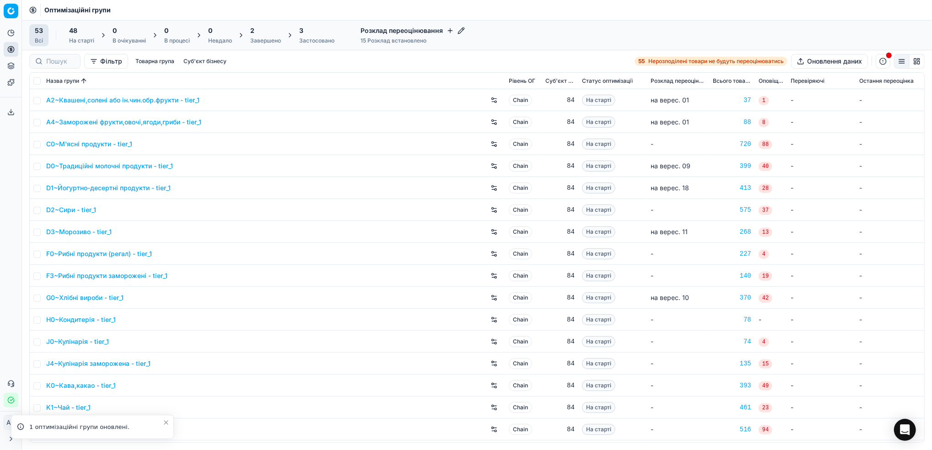
click at [269, 39] on div "Завершено" at bounding box center [265, 40] width 31 height 7
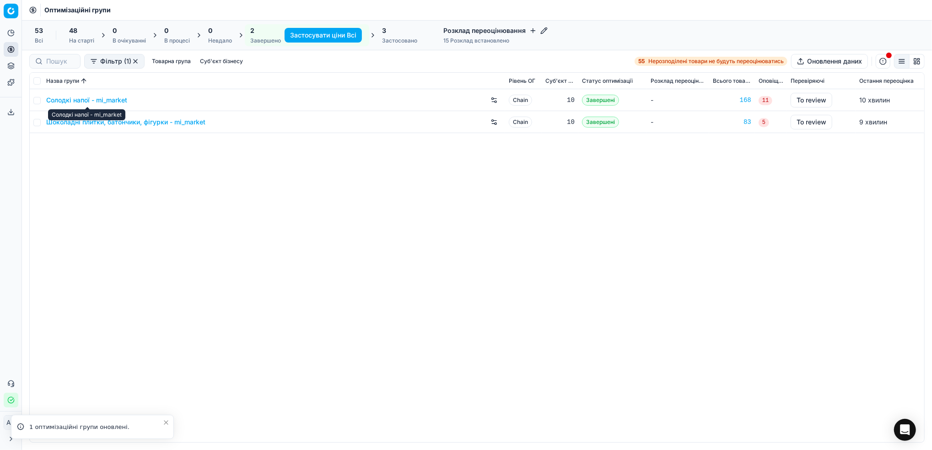
click at [92, 97] on link "Солодкі напої - mi_market" at bounding box center [86, 100] width 81 height 9
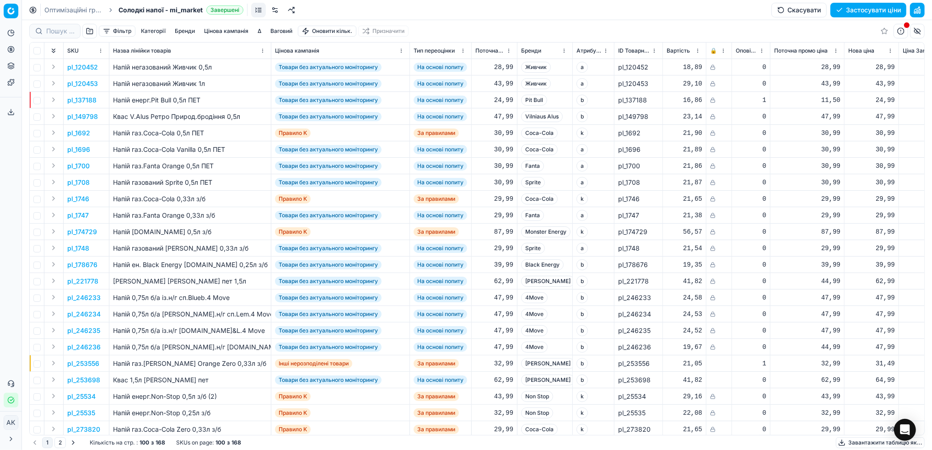
click at [807, 8] on button "Скасувати" at bounding box center [798, 10] width 55 height 15
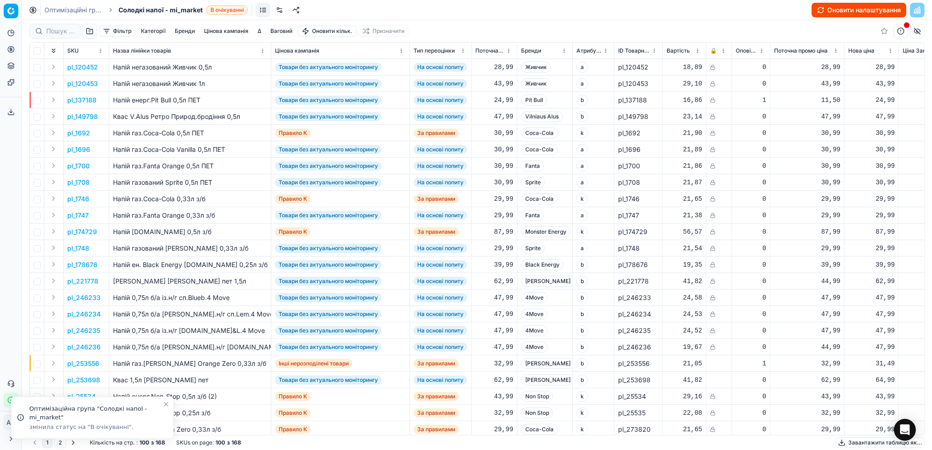
click at [835, 5] on button "Оновити налаштування" at bounding box center [859, 10] width 95 height 15
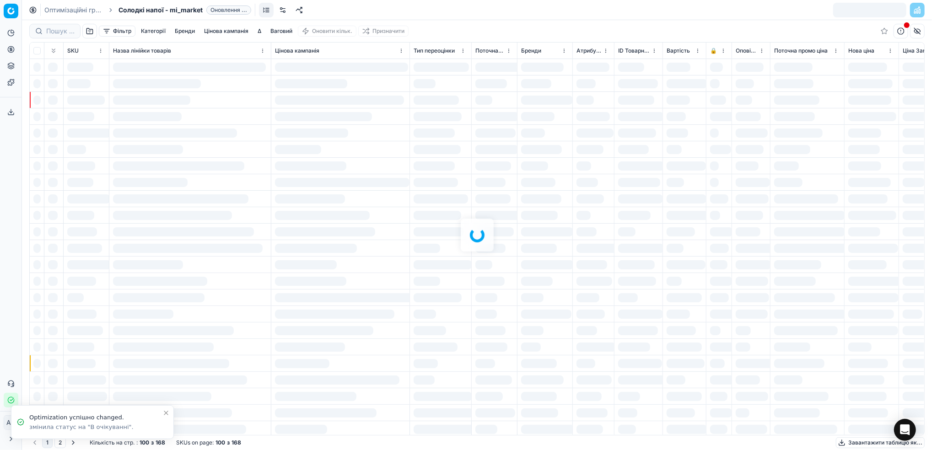
click at [74, 8] on link "Оптимізаційні групи" at bounding box center [73, 9] width 59 height 9
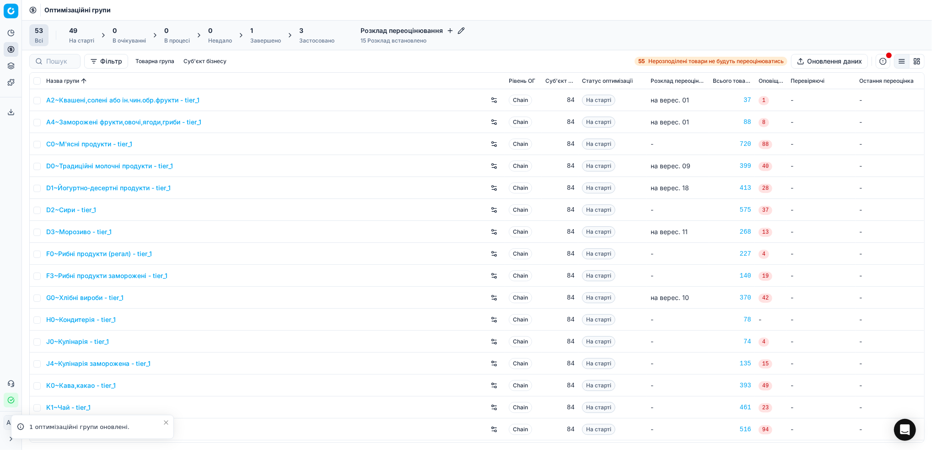
click at [258, 39] on div "Завершено" at bounding box center [265, 40] width 31 height 7
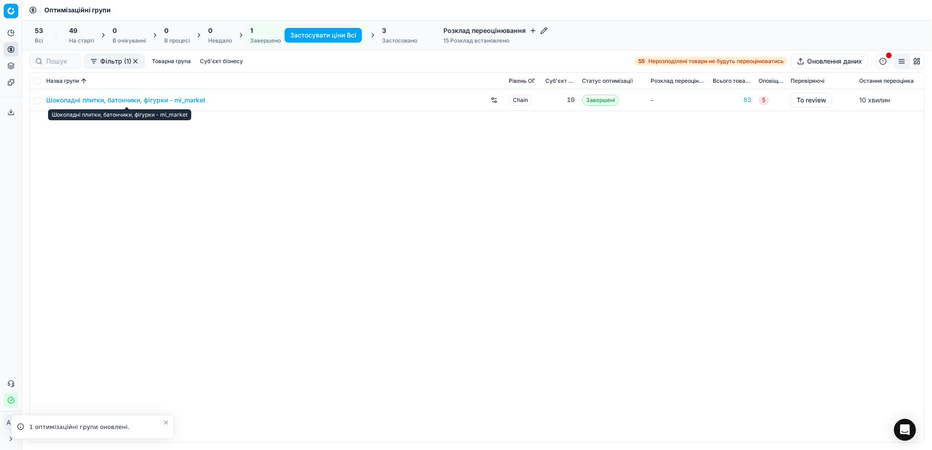
click at [105, 101] on link "Шоколадні плитки, батончики, фігурки - mi_market" at bounding box center [125, 100] width 159 height 9
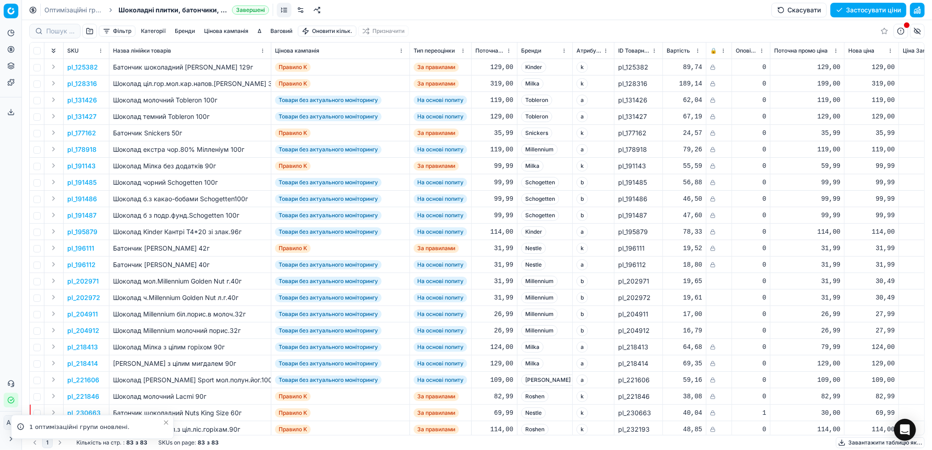
click at [797, 10] on button "Скасувати" at bounding box center [798, 10] width 55 height 15
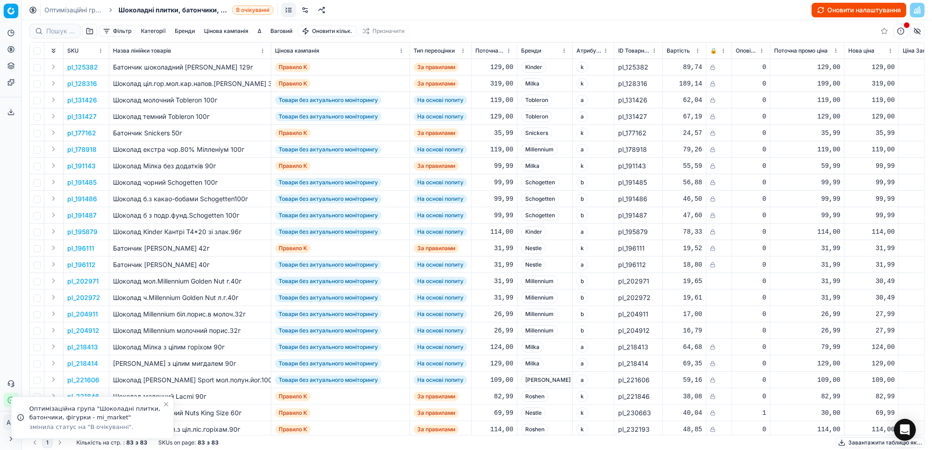
click at [842, 6] on button "Оновити налаштування" at bounding box center [859, 10] width 95 height 15
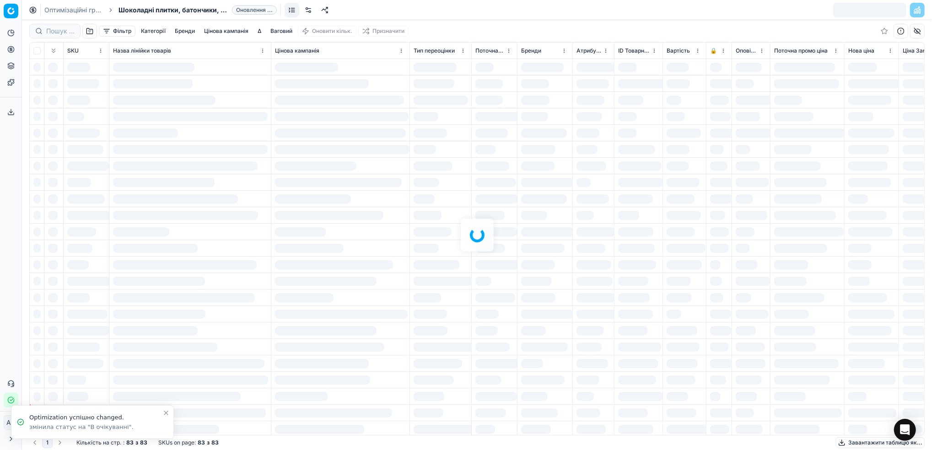
click at [55, 8] on link "Оптимізаційні групи" at bounding box center [73, 9] width 59 height 9
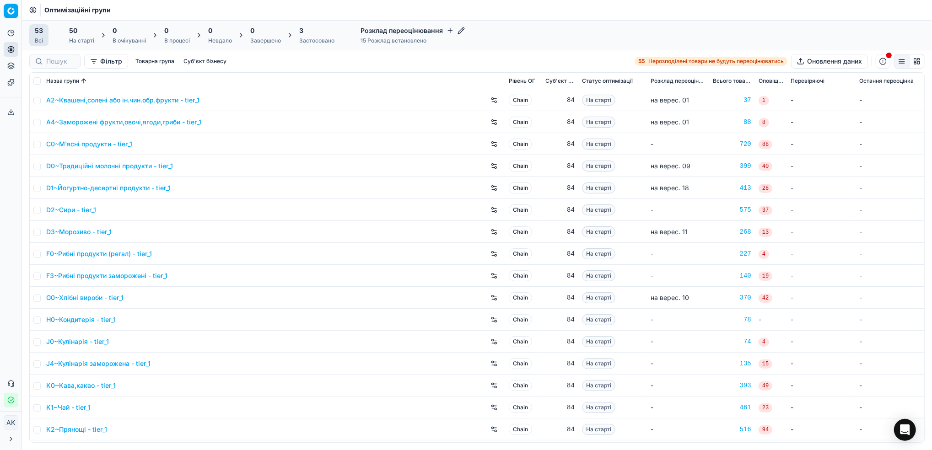
click at [196, 60] on button "Суб'єкт бізнесу" at bounding box center [205, 61] width 50 height 11
click at [339, 67] on div "Фільтр Товарна група Суб'єкт бізнесу 55 Нерозподілені товари не будуть переоцін…" at bounding box center [476, 61] width 895 height 15
